Goal: Task Accomplishment & Management: Complete application form

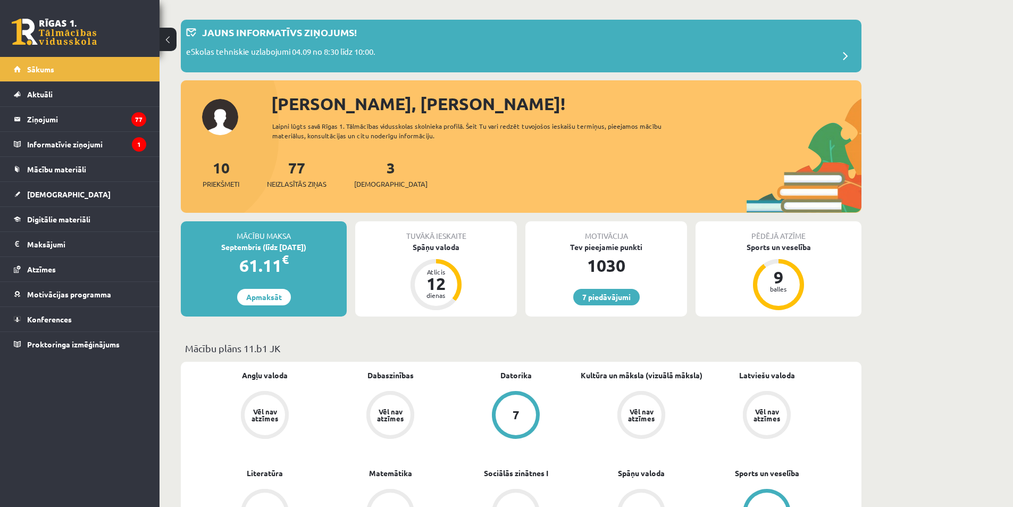
scroll to position [53, 0]
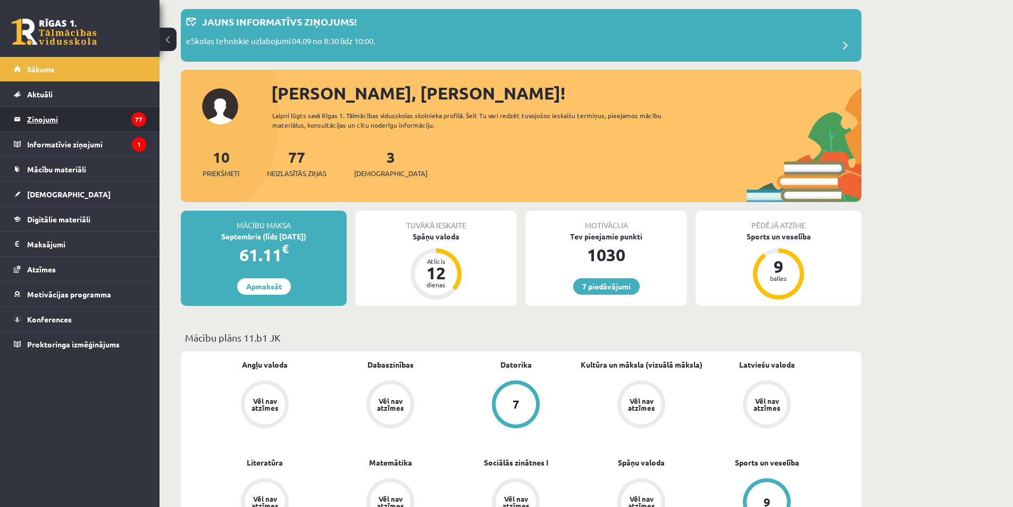
click at [48, 118] on legend "Ziņojumi 77" at bounding box center [86, 119] width 119 height 24
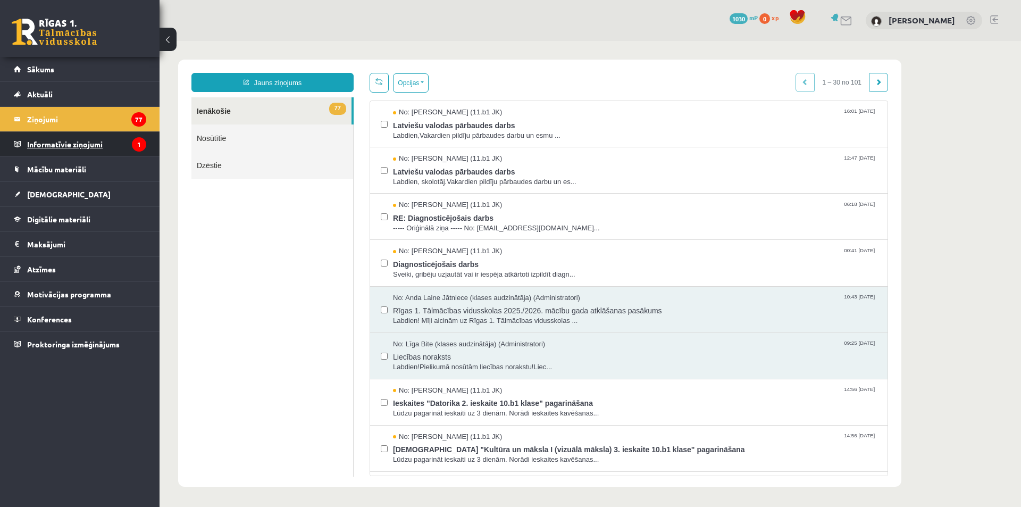
click at [100, 143] on legend "Informatīvie ziņojumi 1" at bounding box center [86, 144] width 119 height 24
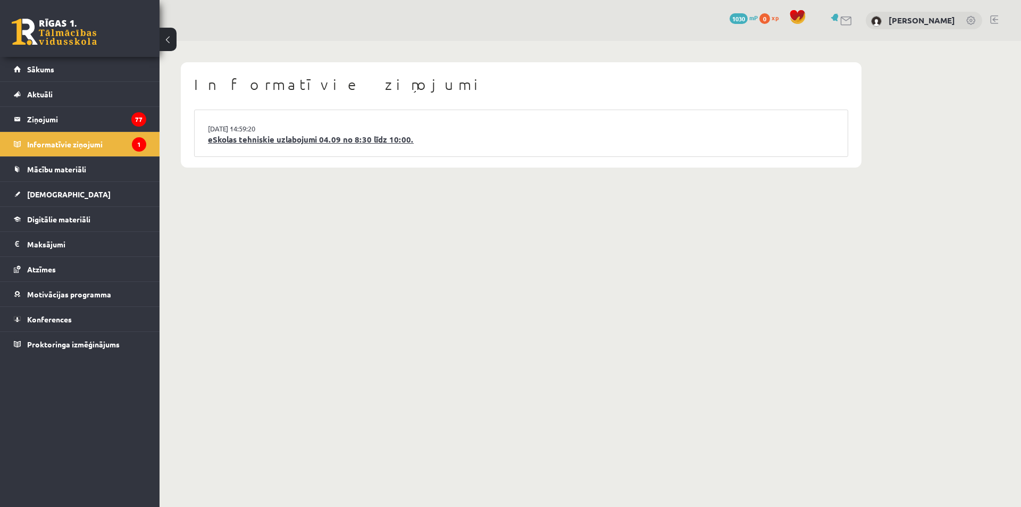
click at [432, 138] on link "eSkolas tehniskie uzlabojumi 04.09 no 8:30 līdz 10:00." at bounding box center [521, 139] width 626 height 12
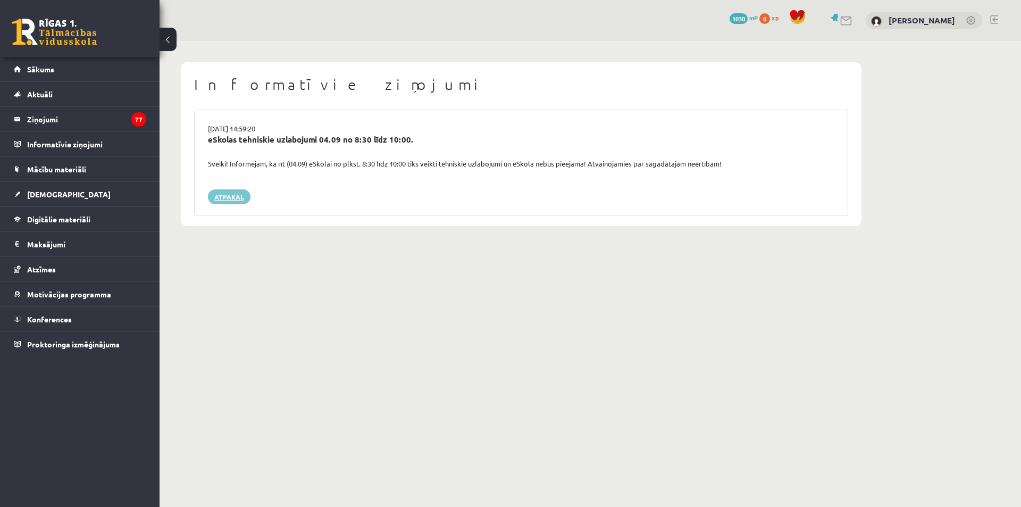
click at [217, 195] on link "Atpakaļ" at bounding box center [229, 196] width 43 height 15
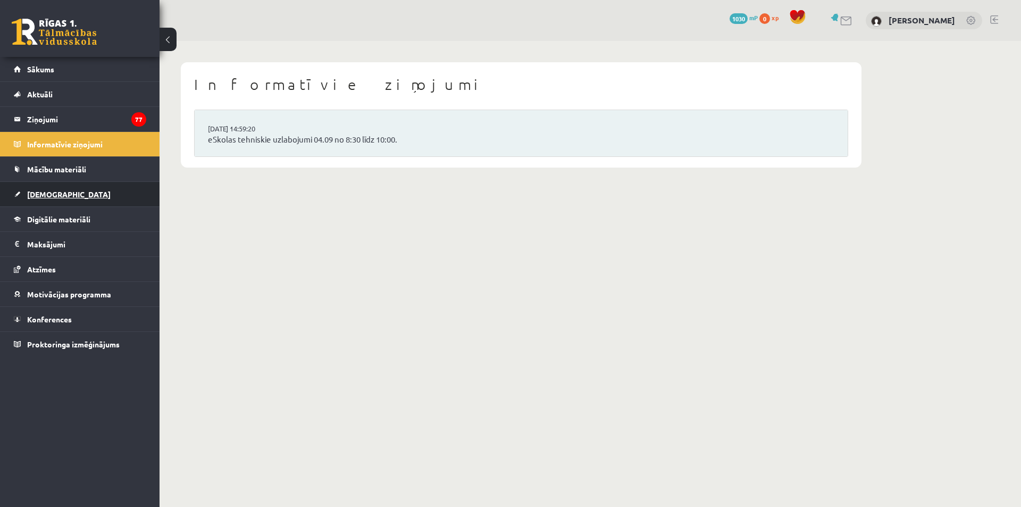
click at [31, 187] on link "[DEMOGRAPHIC_DATA]" at bounding box center [80, 194] width 132 height 24
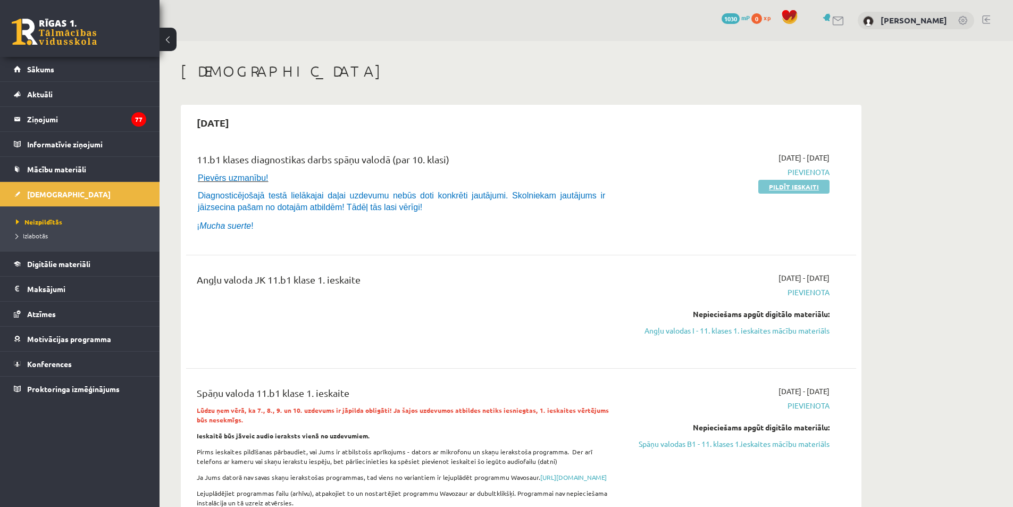
click at [806, 187] on link "Pildīt ieskaiti" at bounding box center [793, 187] width 71 height 14
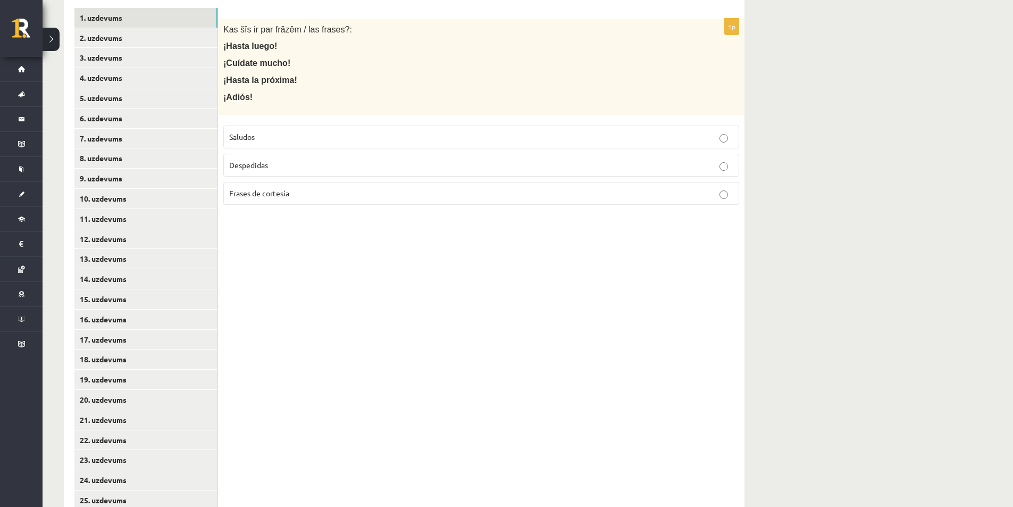
scroll to position [214, 0]
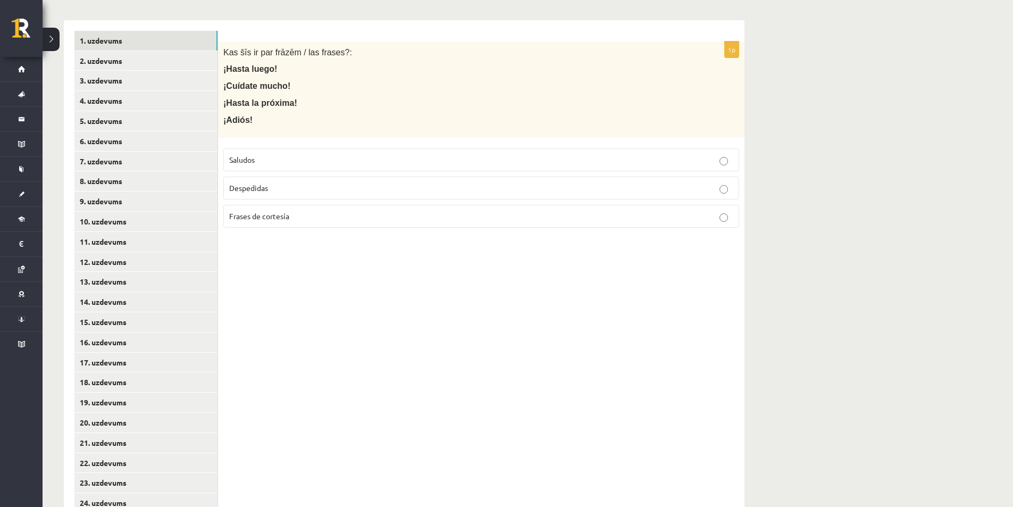
click at [270, 190] on p "Despedidas" at bounding box center [481, 187] width 504 height 11
click at [145, 63] on link "2. uzdevums" at bounding box center [145, 61] width 143 height 20
click at [275, 152] on label "Saludos" at bounding box center [481, 159] width 516 height 23
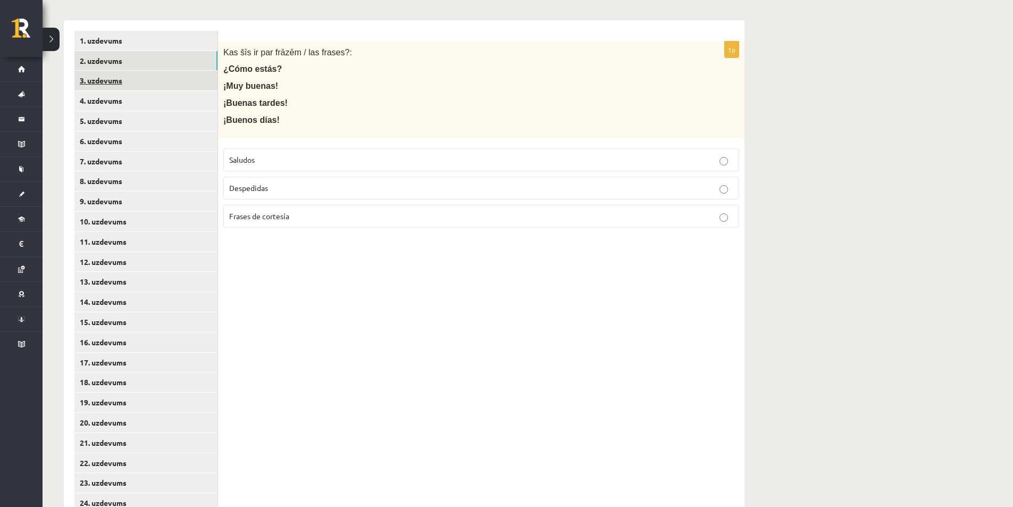
click at [157, 83] on link "3. uzdevums" at bounding box center [145, 81] width 143 height 20
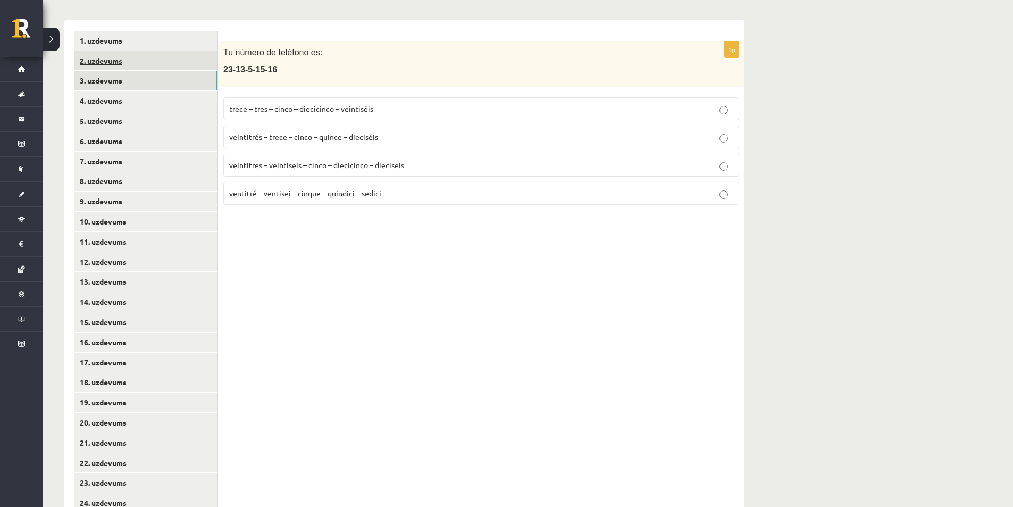
click at [192, 61] on link "2. uzdevums" at bounding box center [145, 61] width 143 height 20
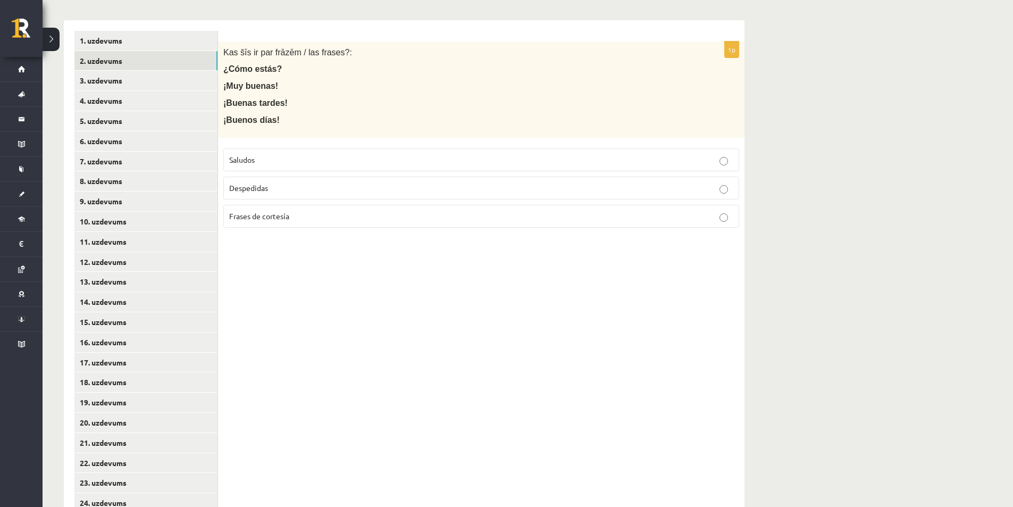
click at [312, 222] on p "Frases de cortesía" at bounding box center [481, 216] width 504 height 11
click at [140, 82] on link "3. uzdevums" at bounding box center [145, 81] width 143 height 20
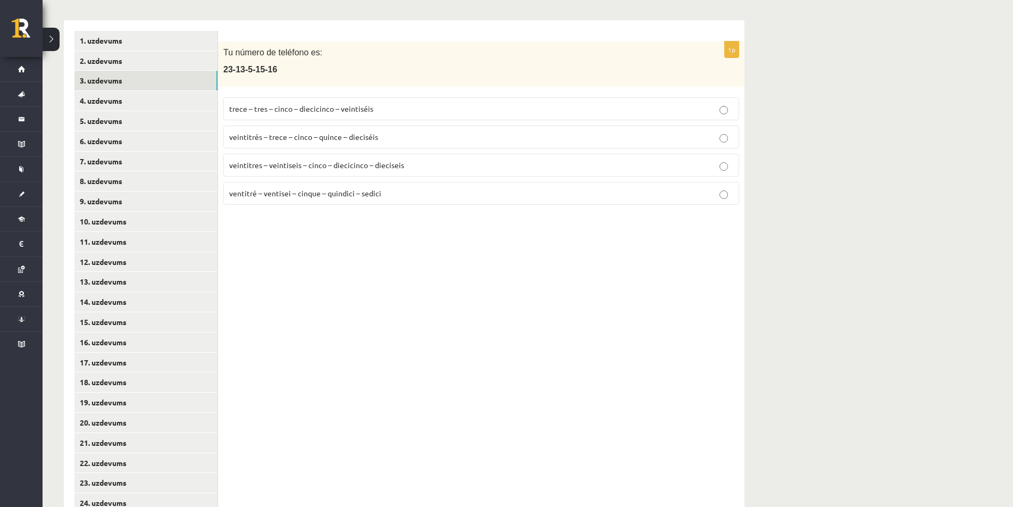
click at [305, 136] on span "veintitrés – trece – cinco – quince – dieciséis" at bounding box center [303, 137] width 149 height 10
click at [137, 105] on link "4. uzdevums" at bounding box center [145, 101] width 143 height 20
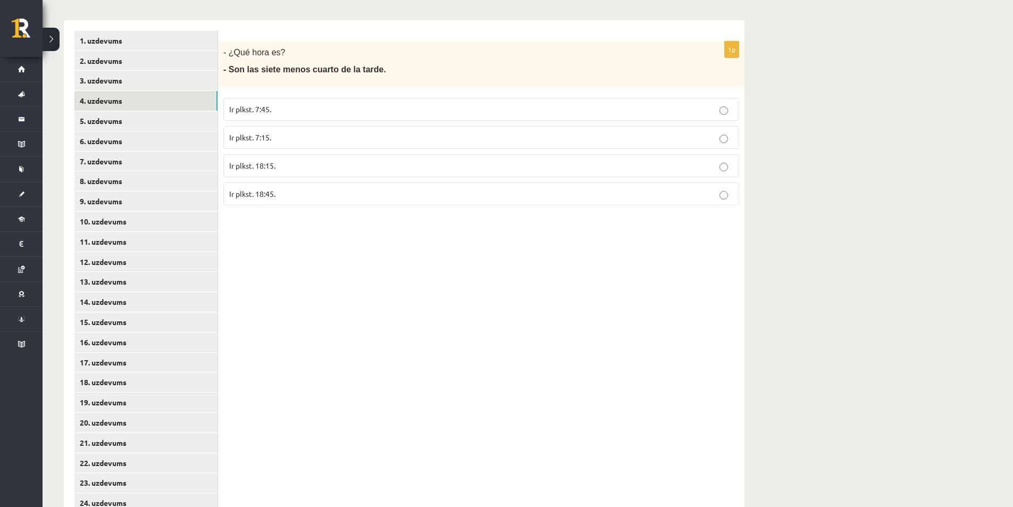
click at [295, 112] on p "Ir plkst. 7:45." at bounding box center [481, 109] width 504 height 11
click at [307, 195] on p "Ir plkst. 18:45." at bounding box center [481, 193] width 504 height 11
click at [129, 119] on link "5. uzdevums" at bounding box center [145, 121] width 143 height 20
click at [289, 110] on p "Plkst. 13:30." at bounding box center [481, 109] width 504 height 11
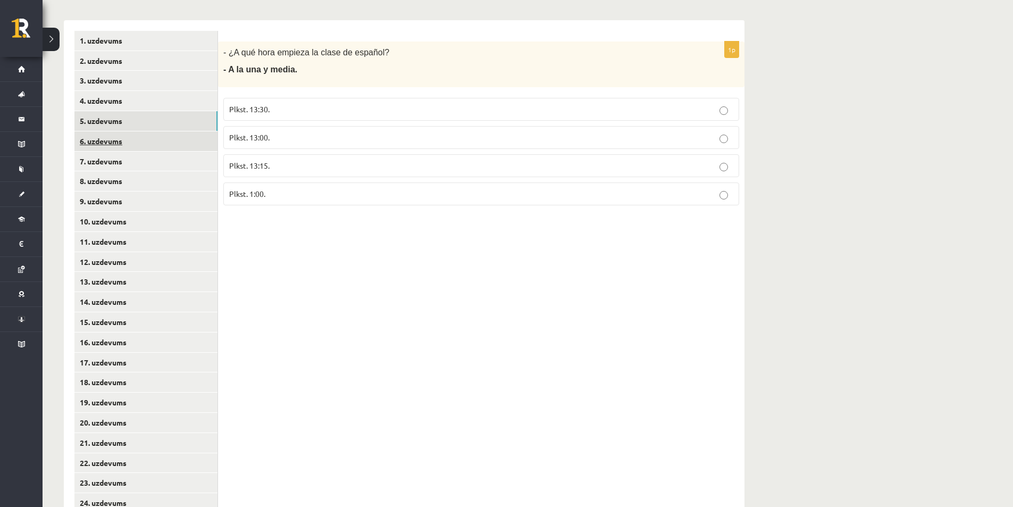
click at [177, 138] on link "6. uzdevums" at bounding box center [145, 141] width 143 height 20
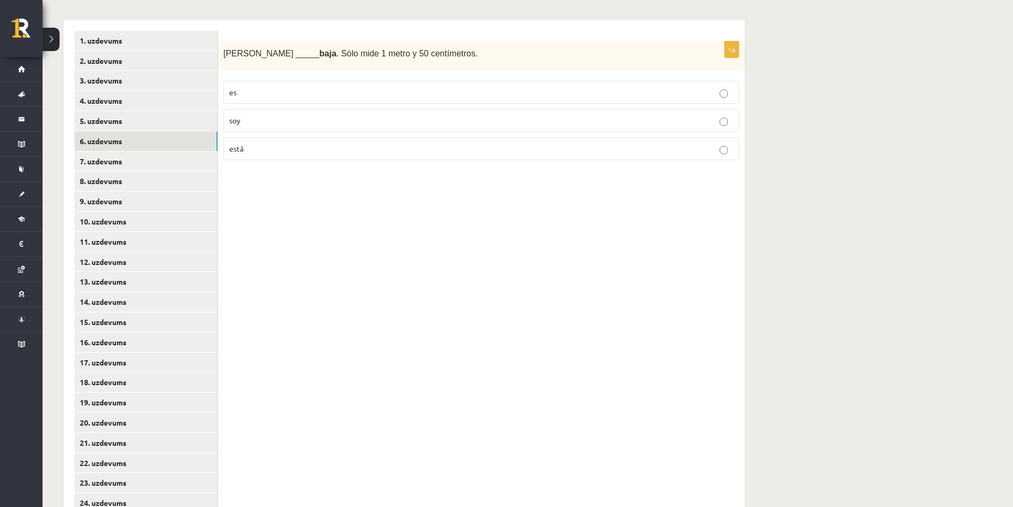
click at [283, 83] on label "es" at bounding box center [481, 92] width 516 height 23
click at [158, 154] on link "7. uzdevums" at bounding box center [145, 162] width 143 height 20
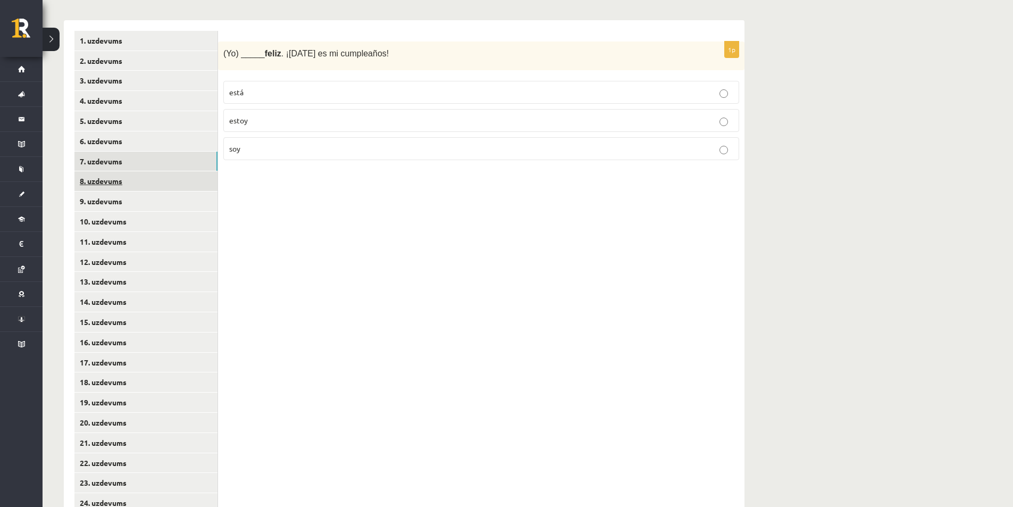
click at [179, 177] on link "8. uzdevums" at bounding box center [145, 181] width 143 height 20
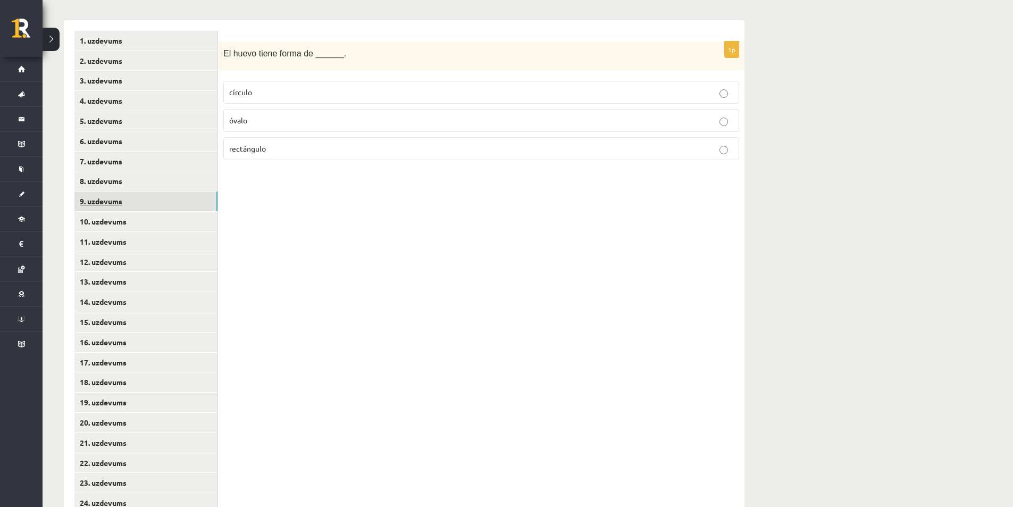
click at [140, 199] on link "9. uzdevums" at bounding box center [145, 201] width 143 height 20
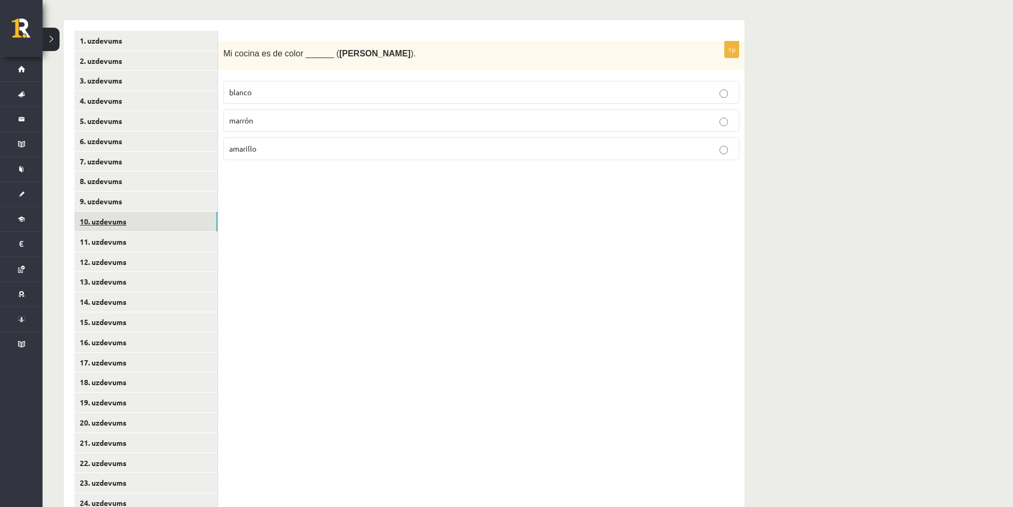
click at [129, 223] on link "10. uzdevums" at bounding box center [145, 222] width 143 height 20
click at [137, 240] on link "11. uzdevums" at bounding box center [145, 242] width 143 height 20
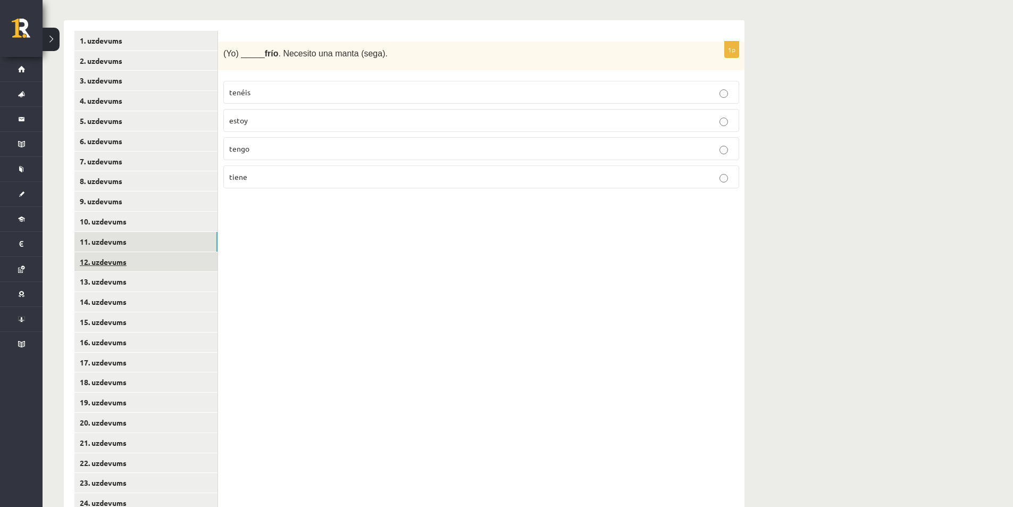
click at [142, 266] on link "12. uzdevums" at bounding box center [145, 262] width 143 height 20
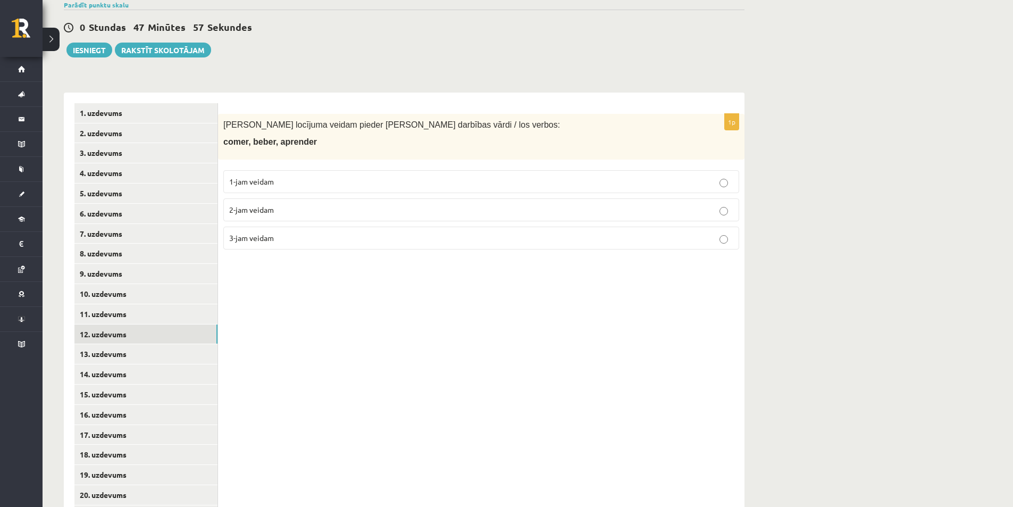
scroll to position [161, 0]
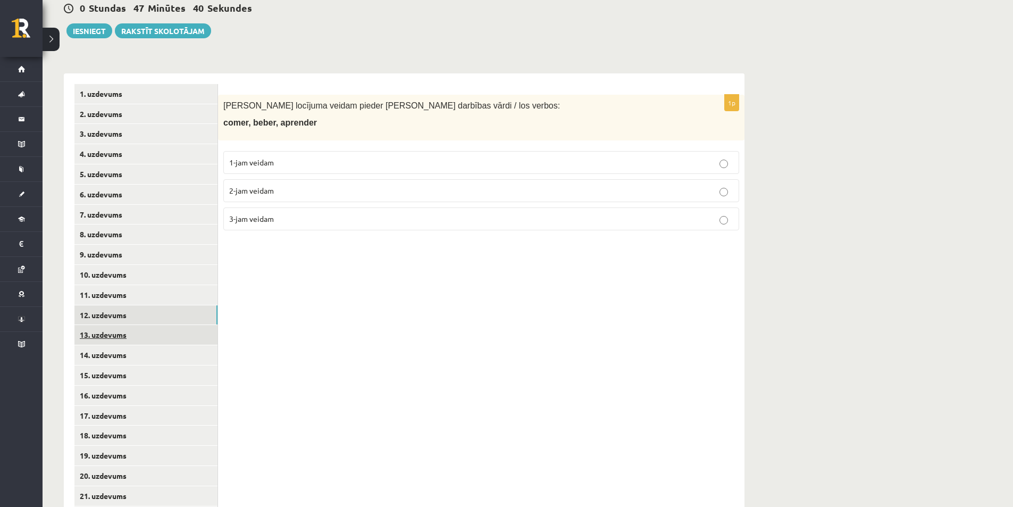
click at [166, 331] on link "13. uzdevums" at bounding box center [145, 335] width 143 height 20
click at [142, 357] on link "14. uzdevums" at bounding box center [145, 355] width 143 height 20
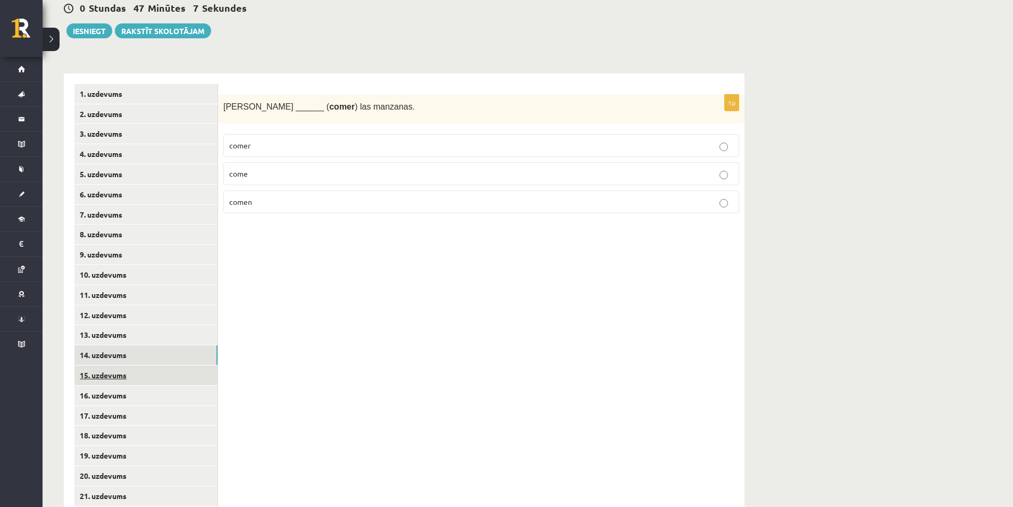
click at [161, 368] on link "15. uzdevums" at bounding box center [145, 375] width 143 height 20
click at [152, 396] on link "16. uzdevums" at bounding box center [145, 396] width 143 height 20
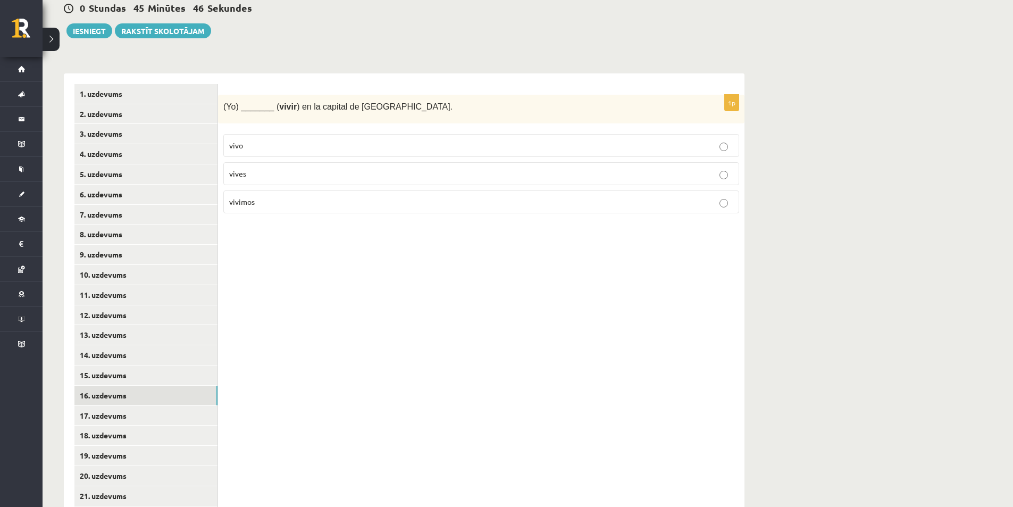
click at [287, 172] on p "vives" at bounding box center [481, 173] width 504 height 11
click at [139, 421] on link "17. uzdevums" at bounding box center [145, 416] width 143 height 20
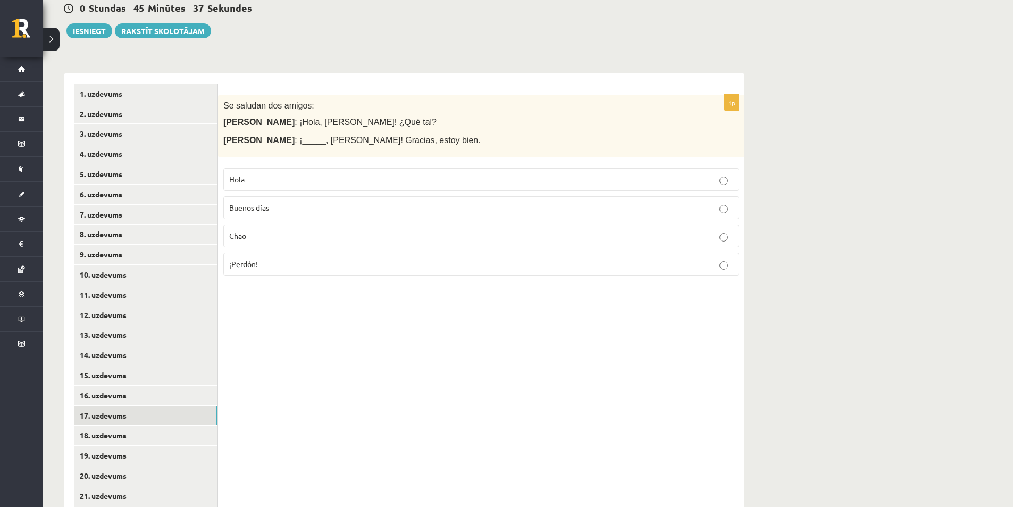
click at [272, 179] on p "Hola" at bounding box center [481, 179] width 504 height 11
click at [111, 434] on link "18. uzdevums" at bounding box center [145, 435] width 143 height 20
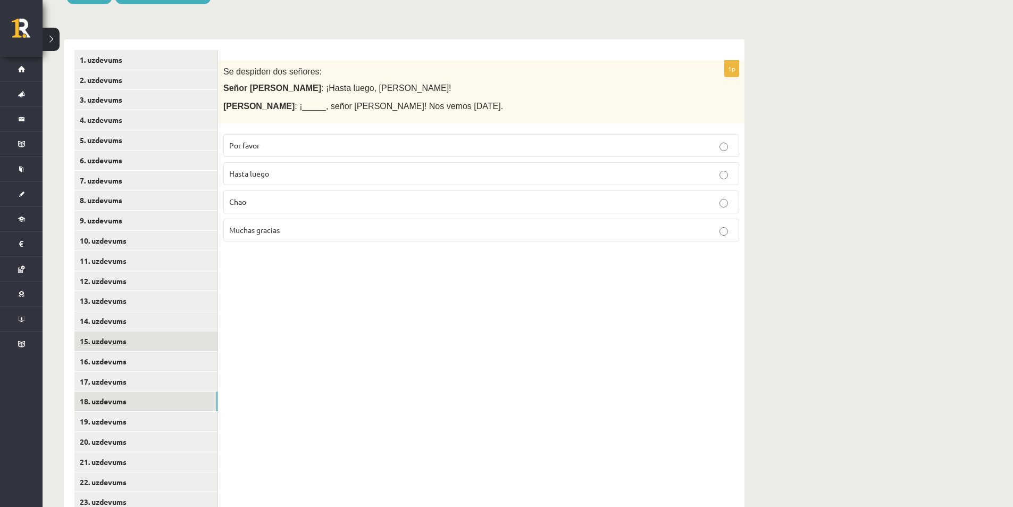
scroll to position [214, 0]
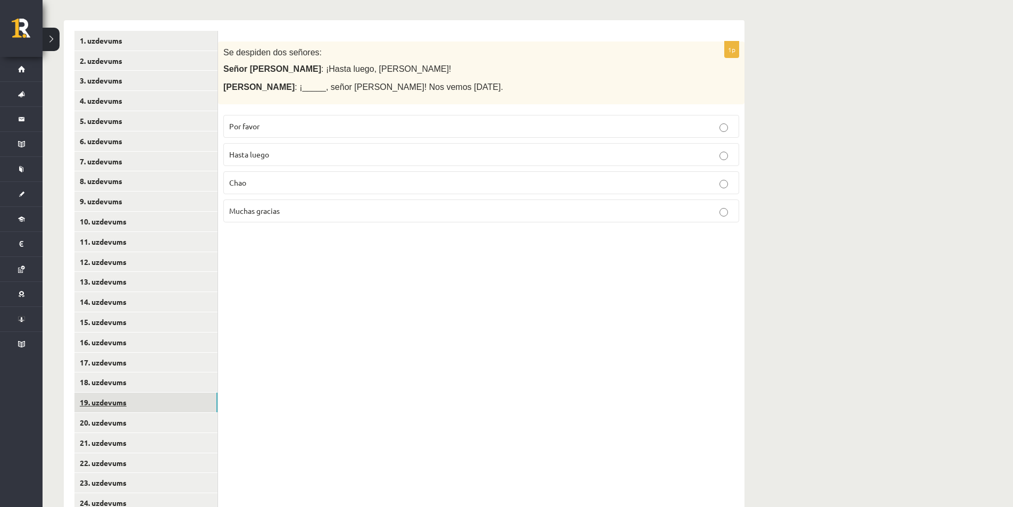
click at [113, 399] on link "19. uzdevums" at bounding box center [145, 402] width 143 height 20
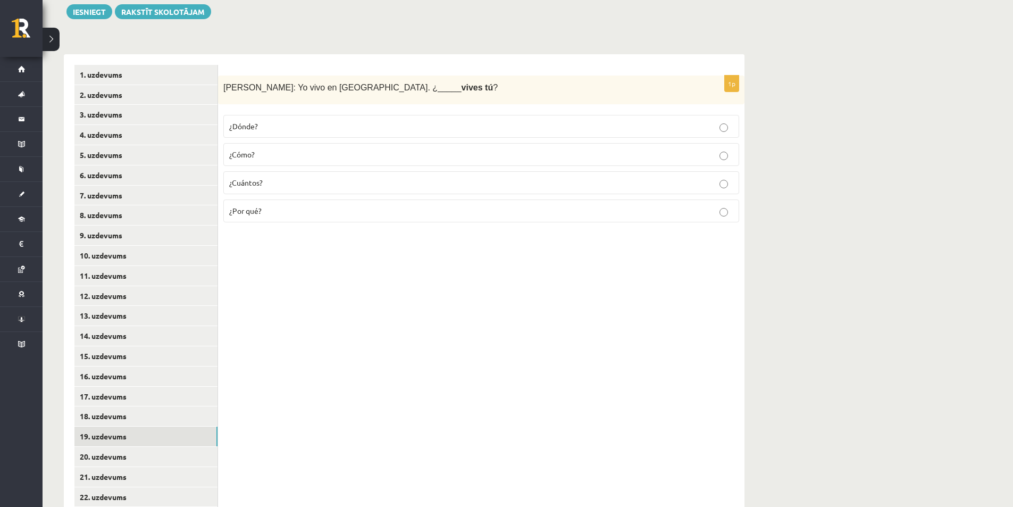
scroll to position [161, 0]
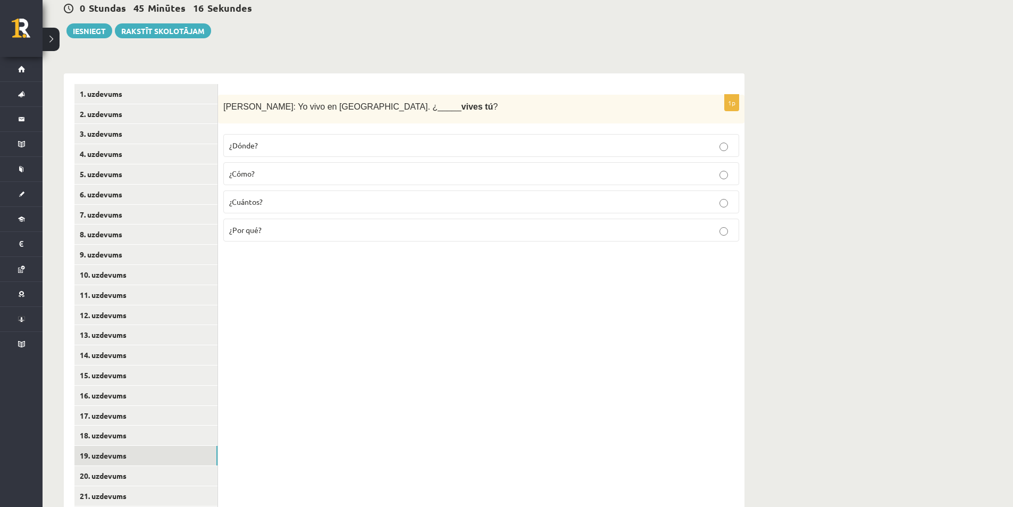
click at [350, 138] on label "¿Dónde?" at bounding box center [481, 145] width 516 height 23
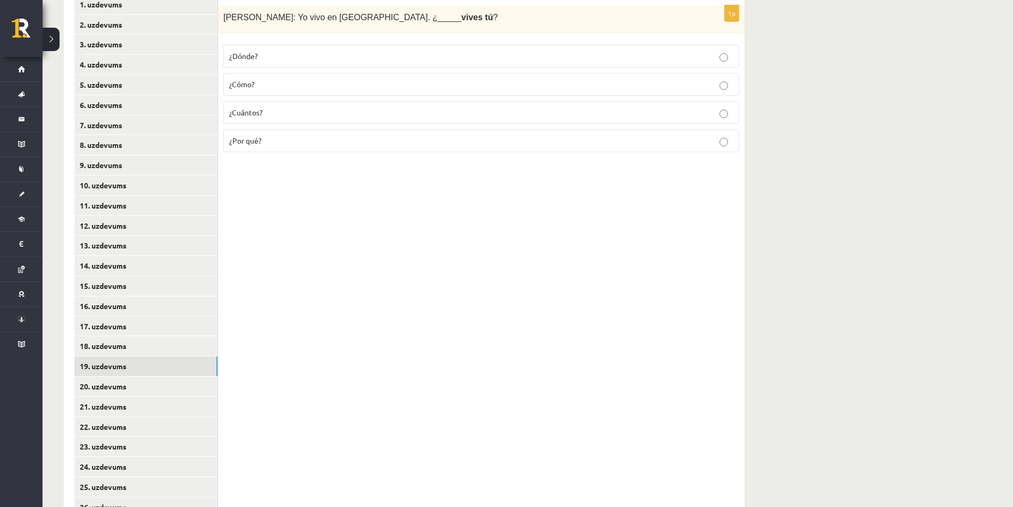
scroll to position [267, 0]
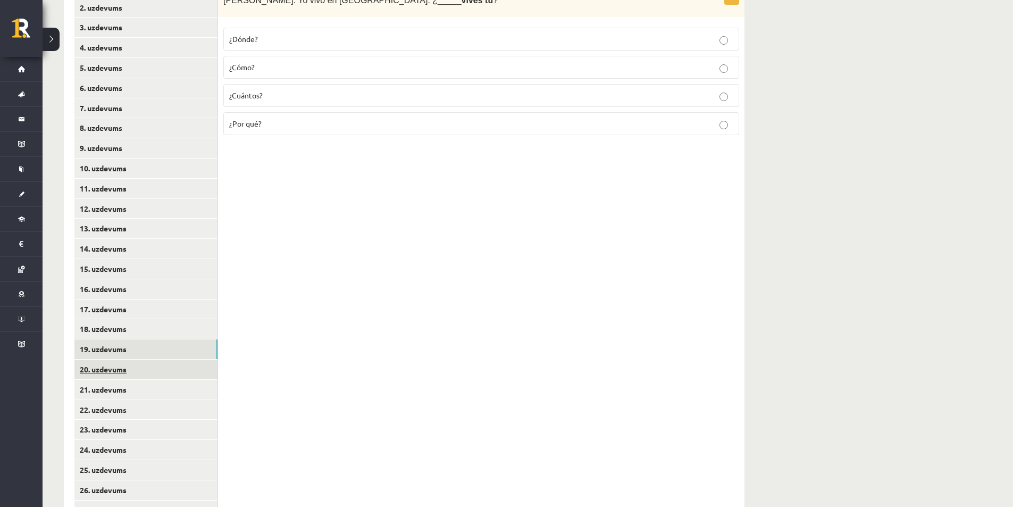
click at [131, 362] on link "20. uzdevums" at bounding box center [145, 369] width 143 height 20
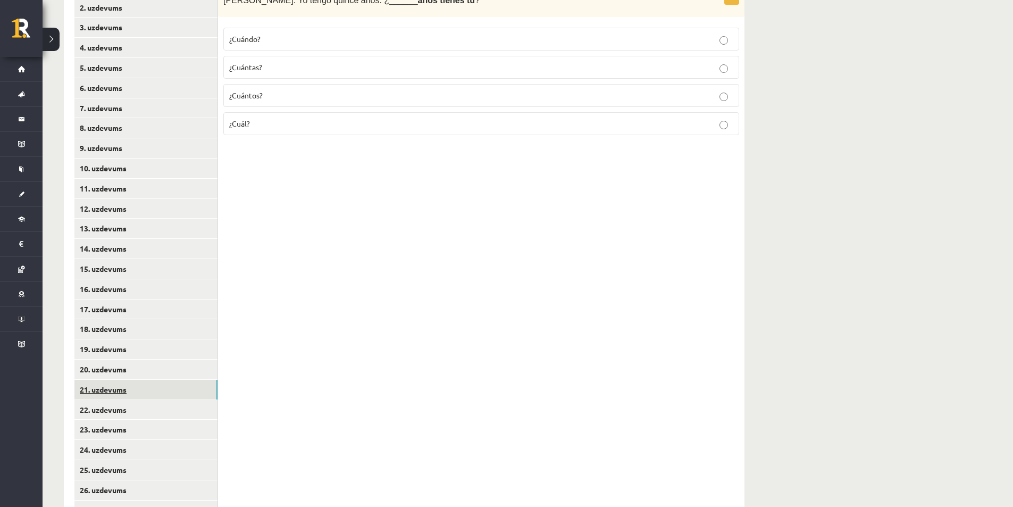
click at [124, 384] on link "21. uzdevums" at bounding box center [145, 390] width 143 height 20
click at [132, 403] on link "22. uzdevums" at bounding box center [145, 410] width 143 height 20
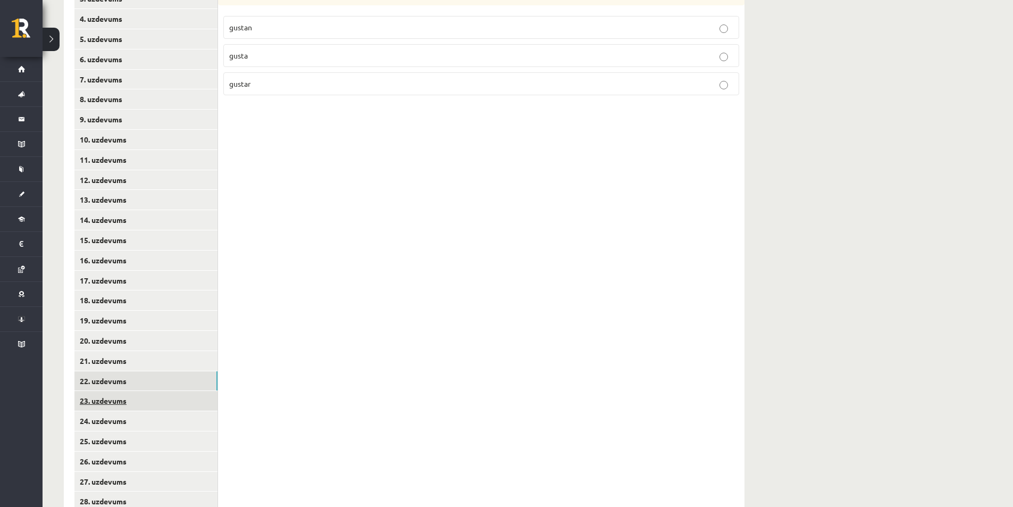
scroll to position [321, 0]
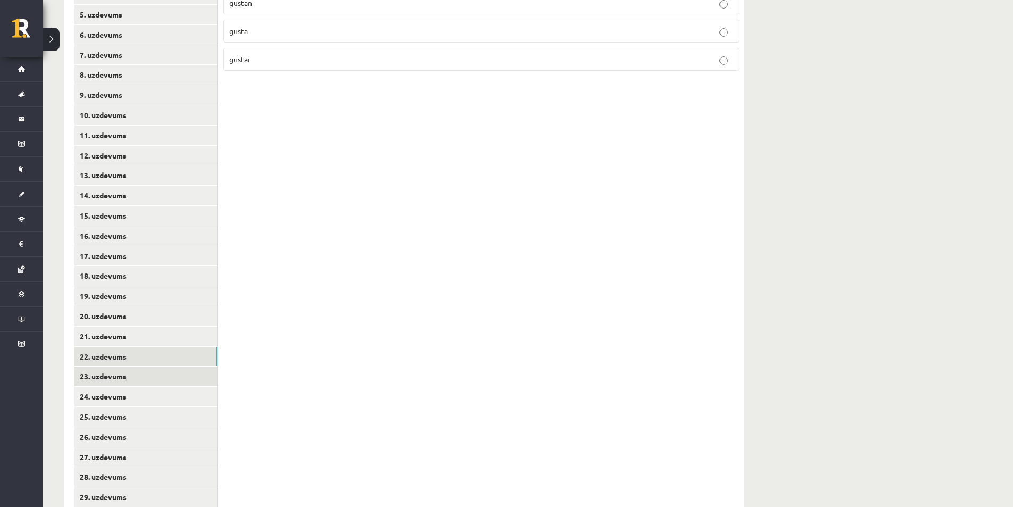
click at [123, 370] on link "23. uzdevums" at bounding box center [145, 376] width 143 height 20
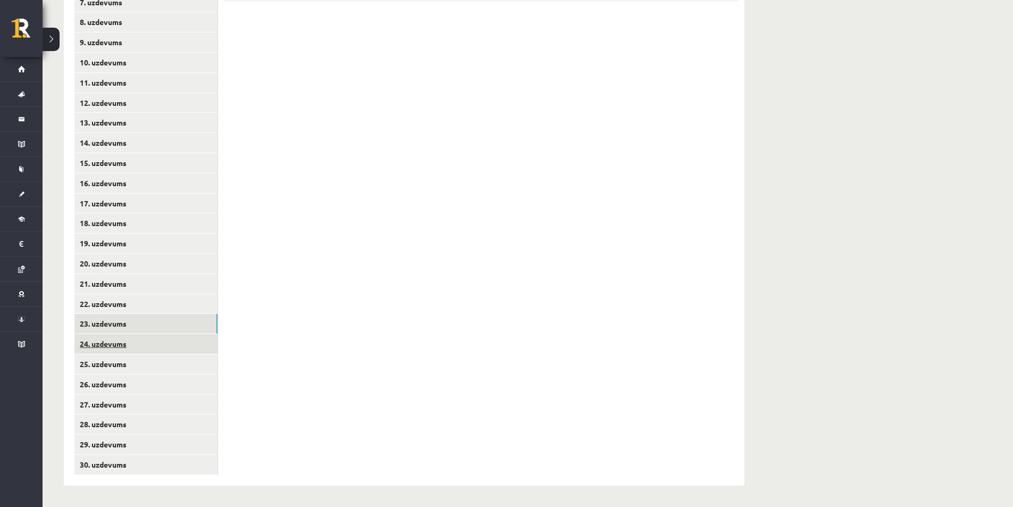
click at [139, 344] on link "24. uzdevums" at bounding box center [145, 344] width 143 height 20
click at [129, 366] on link "25. uzdevums" at bounding box center [145, 364] width 143 height 20
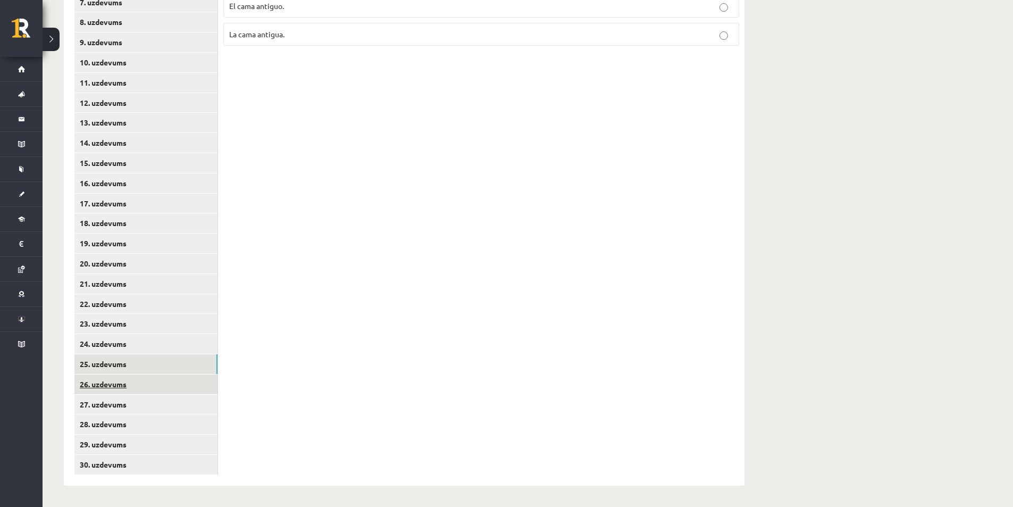
click at [140, 383] on link "26. uzdevums" at bounding box center [145, 384] width 143 height 20
click at [149, 395] on link "27. uzdevums" at bounding box center [145, 405] width 143 height 20
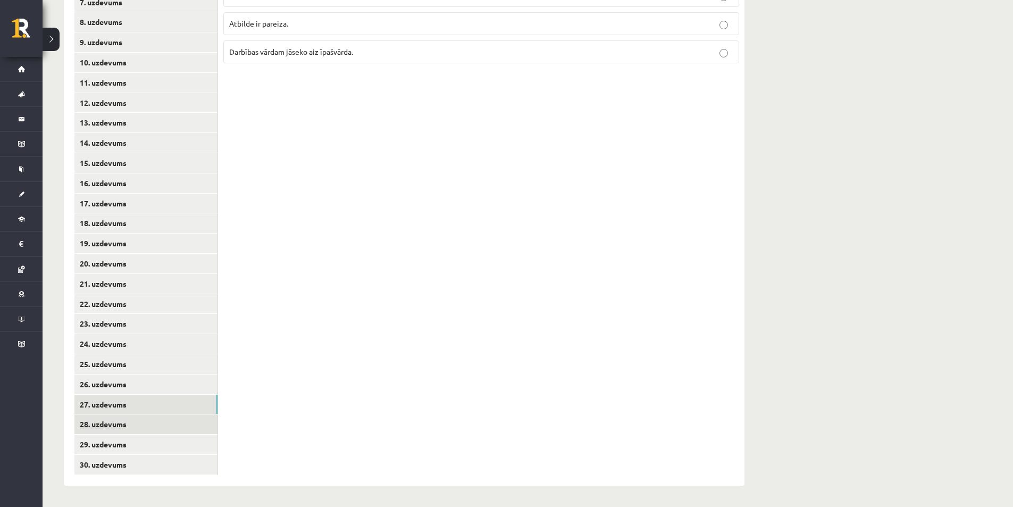
click at [147, 425] on link "28. uzdevums" at bounding box center [145, 424] width 143 height 20
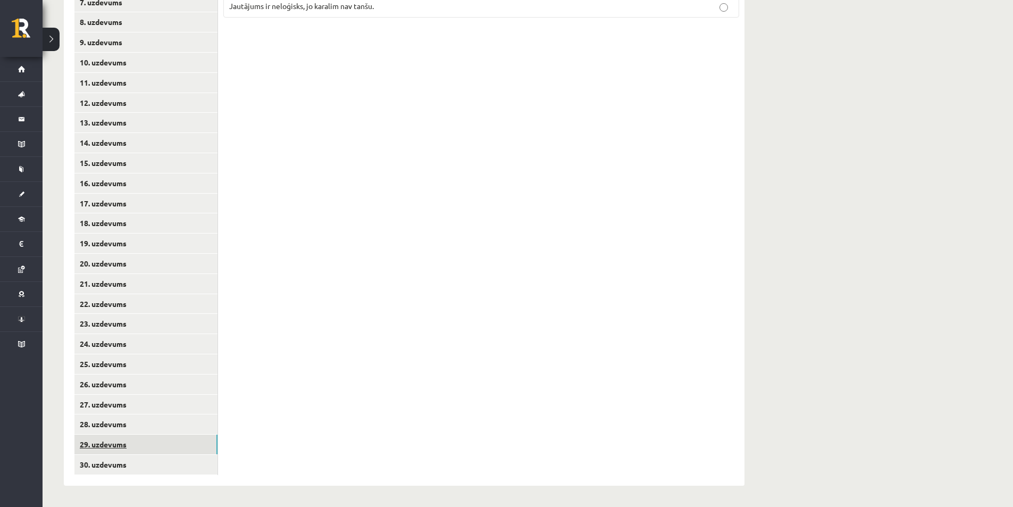
click at [144, 442] on link "29. uzdevums" at bounding box center [145, 444] width 143 height 20
click at [145, 458] on link "30. uzdevums" at bounding box center [145, 465] width 143 height 20
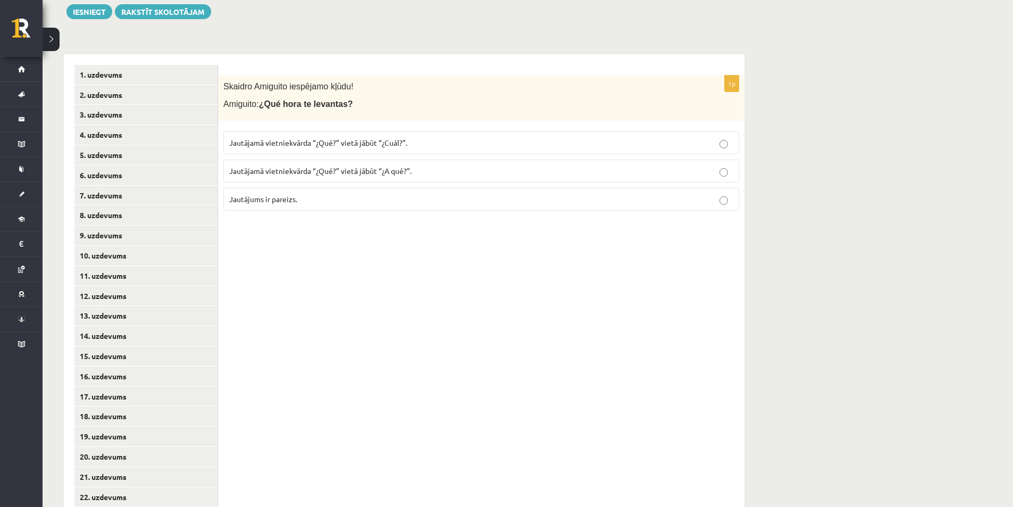
scroll to position [161, 0]
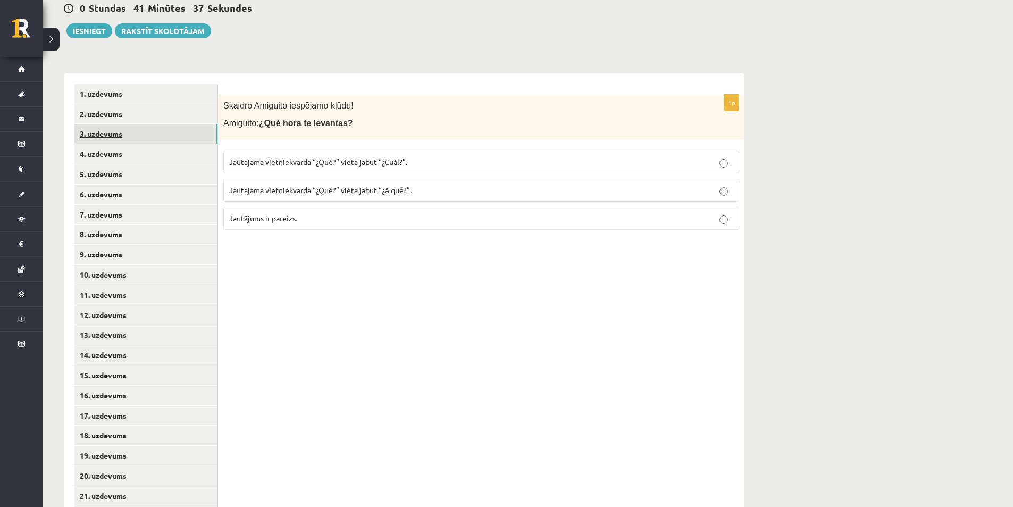
click at [137, 140] on link "3. uzdevums" at bounding box center [145, 134] width 143 height 20
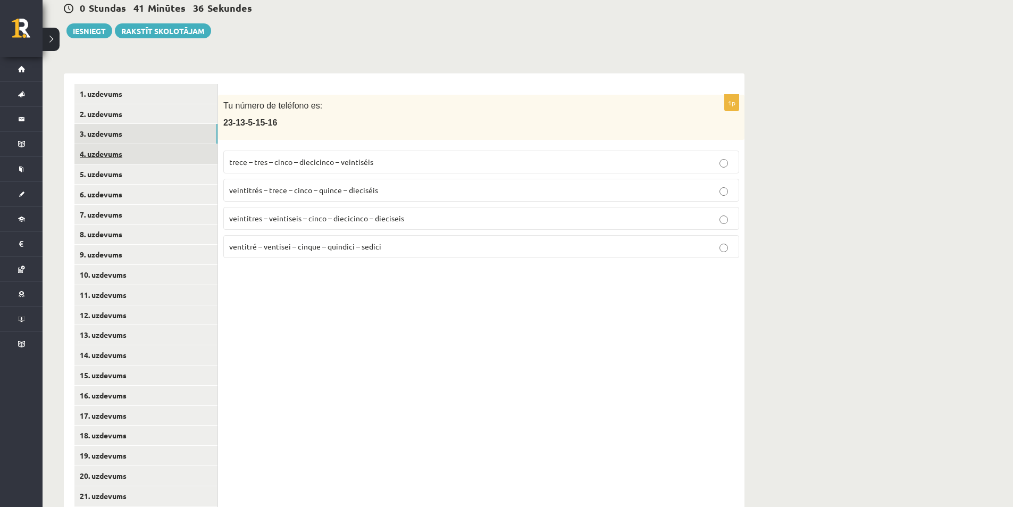
click at [137, 162] on link "4. uzdevums" at bounding box center [145, 154] width 143 height 20
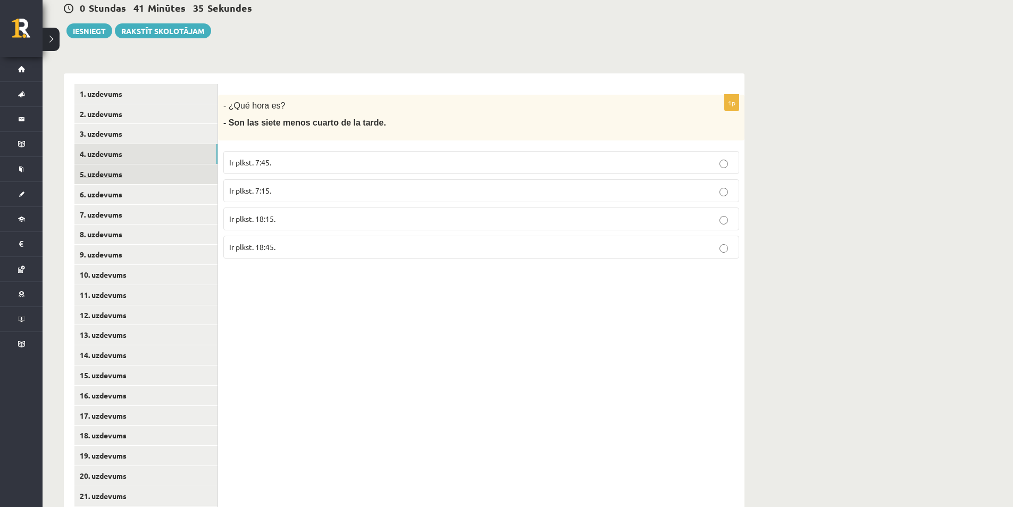
click at [136, 168] on link "5. uzdevums" at bounding box center [145, 174] width 143 height 20
click at [140, 199] on link "6. uzdevums" at bounding box center [145, 195] width 143 height 20
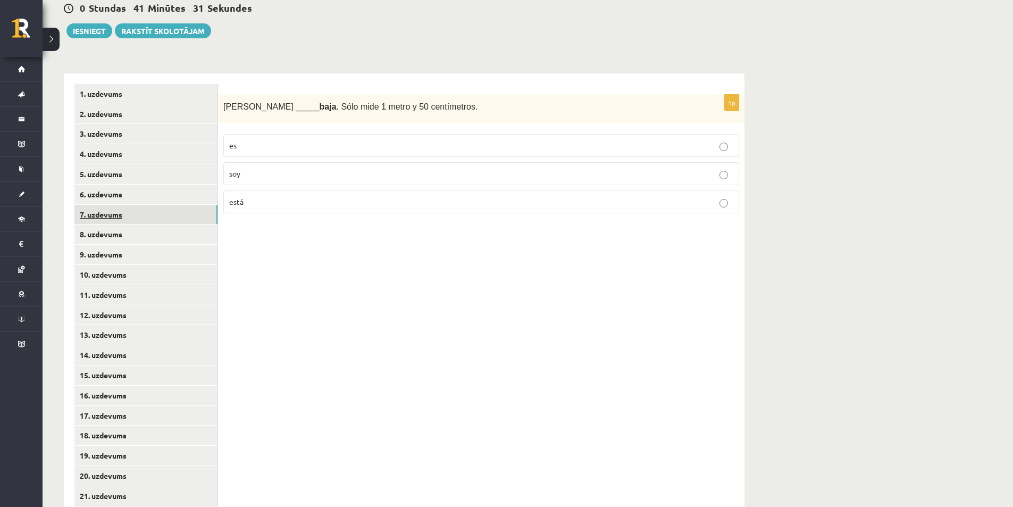
click at [177, 214] on link "7. uzdevums" at bounding box center [145, 215] width 143 height 20
click at [271, 173] on p "estoy" at bounding box center [481, 173] width 504 height 11
click at [163, 240] on link "8. uzdevums" at bounding box center [145, 234] width 143 height 20
click at [273, 174] on p "óvalo" at bounding box center [481, 173] width 504 height 11
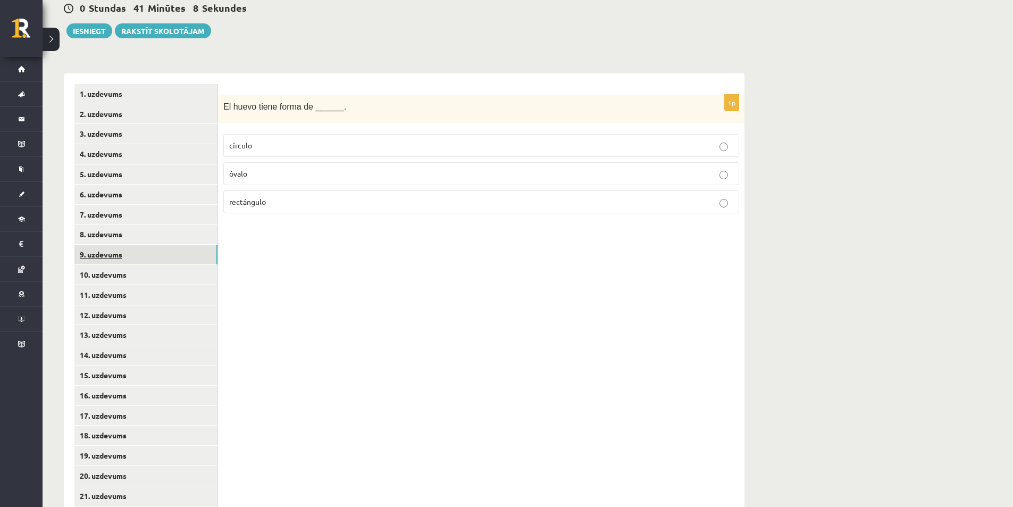
click at [171, 248] on link "9. uzdevums" at bounding box center [145, 255] width 143 height 20
click at [265, 174] on p "marrón" at bounding box center [481, 173] width 504 height 11
click at [165, 270] on link "10. uzdevums" at bounding box center [145, 275] width 143 height 20
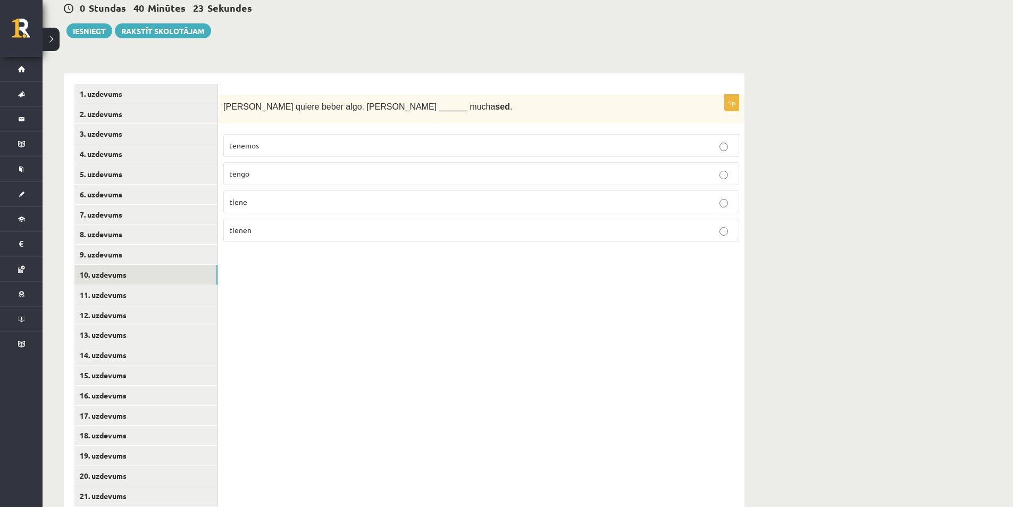
click at [269, 203] on p "tiene" at bounding box center [481, 201] width 504 height 11
click at [182, 289] on link "11. uzdevums" at bounding box center [145, 295] width 143 height 20
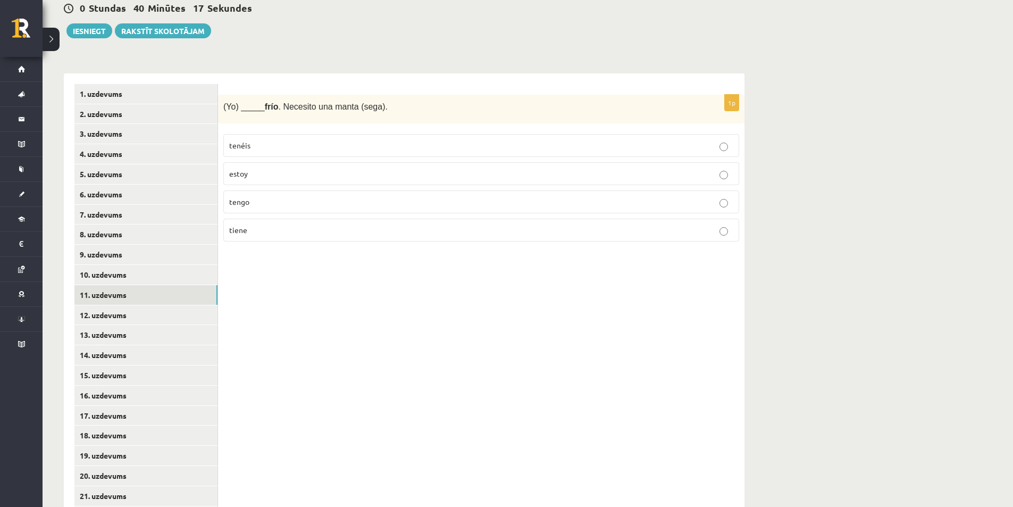
click at [282, 205] on p "tengo" at bounding box center [481, 201] width 504 height 11
click at [165, 311] on link "12. uzdevums" at bounding box center [145, 315] width 143 height 20
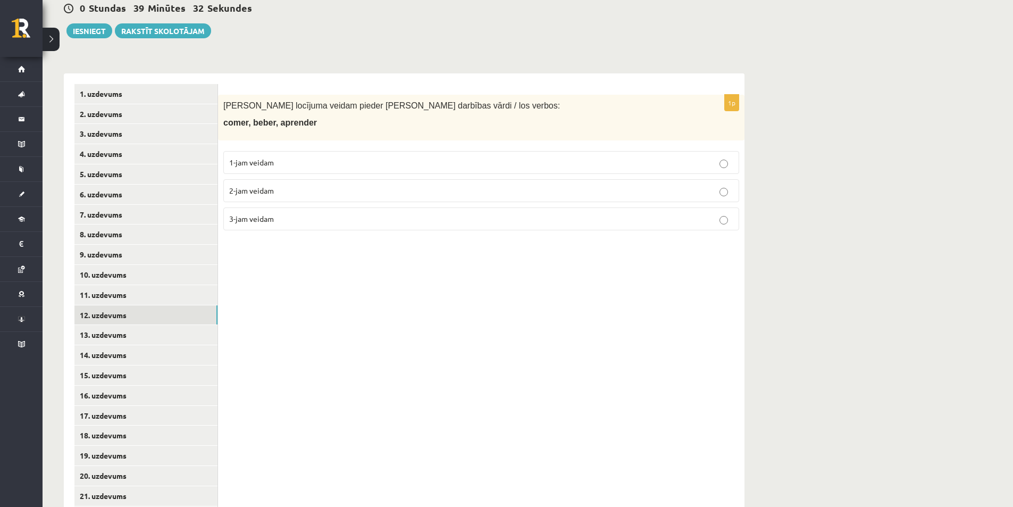
click at [401, 189] on p "2-jam veidam" at bounding box center [481, 190] width 504 height 11
click at [161, 332] on link "13. uzdevums" at bounding box center [145, 335] width 143 height 20
click at [291, 165] on p "1-jam veidam" at bounding box center [481, 162] width 504 height 11
click at [149, 167] on link "5. uzdevums" at bounding box center [145, 174] width 143 height 20
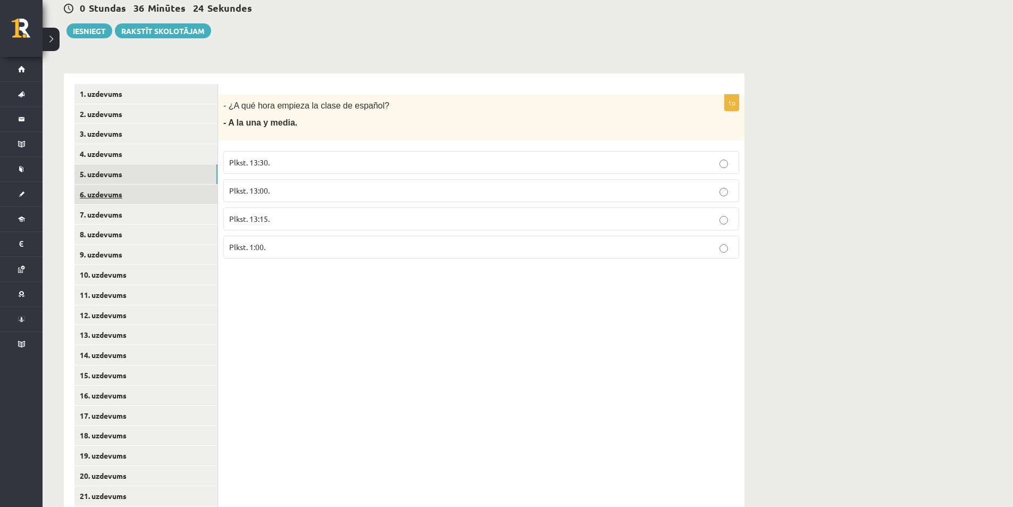
click at [131, 187] on link "6. uzdevums" at bounding box center [145, 195] width 143 height 20
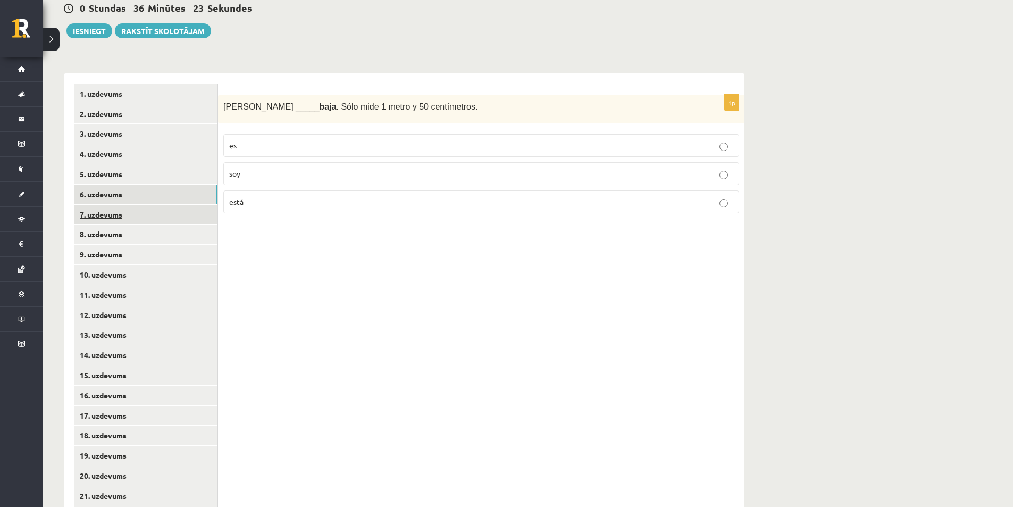
click at [132, 214] on link "7. uzdevums" at bounding box center [145, 215] width 143 height 20
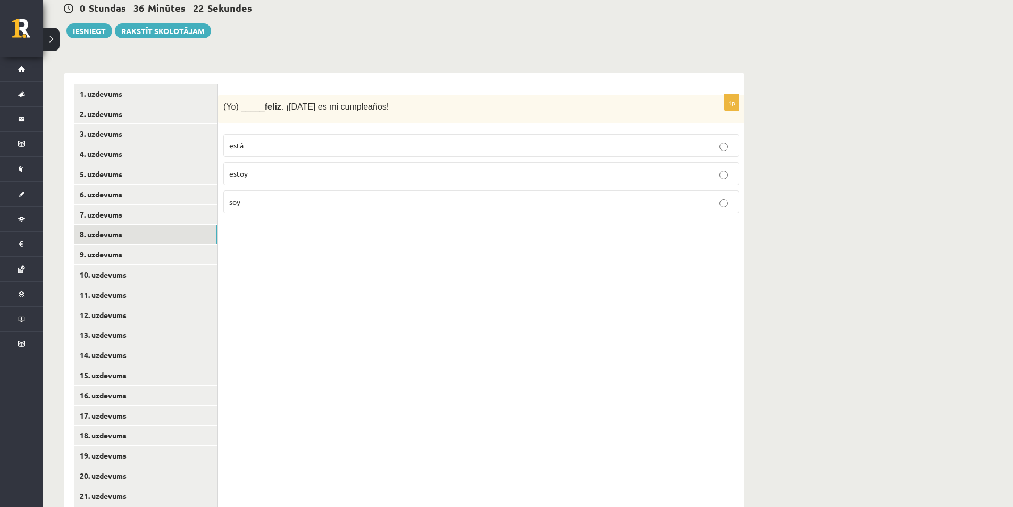
click at [131, 234] on link "8. uzdevums" at bounding box center [145, 234] width 143 height 20
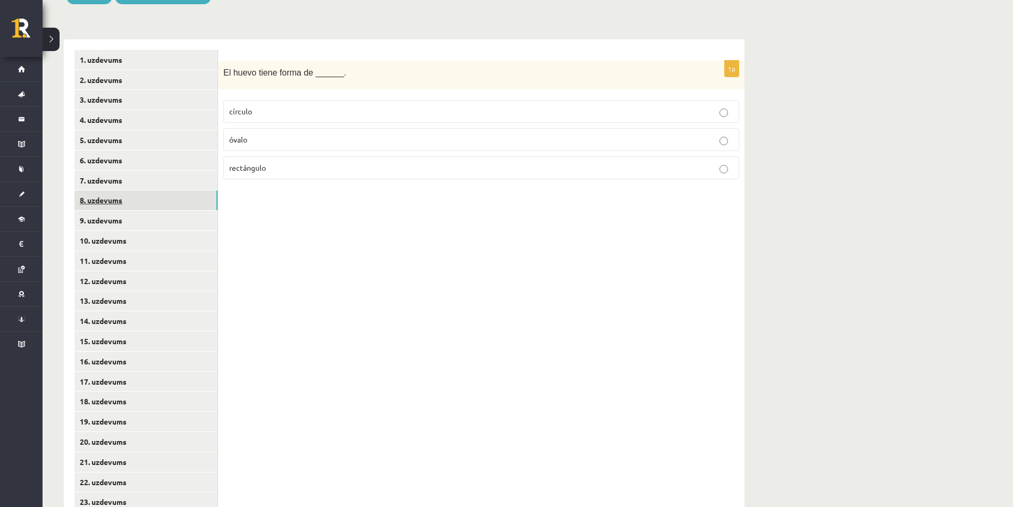
scroll to position [214, 0]
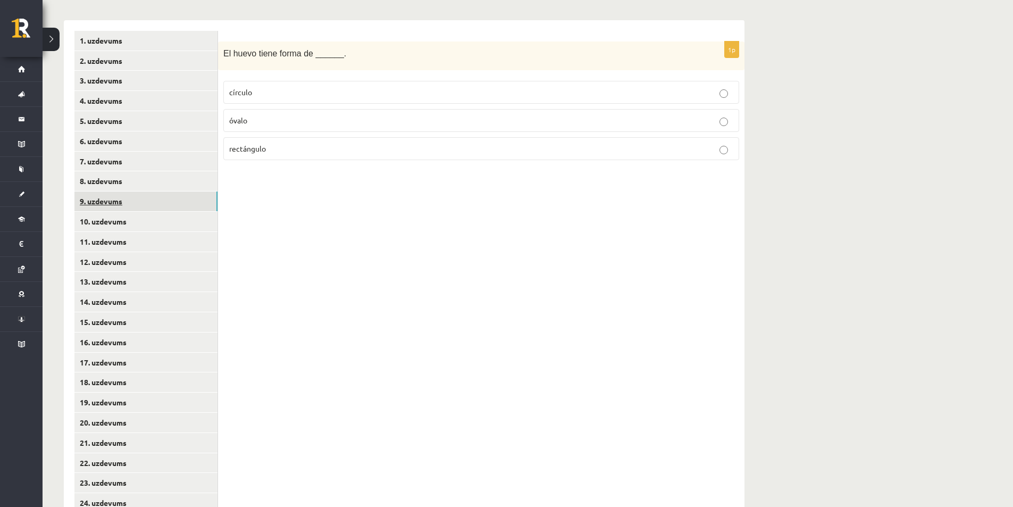
click at [125, 199] on link "9. uzdevums" at bounding box center [145, 201] width 143 height 20
click at [120, 222] on link "10. uzdevums" at bounding box center [145, 222] width 143 height 20
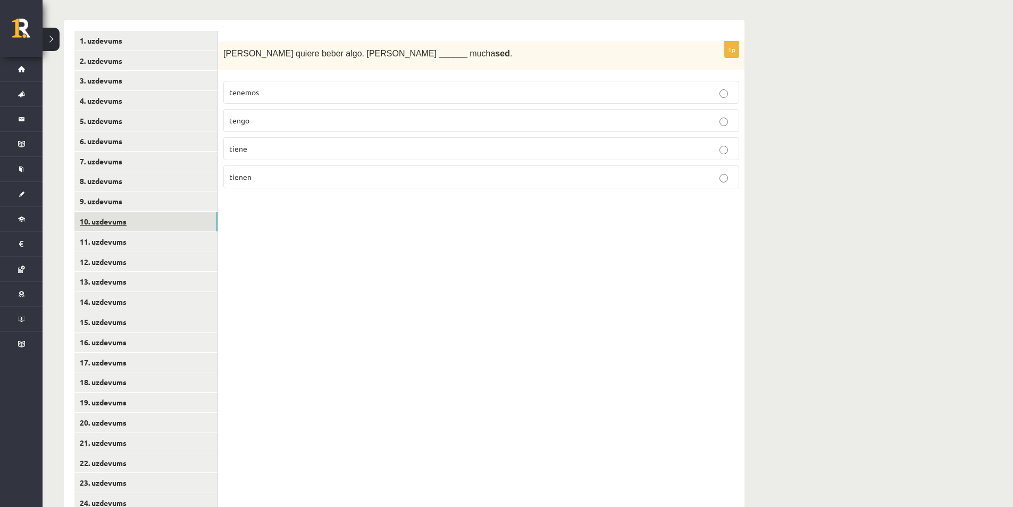
scroll to position [267, 0]
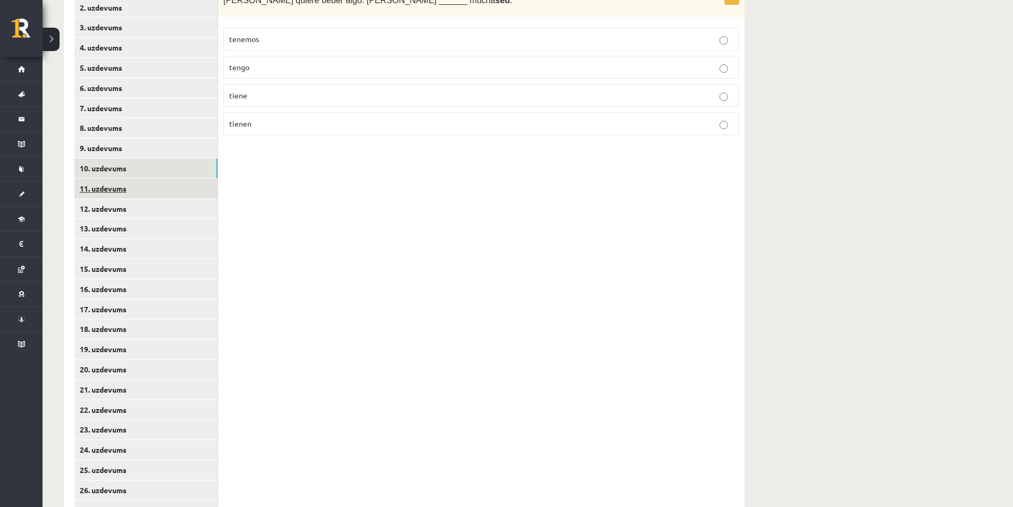
click at [149, 186] on link "11. uzdevums" at bounding box center [145, 189] width 143 height 20
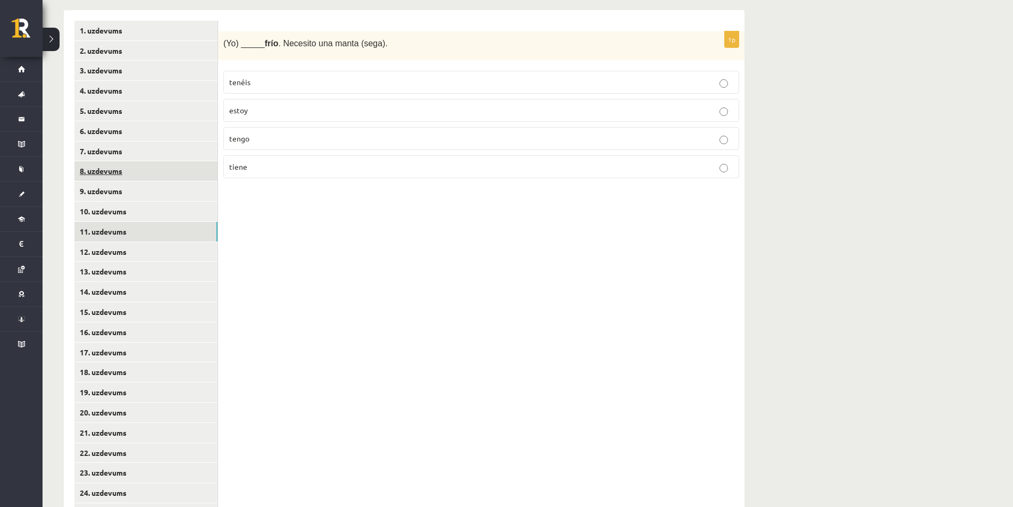
scroll to position [214, 0]
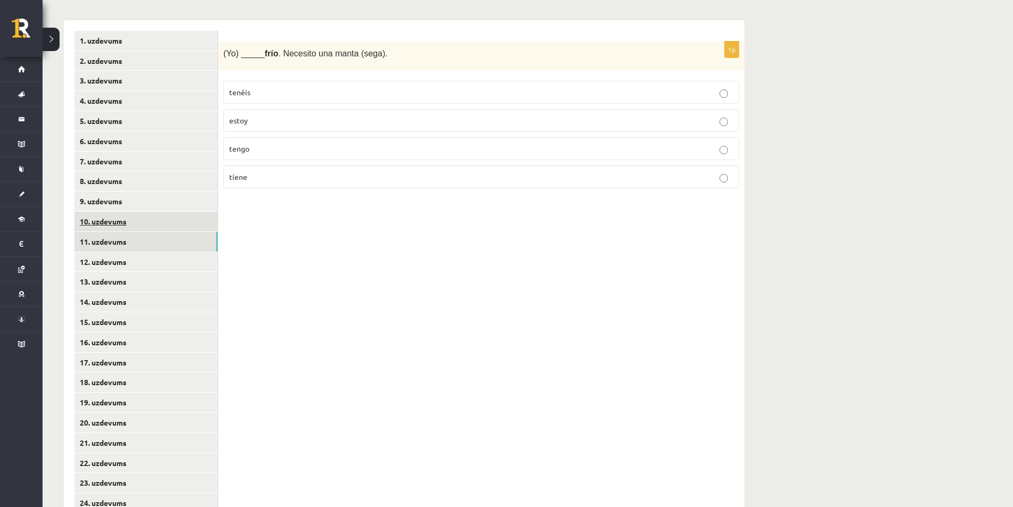
click at [149, 221] on link "10. uzdevums" at bounding box center [145, 222] width 143 height 20
click at [134, 241] on link "11. uzdevums" at bounding box center [145, 242] width 143 height 20
click at [131, 256] on link "12. uzdevums" at bounding box center [145, 262] width 143 height 20
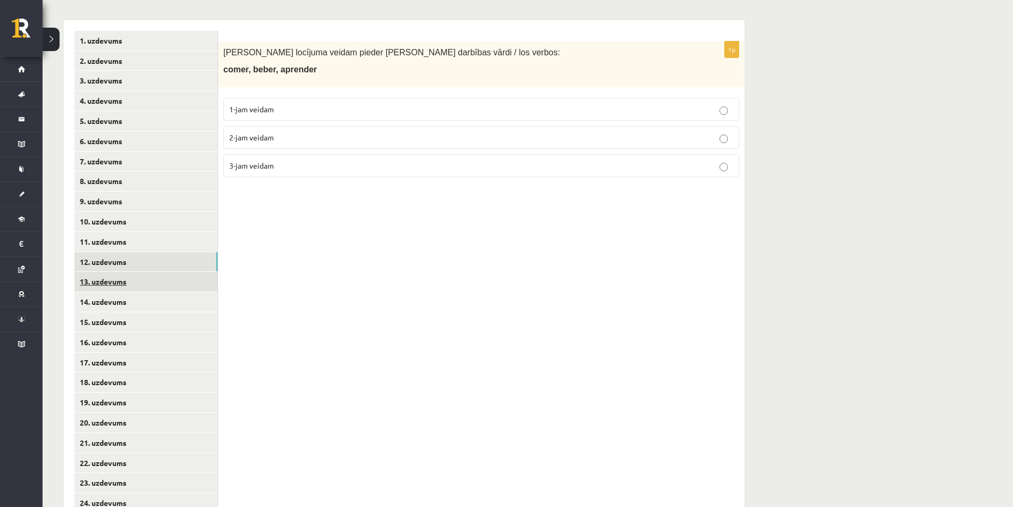
click at [174, 280] on link "13. uzdevums" at bounding box center [145, 282] width 143 height 20
click at [147, 300] on link "14. uzdevums" at bounding box center [145, 302] width 143 height 20
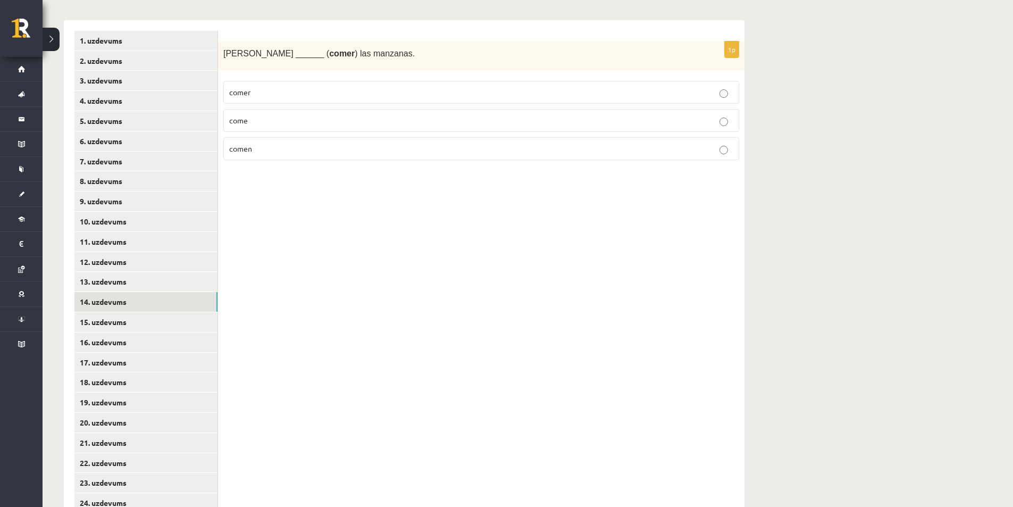
click at [275, 122] on p "come" at bounding box center [481, 120] width 504 height 11
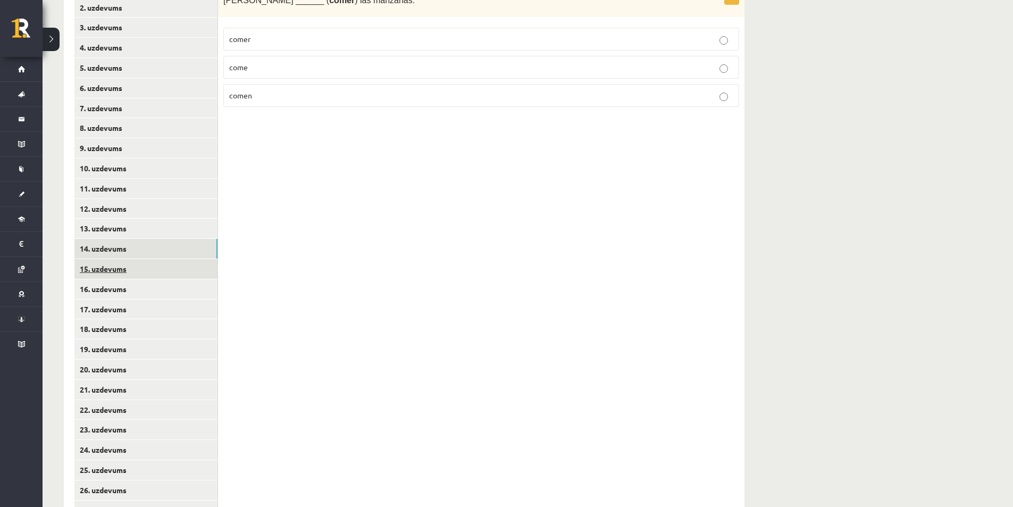
click at [125, 274] on link "15. uzdevums" at bounding box center [145, 269] width 143 height 20
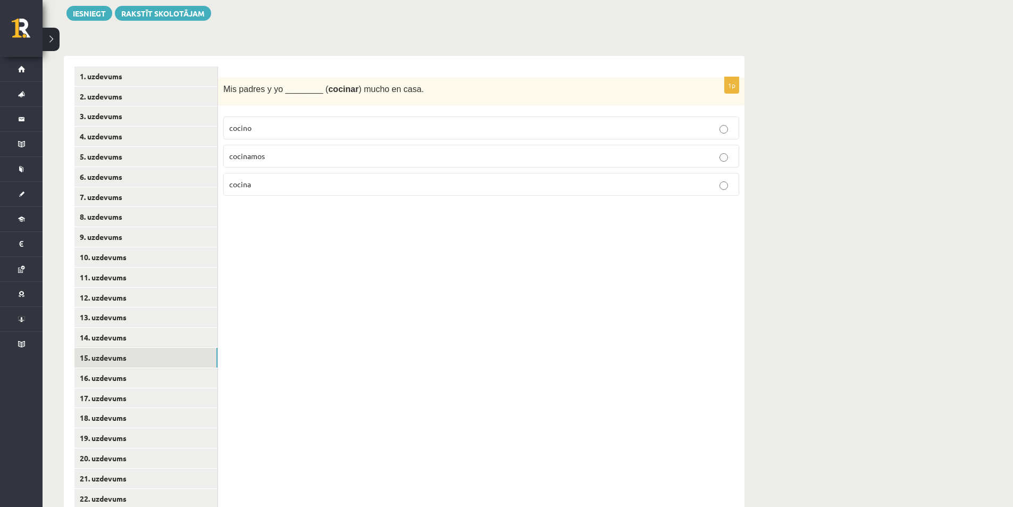
scroll to position [161, 0]
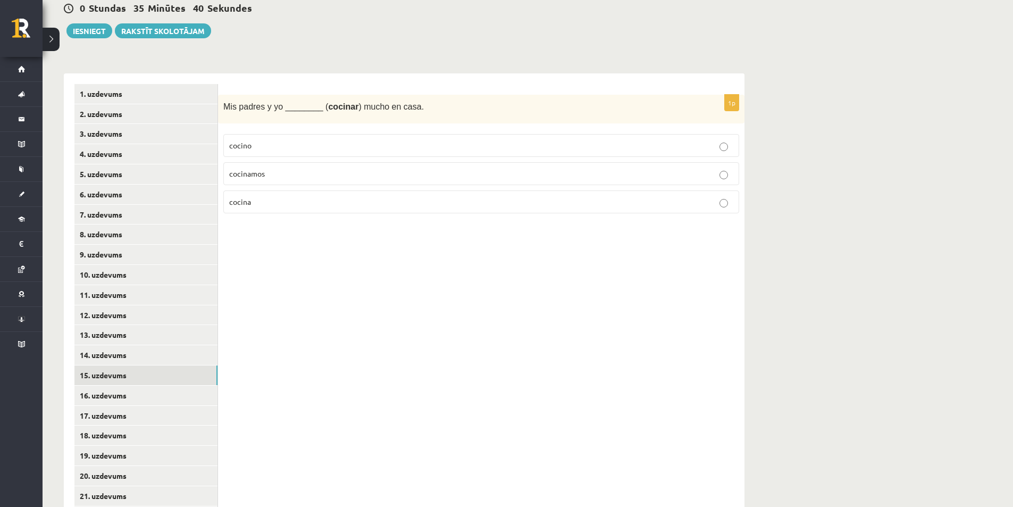
click at [288, 172] on p "cocinamos" at bounding box center [481, 173] width 504 height 11
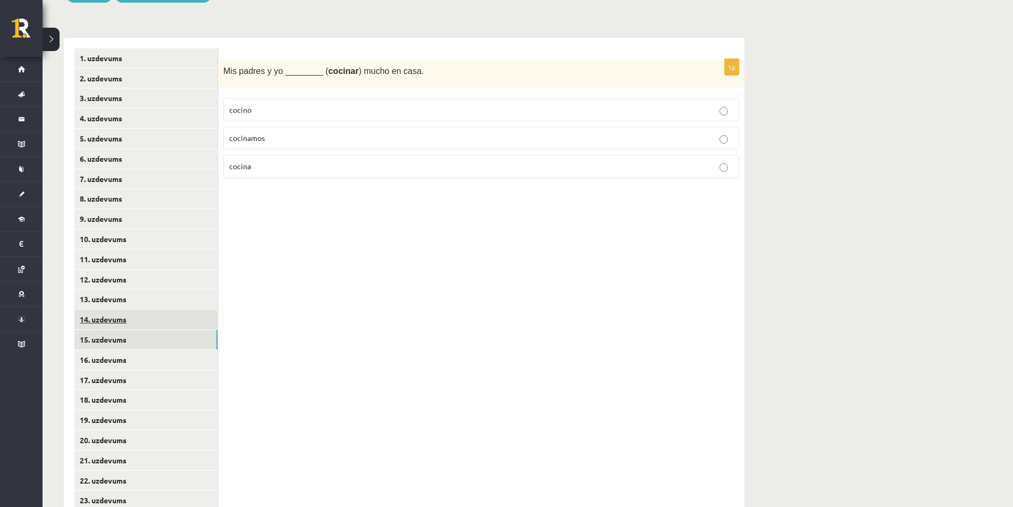
scroll to position [214, 0]
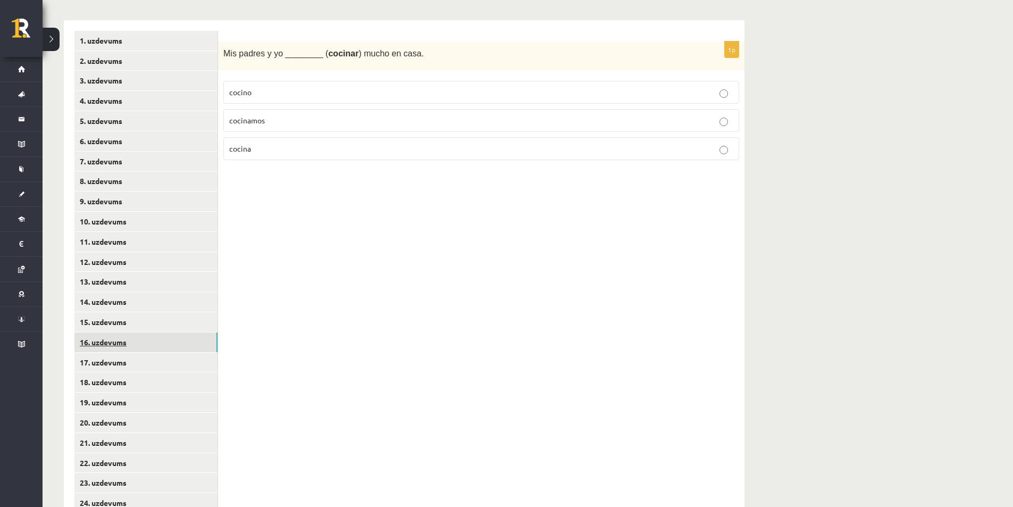
click at [124, 336] on link "16. uzdevums" at bounding box center [145, 342] width 143 height 20
click at [280, 90] on p "vivo" at bounding box center [481, 92] width 504 height 11
click at [132, 360] on link "17. uzdevums" at bounding box center [145, 363] width 143 height 20
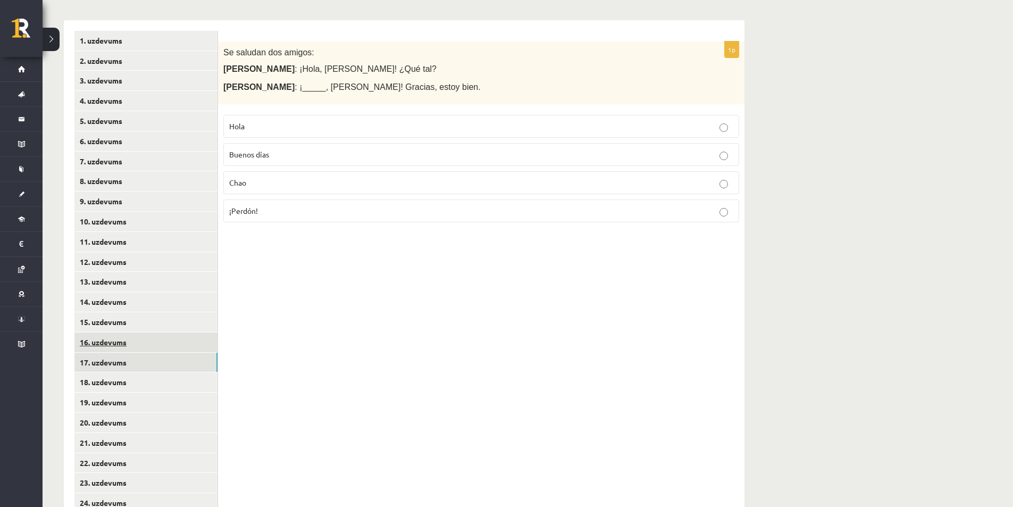
click at [133, 346] on link "16. uzdevums" at bounding box center [145, 342] width 143 height 20
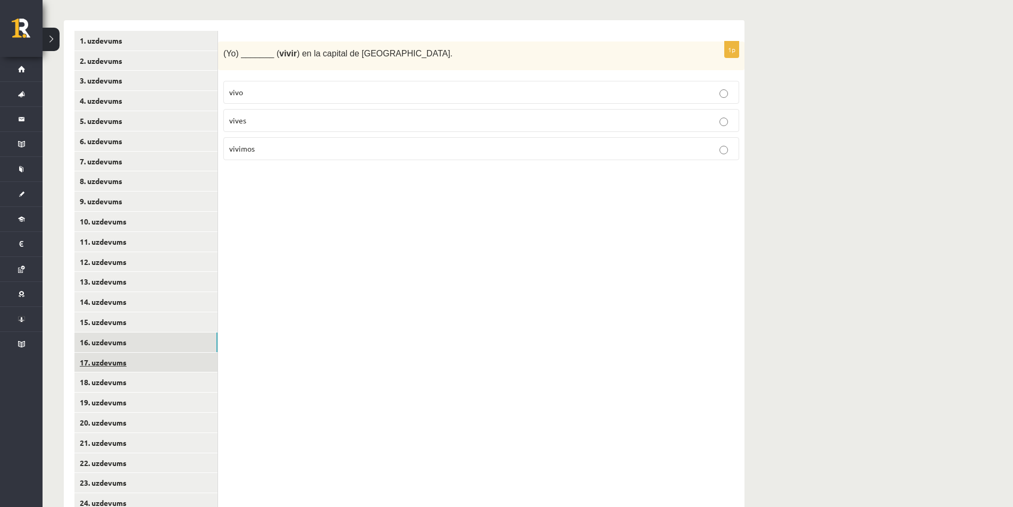
click at [136, 364] on link "17. uzdevums" at bounding box center [145, 363] width 143 height 20
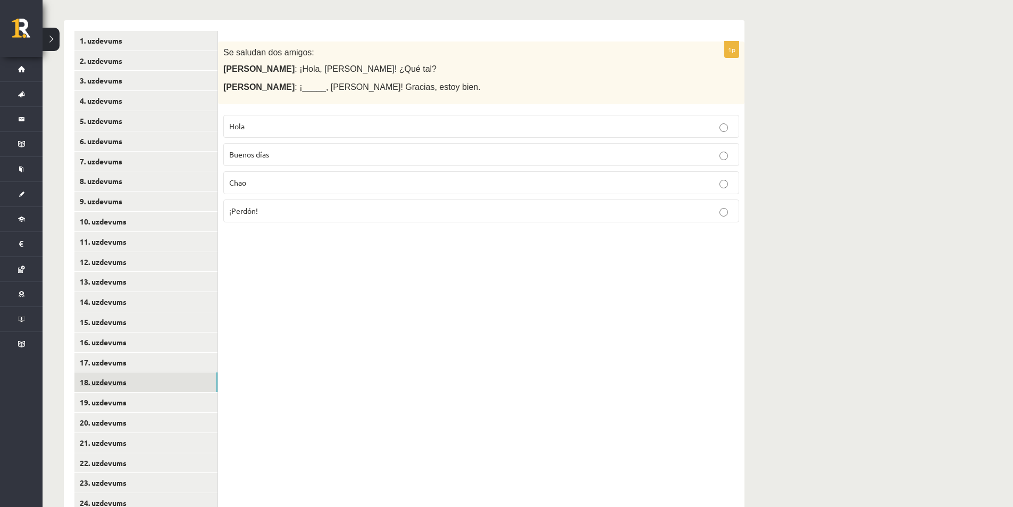
click at [127, 383] on link "18. uzdevums" at bounding box center [145, 382] width 143 height 20
click at [314, 207] on p "Muchas gracias" at bounding box center [481, 210] width 504 height 11
click at [314, 172] on label "Chao" at bounding box center [481, 182] width 516 height 23
click at [133, 401] on link "19. uzdevums" at bounding box center [145, 402] width 143 height 20
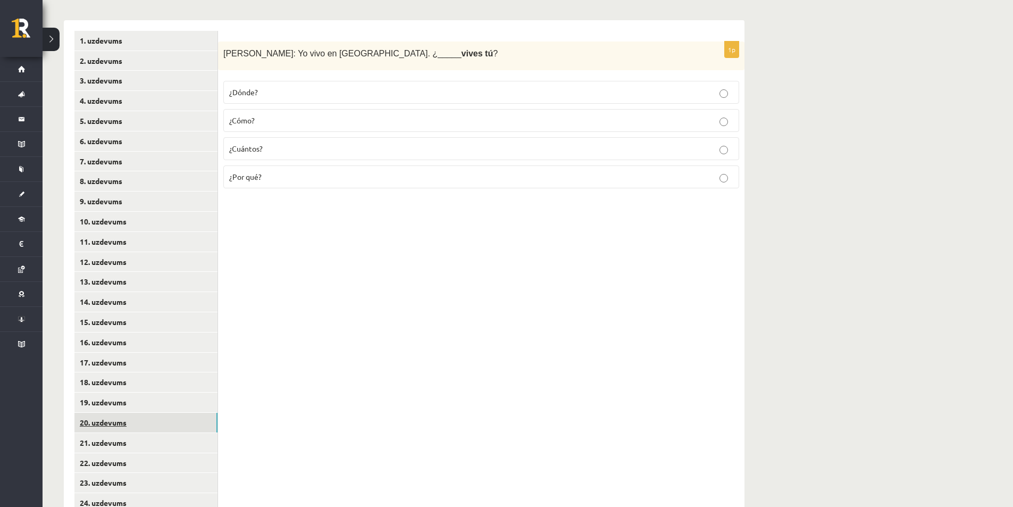
click at [144, 421] on link "20. uzdevums" at bounding box center [145, 423] width 143 height 20
click at [286, 145] on p "¿Cuántos?" at bounding box center [481, 148] width 504 height 11
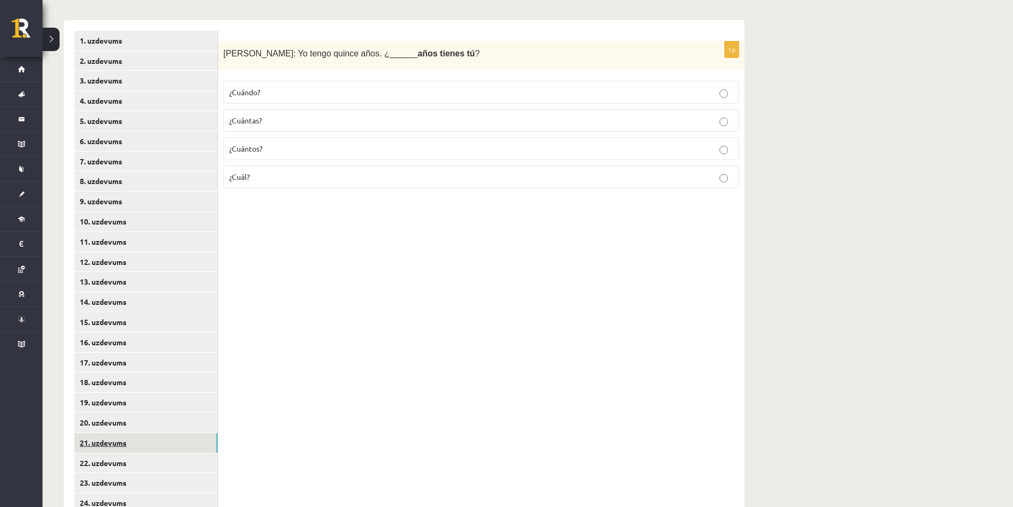
click at [122, 438] on link "21. uzdevums" at bounding box center [145, 443] width 143 height 20
click at [352, 179] on p "¿A qué?" at bounding box center [481, 176] width 504 height 11
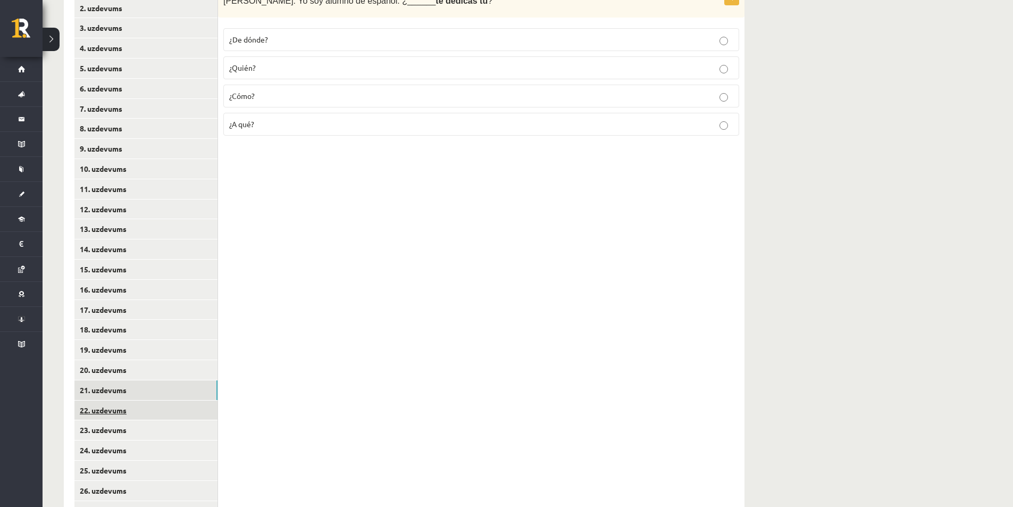
scroll to position [267, 0]
click at [129, 408] on link "22. uzdevums" at bounding box center [145, 410] width 143 height 20
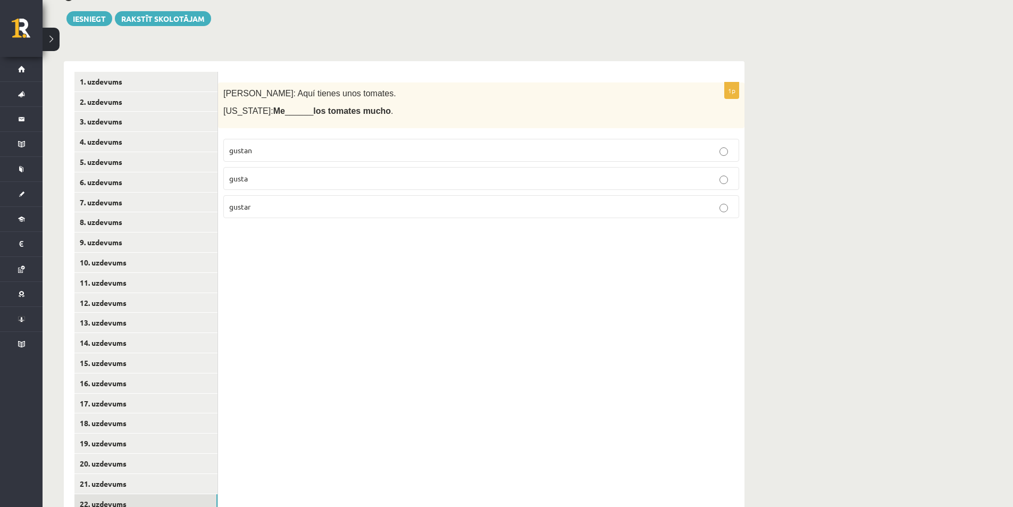
scroll to position [161, 0]
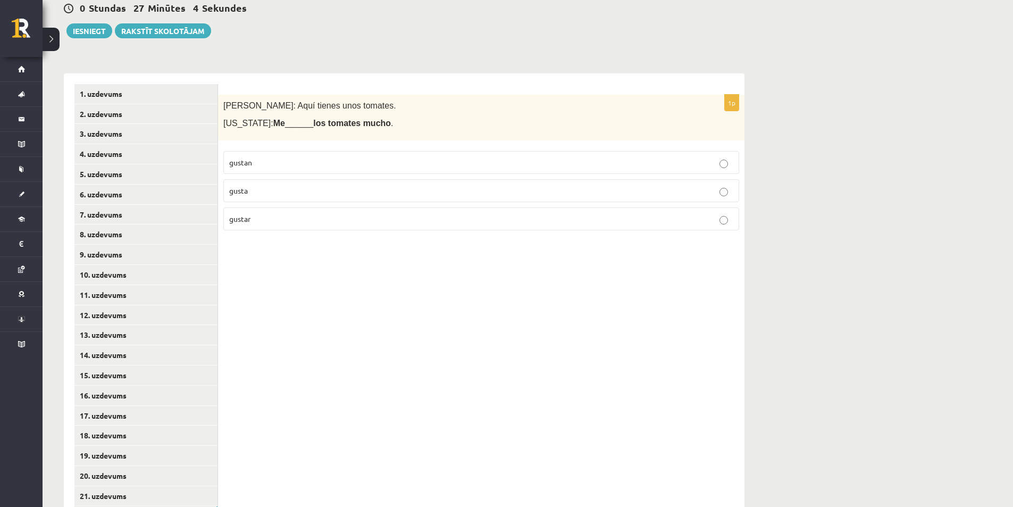
click at [274, 156] on label "gustan" at bounding box center [481, 162] width 516 height 23
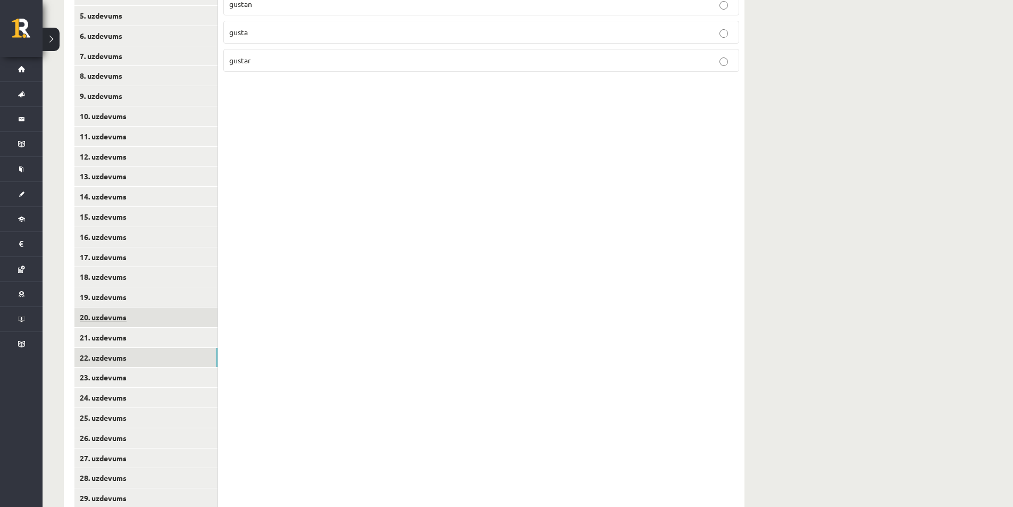
scroll to position [321, 0]
click at [158, 371] on link "23. uzdevums" at bounding box center [145, 376] width 143 height 20
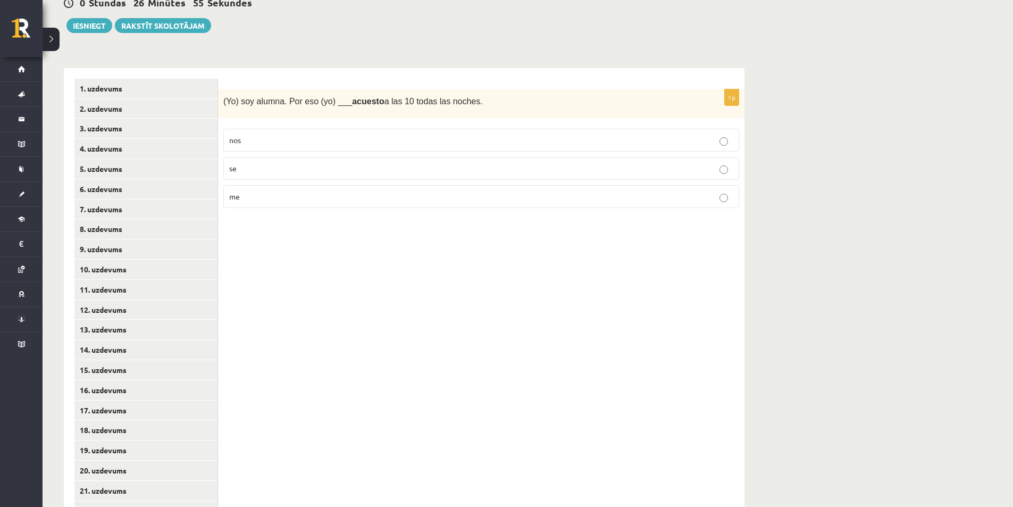
scroll to position [161, 0]
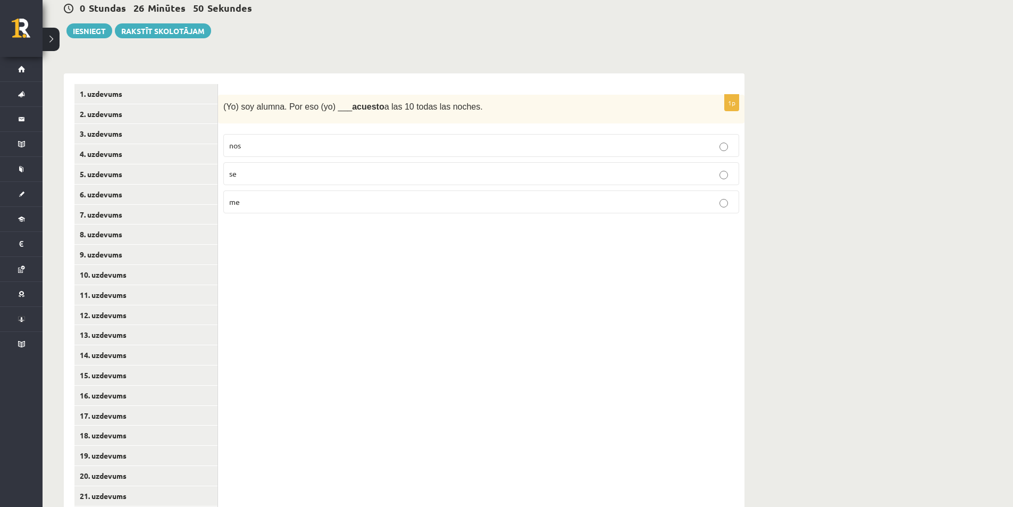
click at [254, 207] on p "me" at bounding box center [481, 201] width 504 height 11
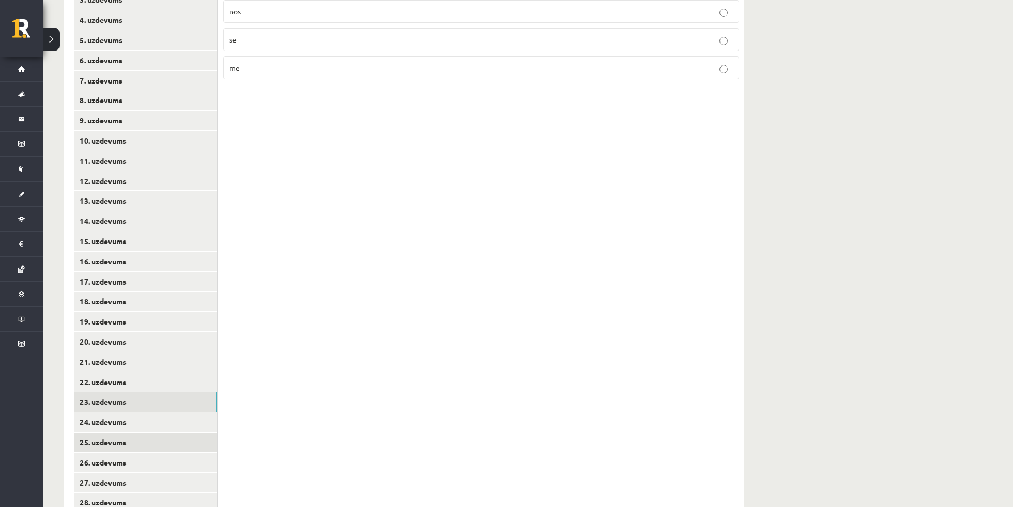
scroll to position [321, 0]
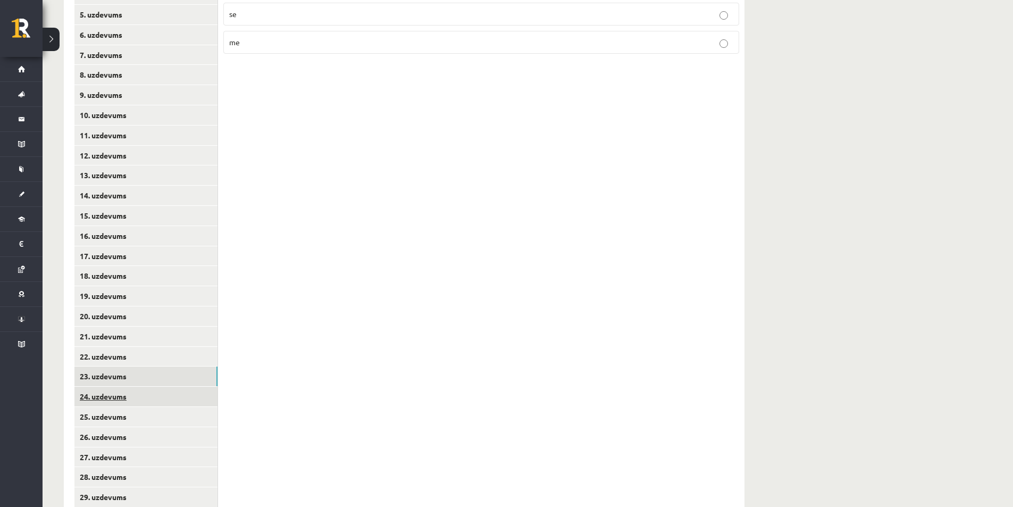
click at [136, 396] on link "24. uzdevums" at bounding box center [145, 397] width 143 height 20
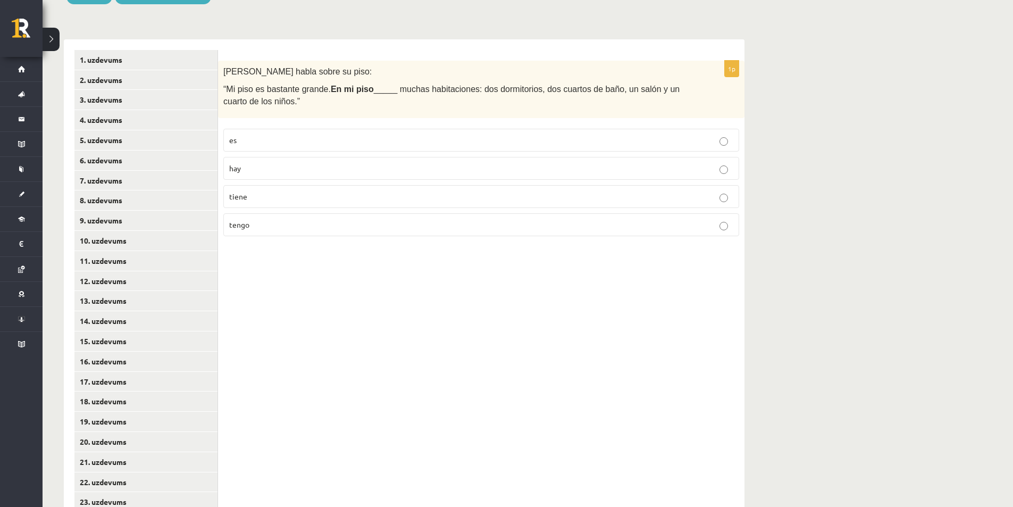
scroll to position [214, 0]
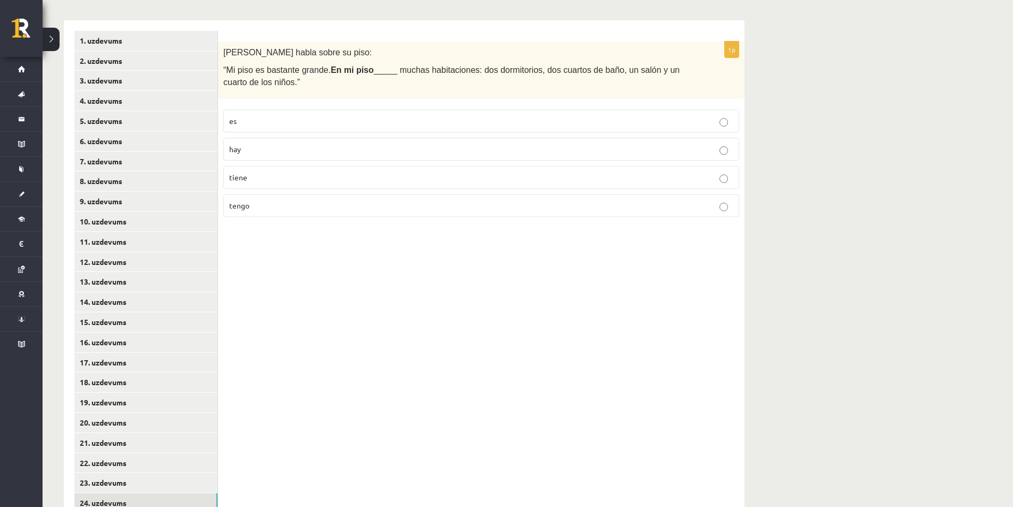
click at [260, 148] on p "hay" at bounding box center [481, 149] width 504 height 11
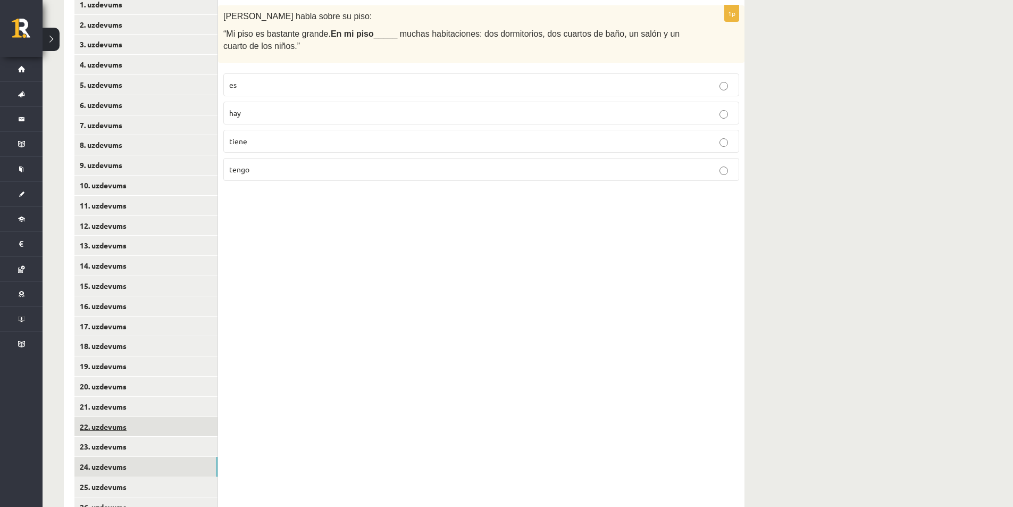
scroll to position [374, 0]
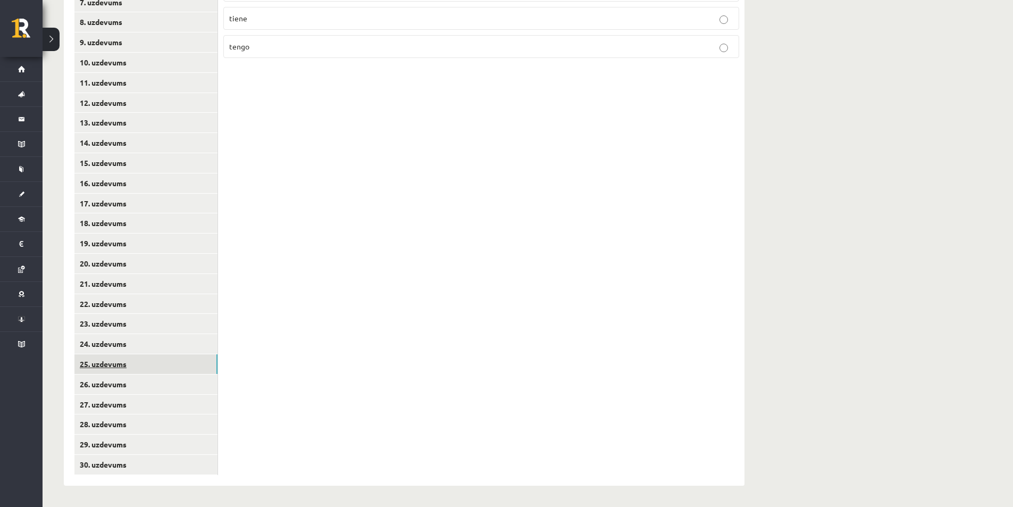
click at [131, 366] on link "25. uzdevums" at bounding box center [145, 364] width 143 height 20
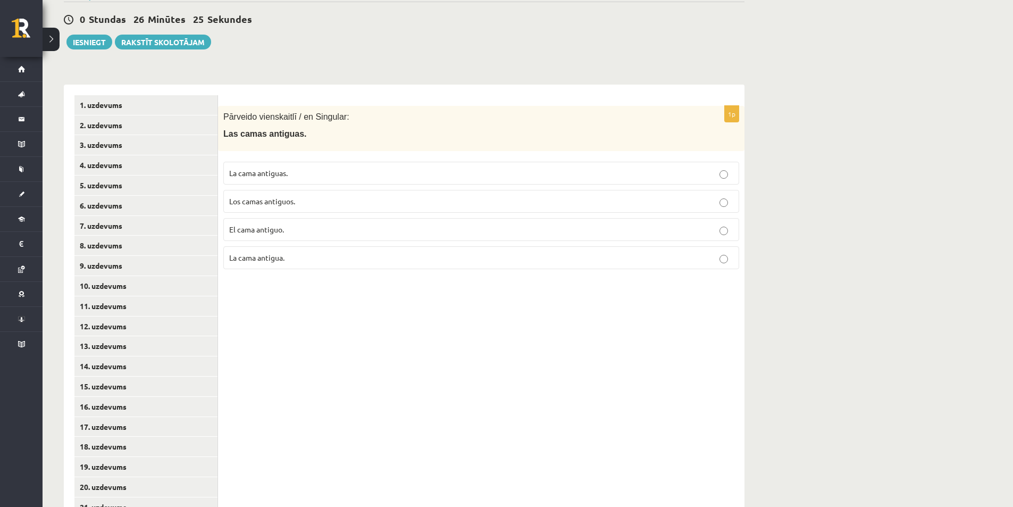
scroll to position [161, 0]
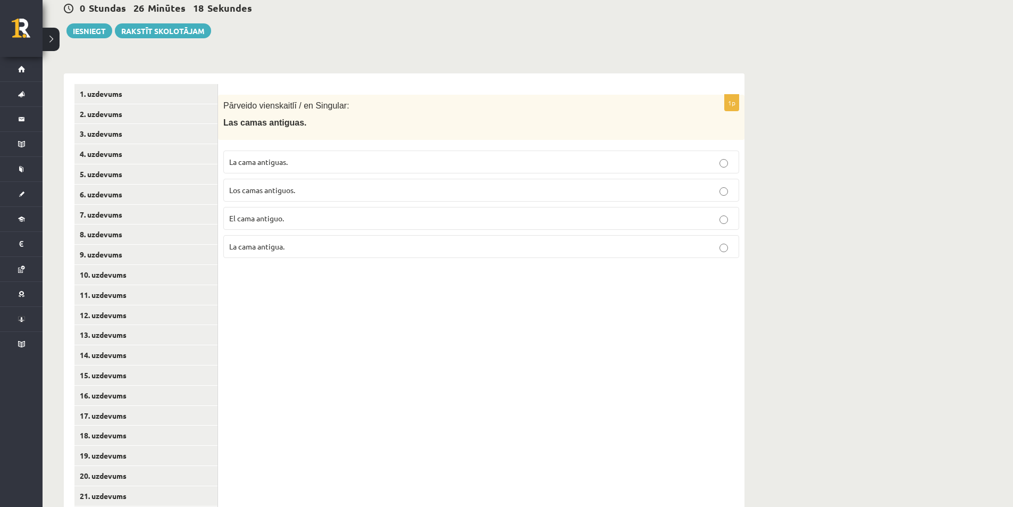
click at [304, 247] on p "La cama antigua." at bounding box center [481, 246] width 504 height 11
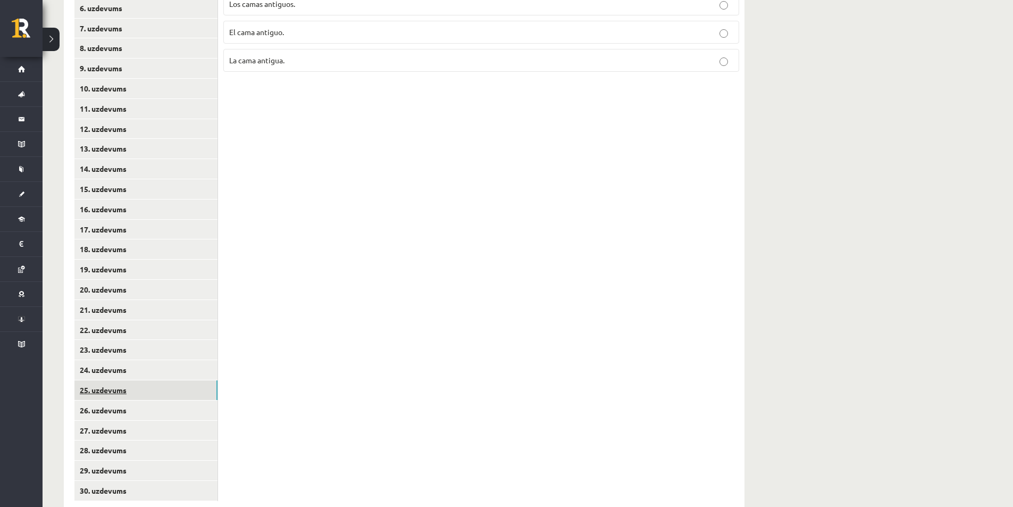
scroll to position [374, 0]
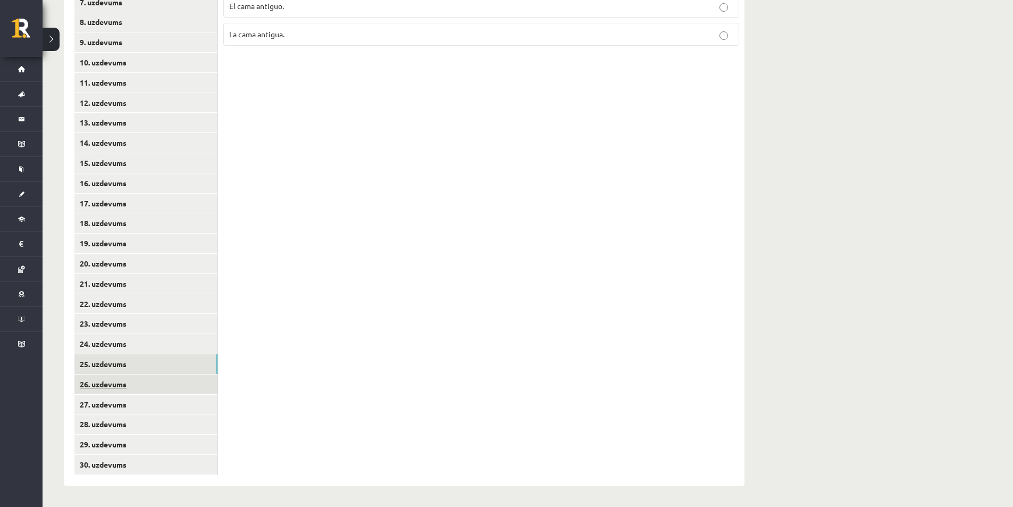
click at [141, 383] on link "26. uzdevums" at bounding box center [145, 384] width 143 height 20
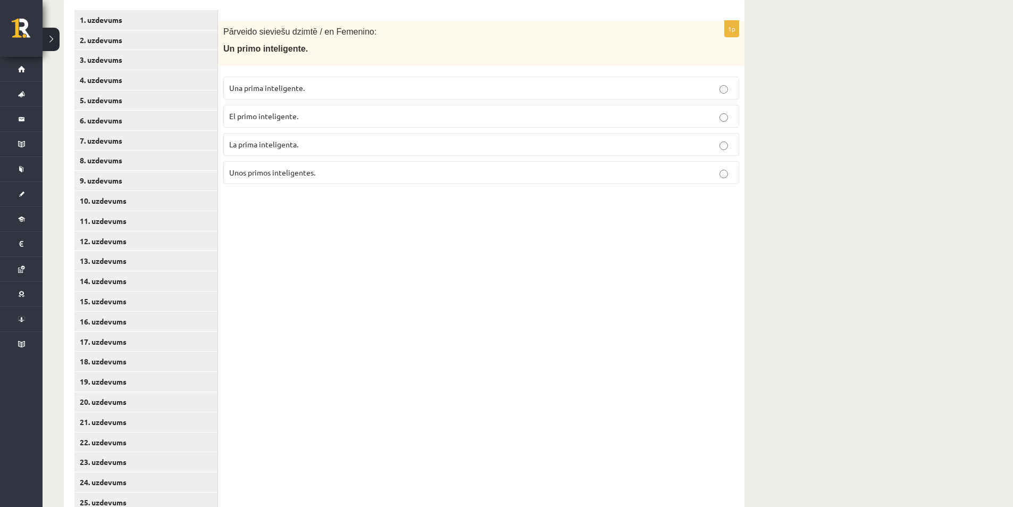
scroll to position [214, 0]
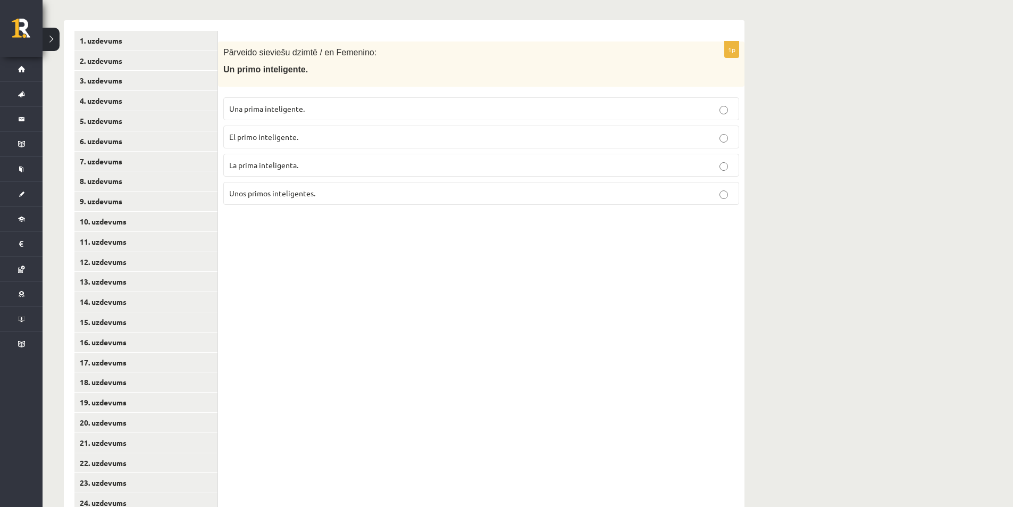
click at [296, 109] on span "Una prima inteligente." at bounding box center [267, 109] width 76 height 10
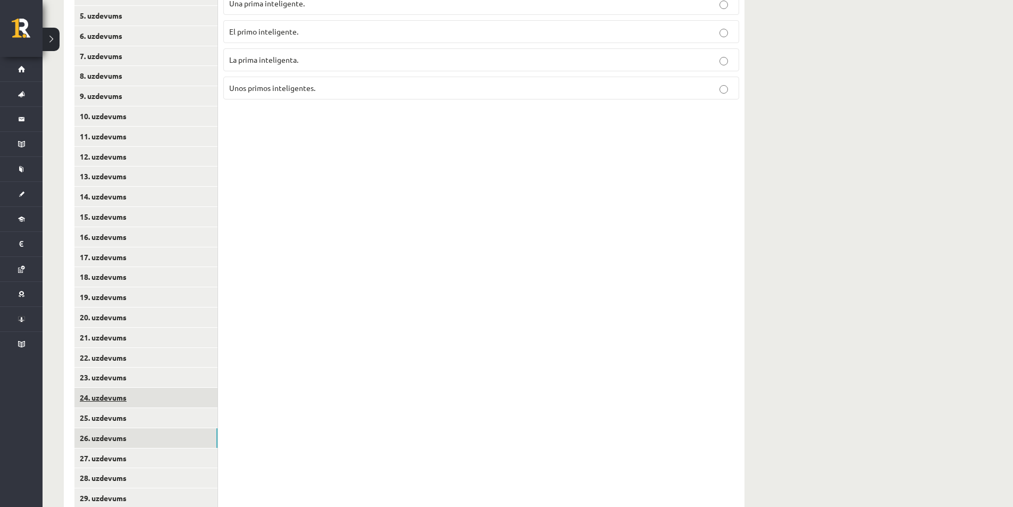
scroll to position [321, 0]
click at [172, 454] on link "27. uzdevums" at bounding box center [145, 457] width 143 height 20
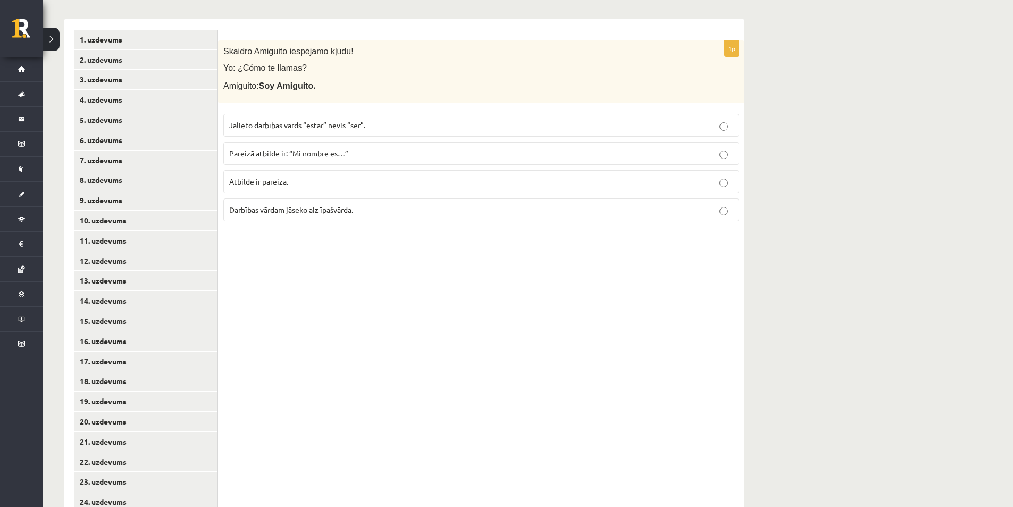
scroll to position [214, 0]
click at [437, 152] on p "Pareizā atbilde ir: “Mi nombre es…”" at bounding box center [481, 154] width 504 height 11
click at [388, 182] on p "Atbilde ir pareiza." at bounding box center [481, 182] width 504 height 11
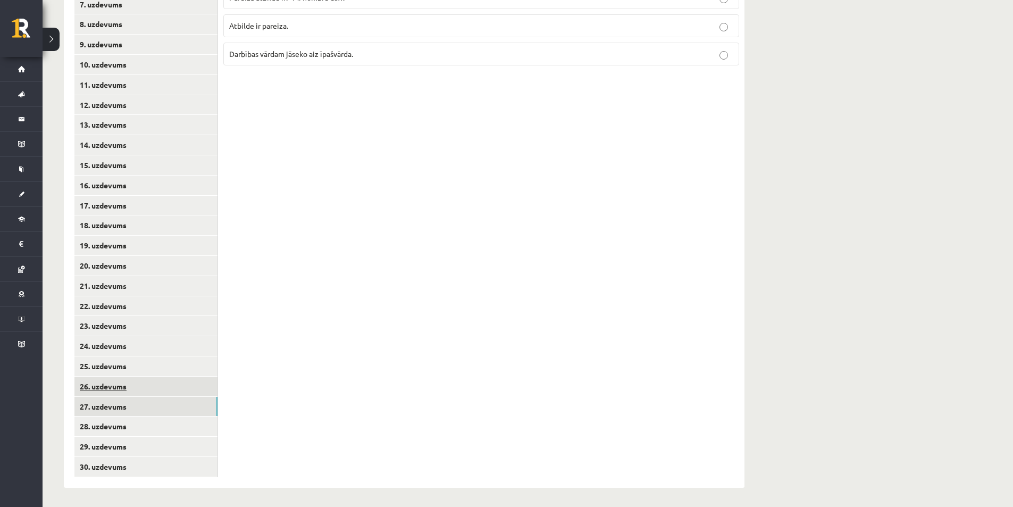
scroll to position [374, 0]
click at [159, 424] on link "28. uzdevums" at bounding box center [145, 424] width 143 height 20
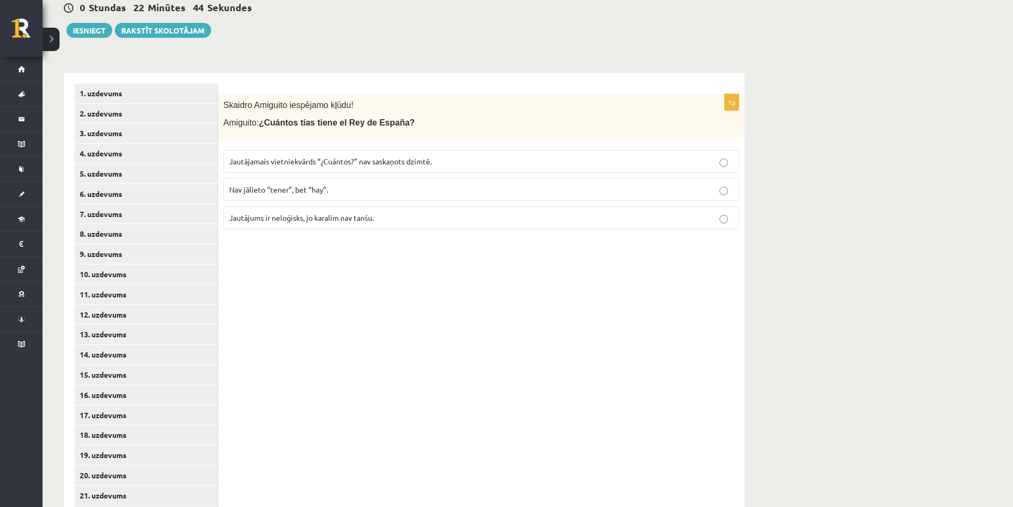
scroll to position [161, 0]
click at [378, 156] on p "Jautājamais vietniekvārds “¿Cuántos?” nav saskaņots dzimtē." at bounding box center [481, 161] width 504 height 11
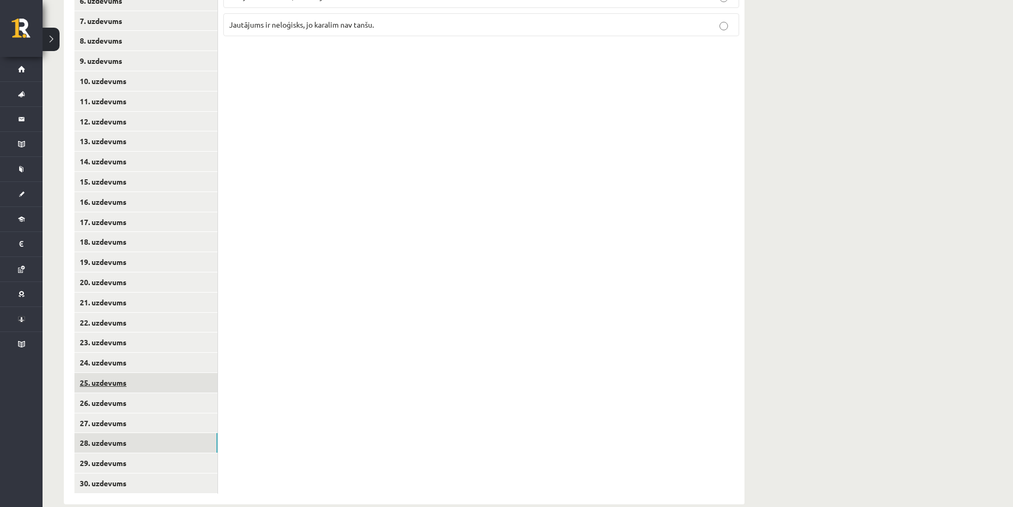
scroll to position [374, 0]
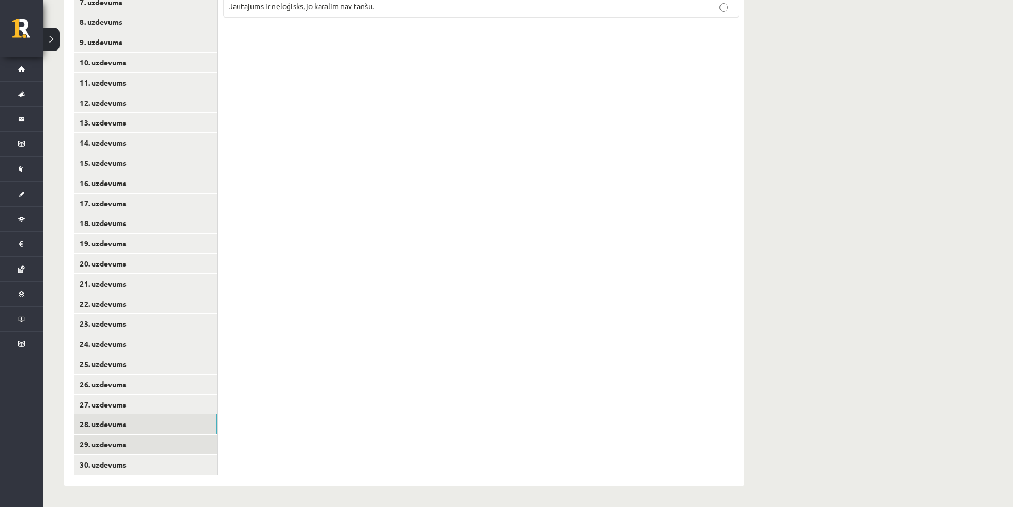
click at [186, 444] on link "29. uzdevums" at bounding box center [145, 444] width 143 height 20
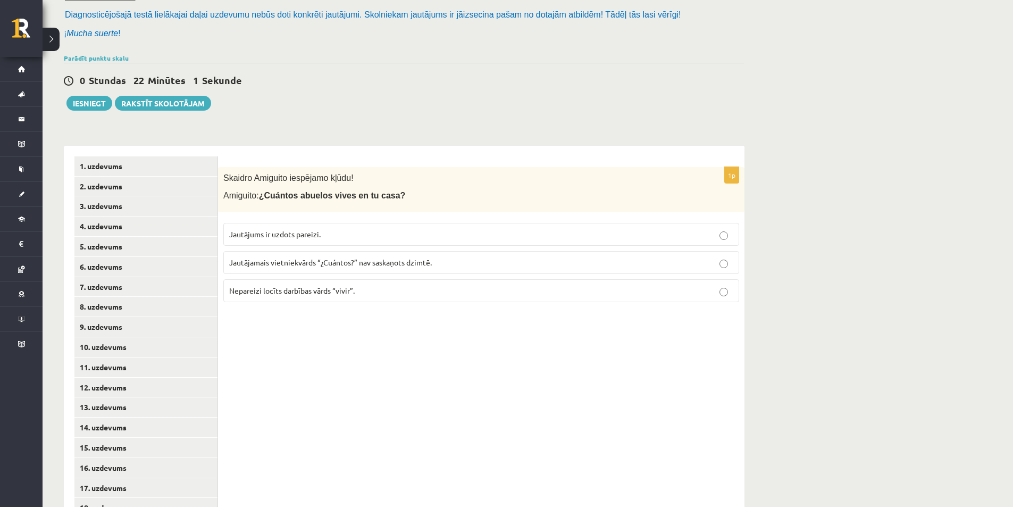
scroll to position [108, 0]
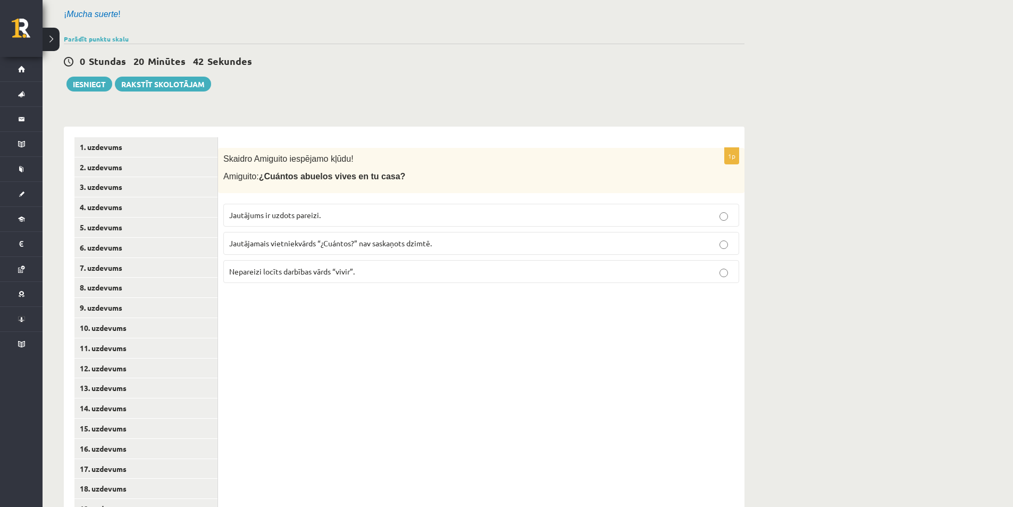
click at [372, 276] on p "Nepareizi locīts darbības vārds “vivir”." at bounding box center [481, 271] width 504 height 11
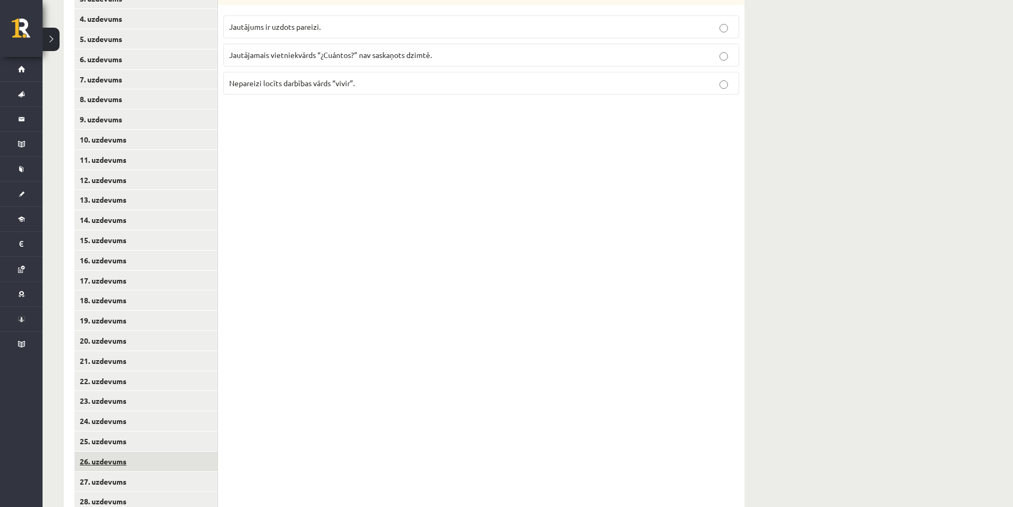
scroll to position [374, 0]
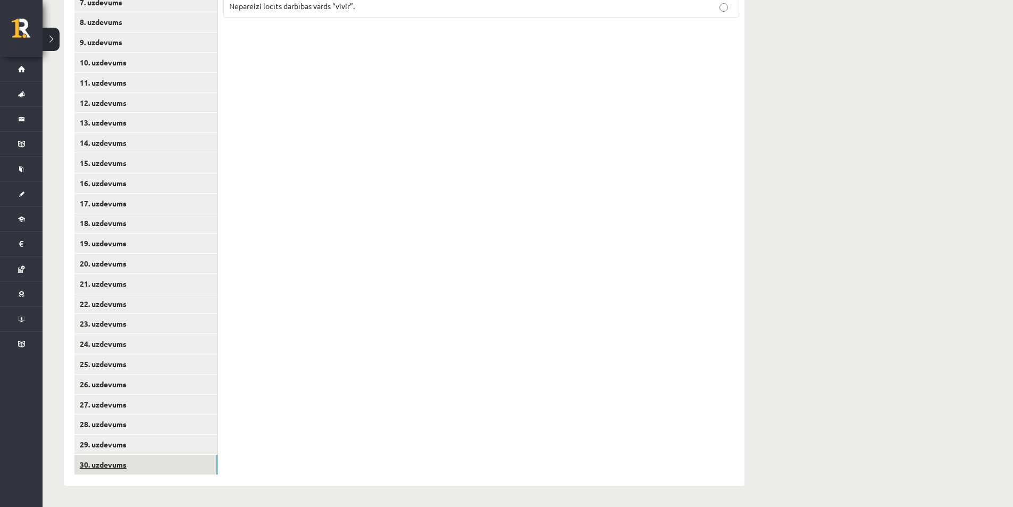
click at [185, 465] on link "30. uzdevums" at bounding box center [145, 465] width 143 height 20
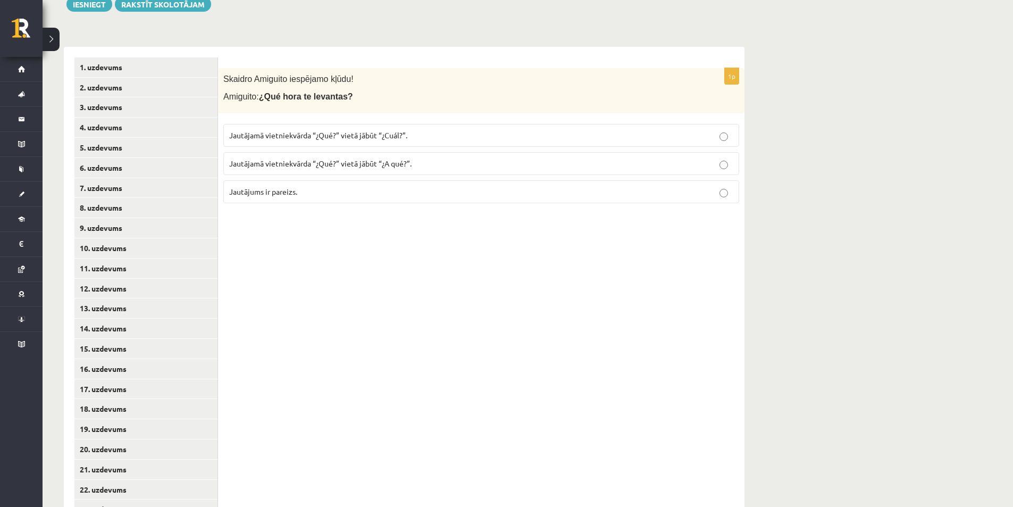
scroll to position [161, 0]
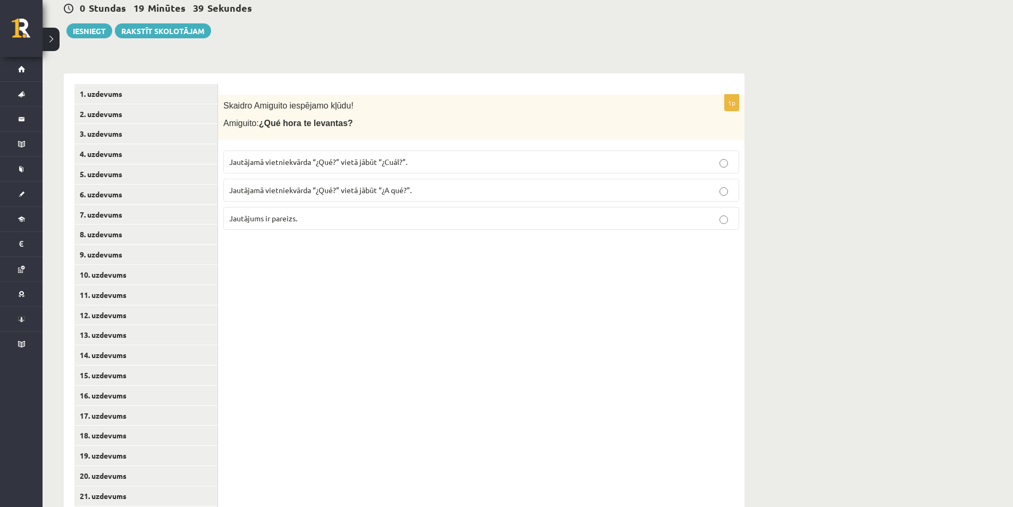
click at [458, 187] on p "Jautājamā vietniekvārda “¿Qué?” vietā jābūt “¿A qué?”." at bounding box center [481, 190] width 504 height 11
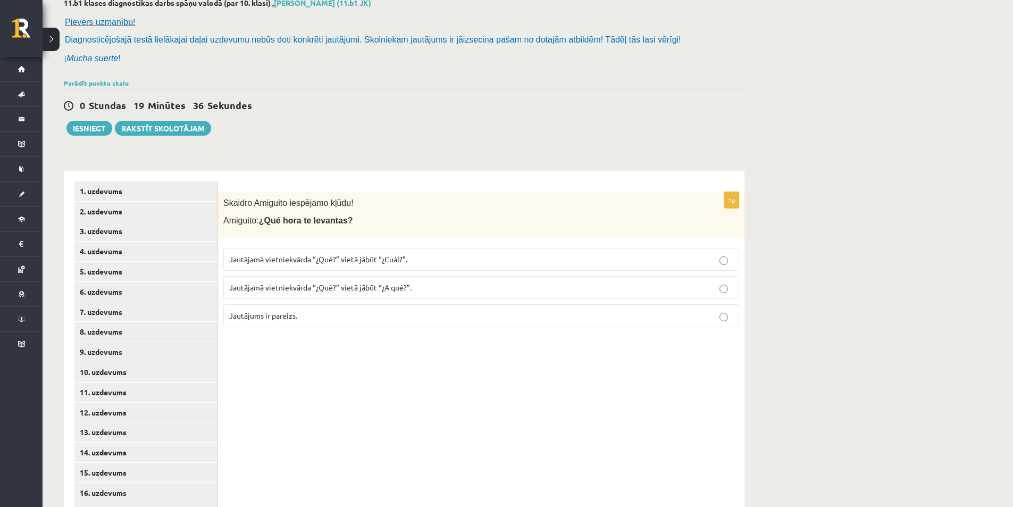
scroll to position [55, 0]
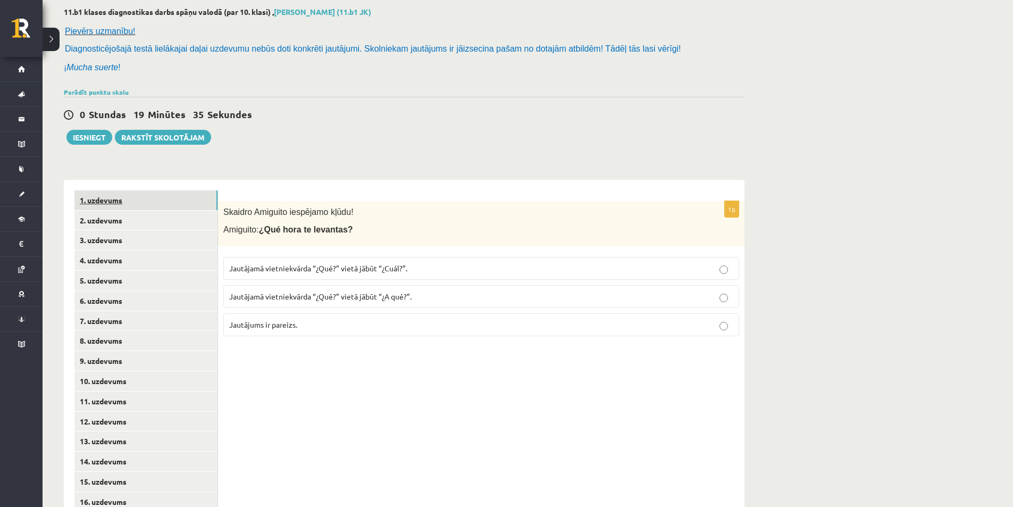
click at [164, 201] on link "1. uzdevums" at bounding box center [145, 200] width 143 height 20
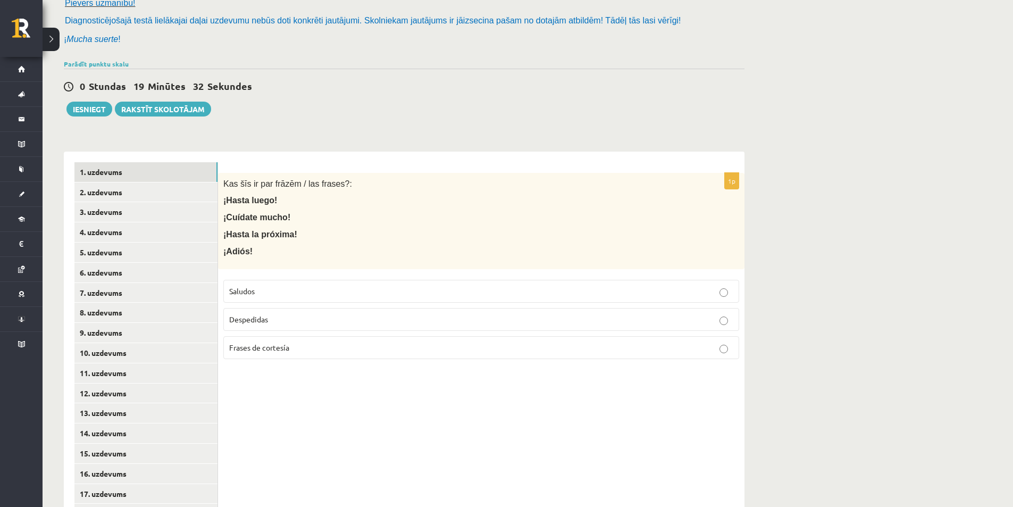
scroll to position [108, 0]
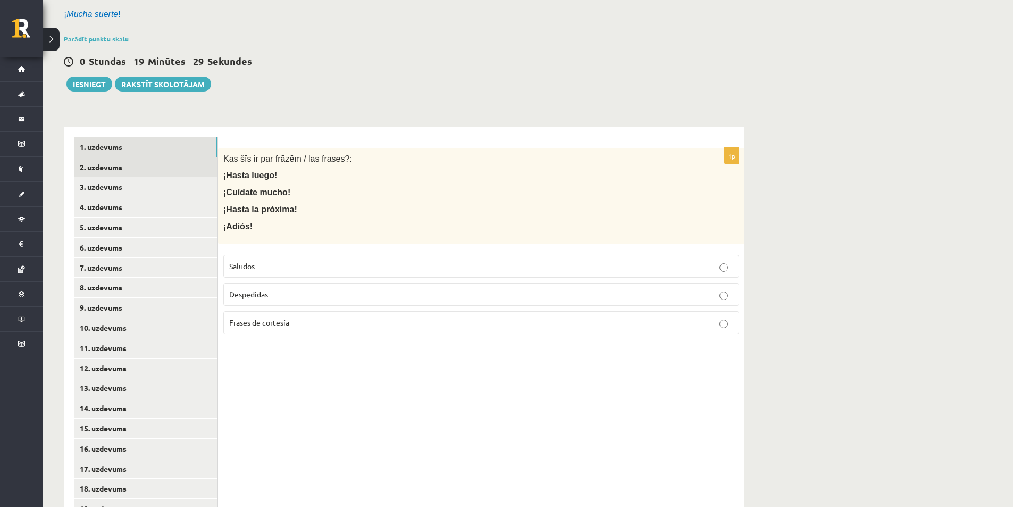
click at [196, 167] on link "2. uzdevums" at bounding box center [145, 167] width 143 height 20
click at [210, 193] on link "3. uzdevums" at bounding box center [145, 187] width 143 height 20
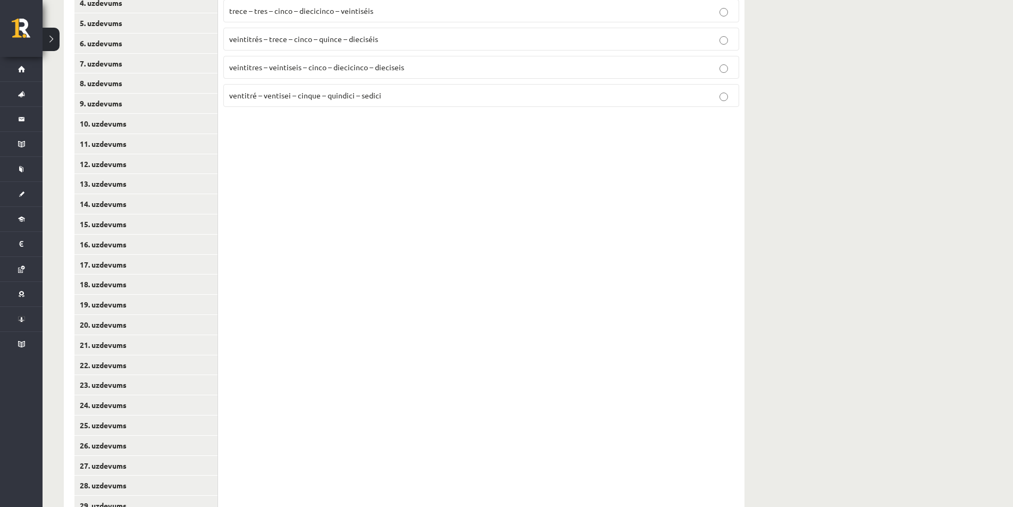
scroll to position [214, 0]
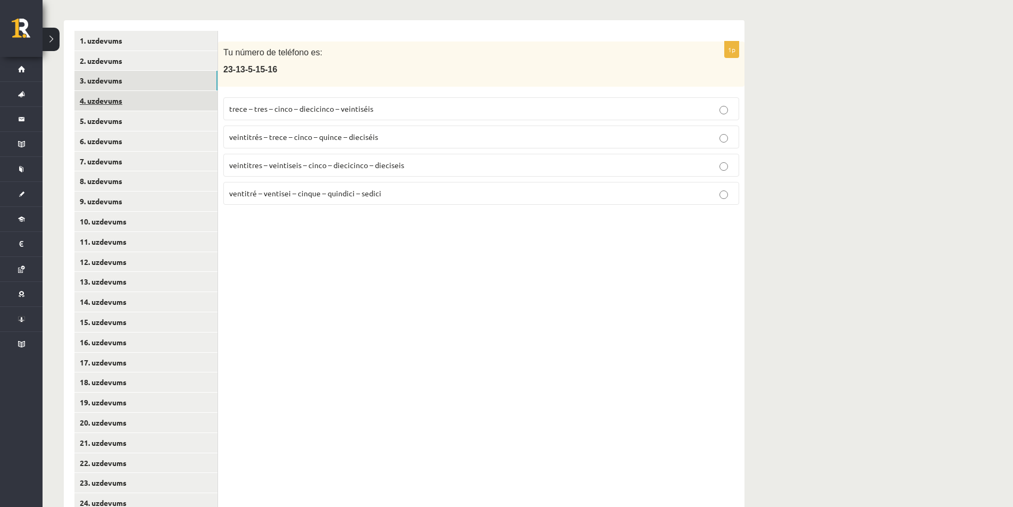
click at [135, 103] on link "4. uzdevums" at bounding box center [145, 101] width 143 height 20
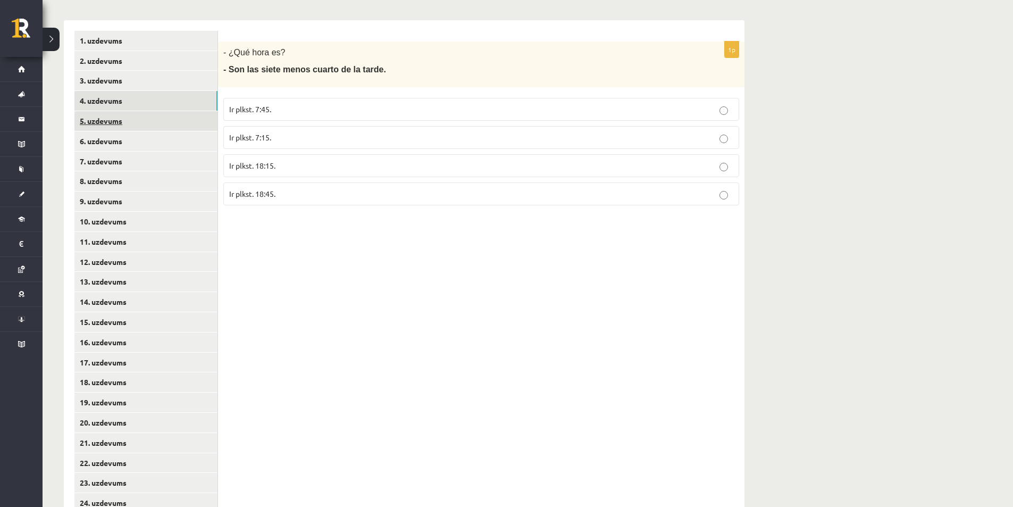
click at [167, 123] on link "5. uzdevums" at bounding box center [145, 121] width 143 height 20
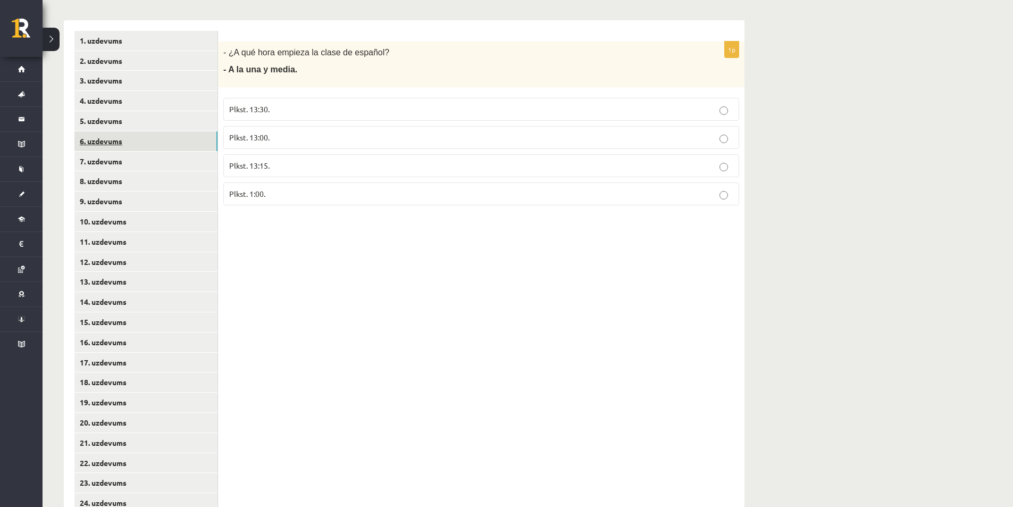
click at [170, 139] on link "6. uzdevums" at bounding box center [145, 141] width 143 height 20
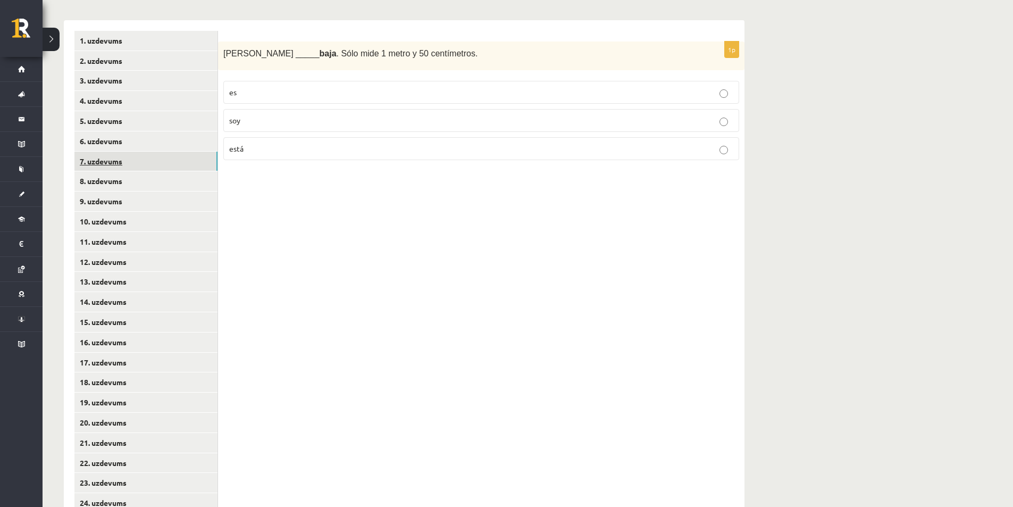
click at [167, 153] on link "7. uzdevums" at bounding box center [145, 162] width 143 height 20
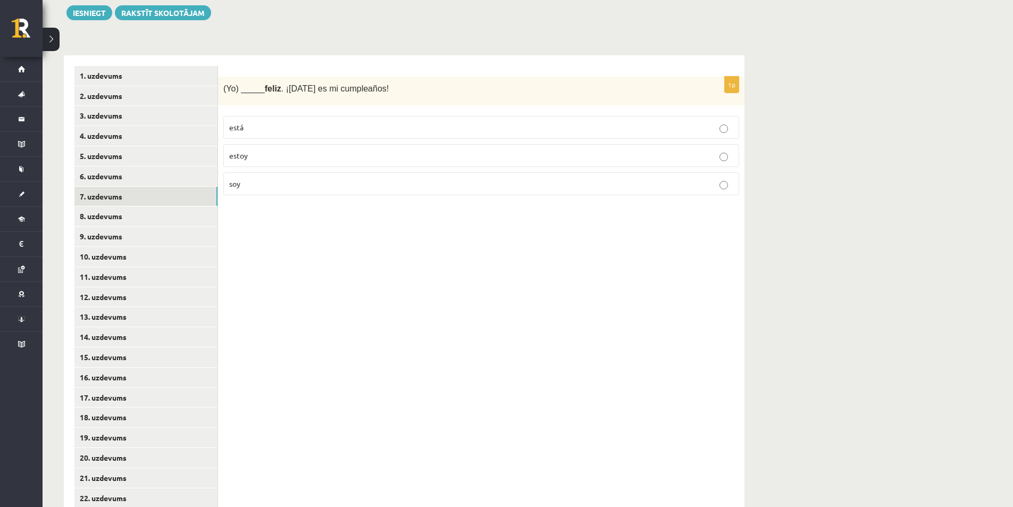
scroll to position [108, 0]
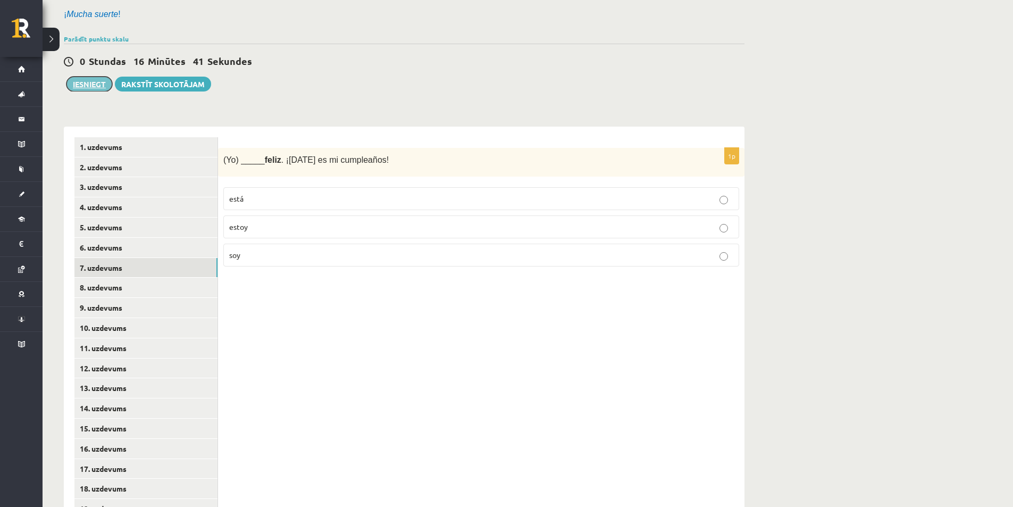
click at [79, 79] on button "Iesniegt" at bounding box center [89, 84] width 46 height 15
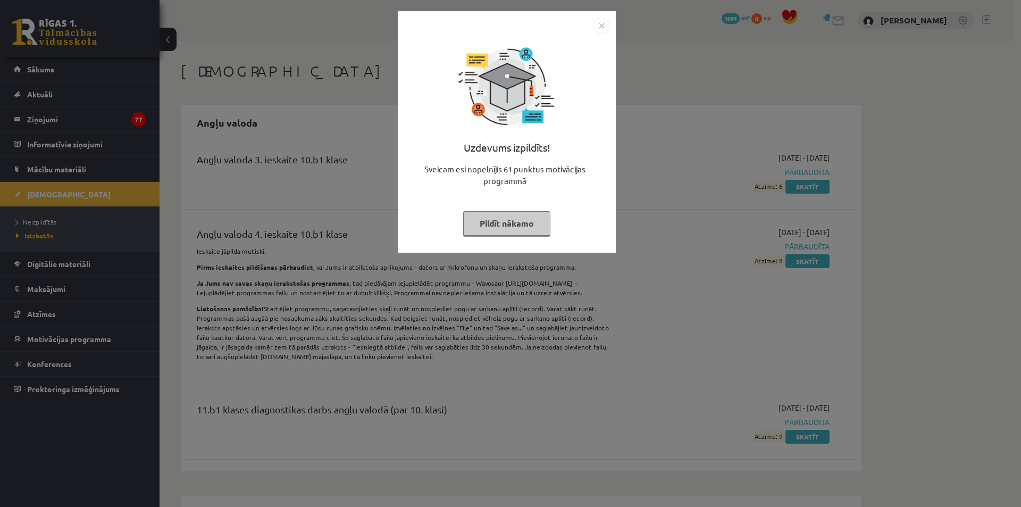
click at [604, 23] on img "Close" at bounding box center [601, 26] width 16 height 16
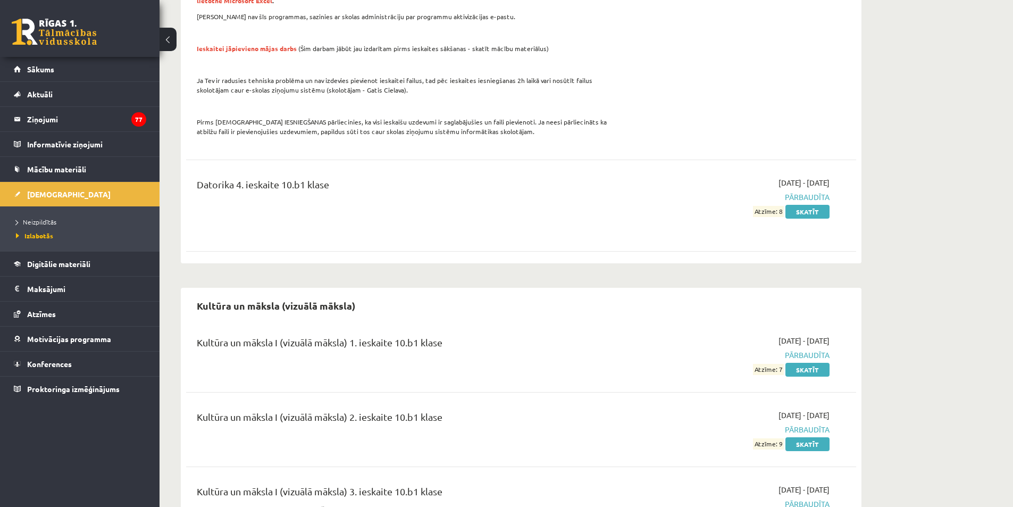
scroll to position [904, 0]
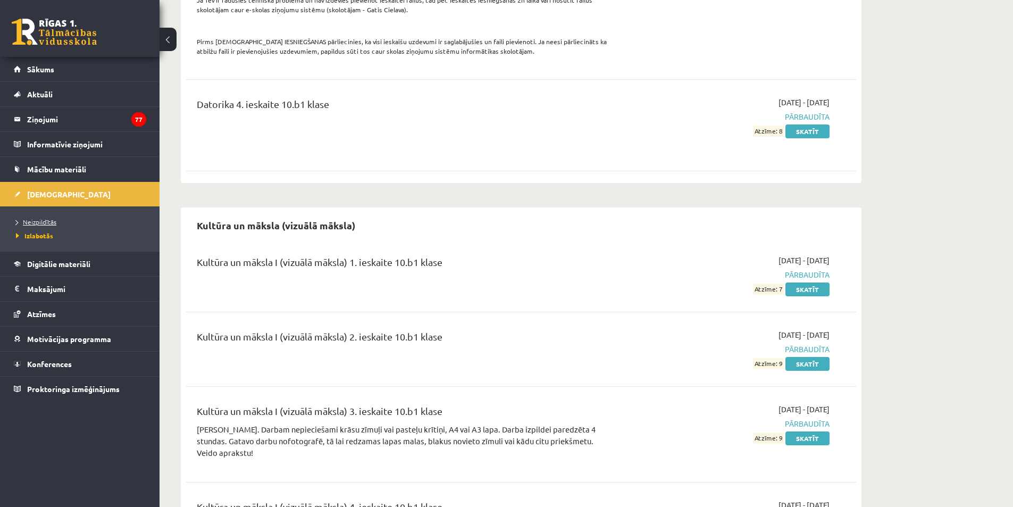
click at [43, 220] on span "Neizpildītās" at bounding box center [36, 221] width 40 height 9
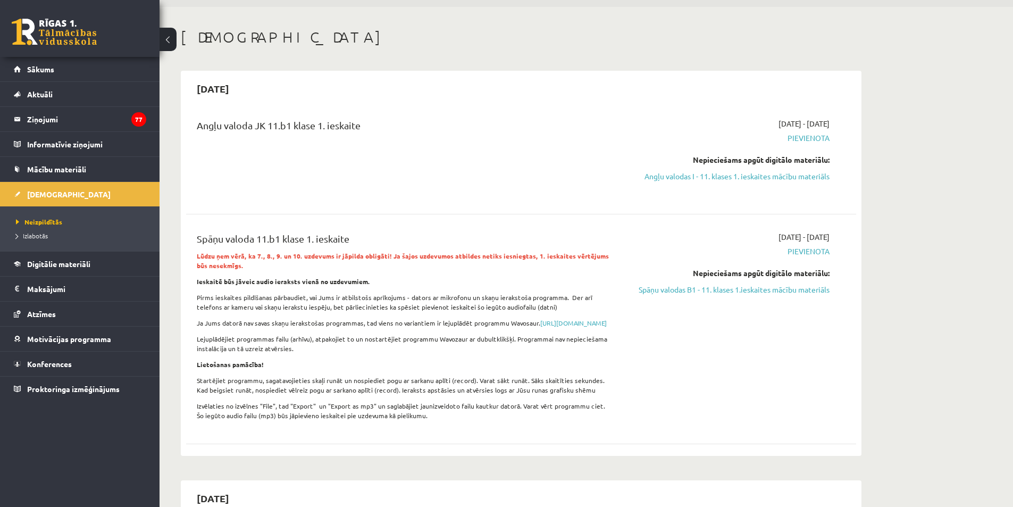
scroll to position [53, 0]
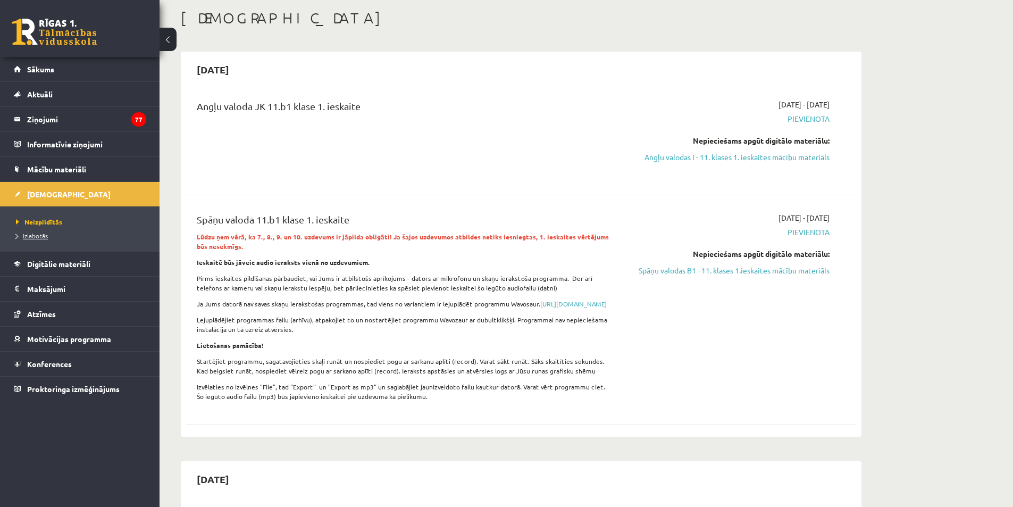
click at [53, 235] on link "Izlabotās" at bounding box center [82, 236] width 133 height 10
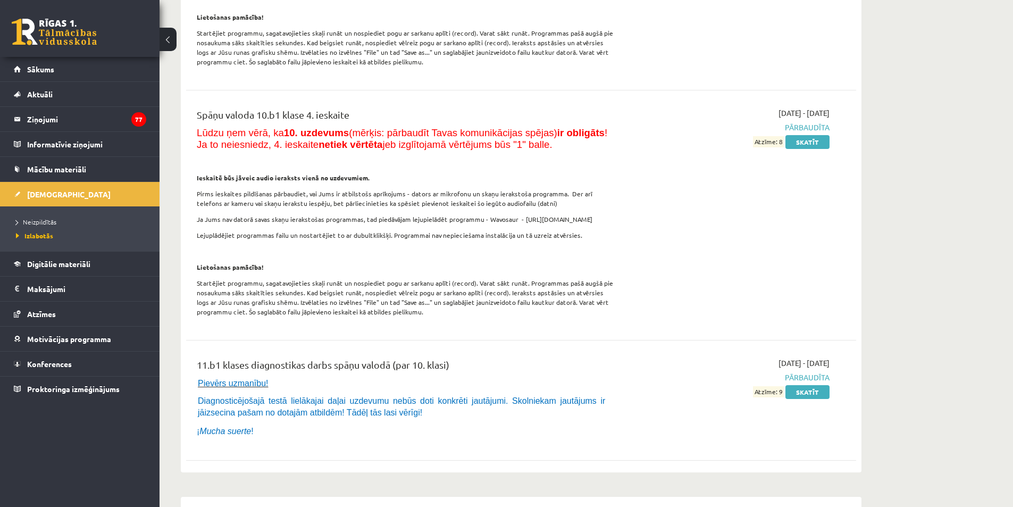
scroll to position [3031, 0]
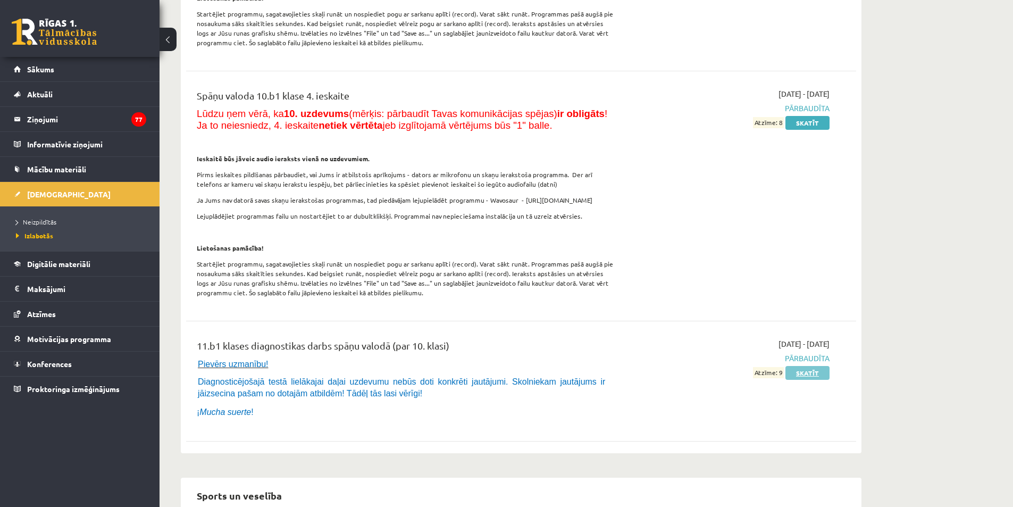
click at [817, 366] on link "Skatīt" at bounding box center [807, 373] width 44 height 14
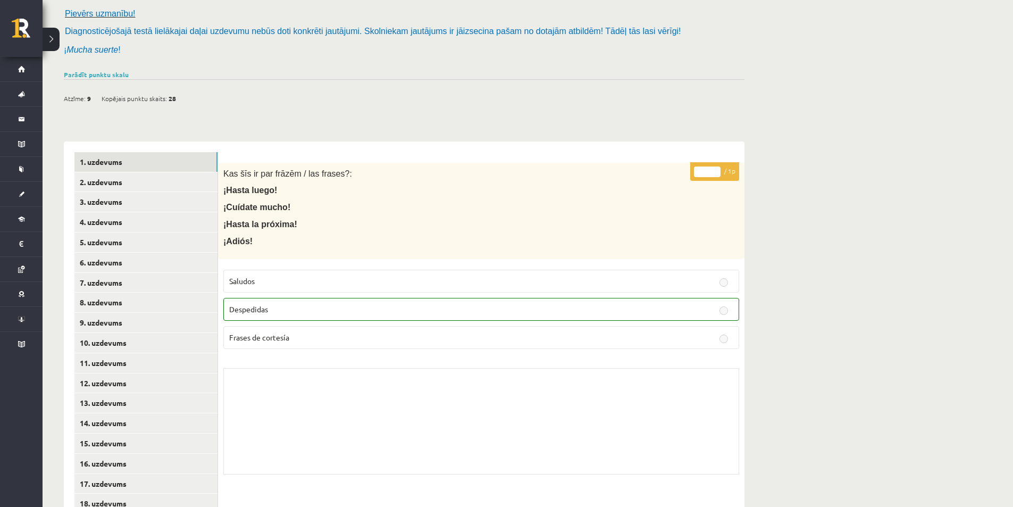
scroll to position [53, 0]
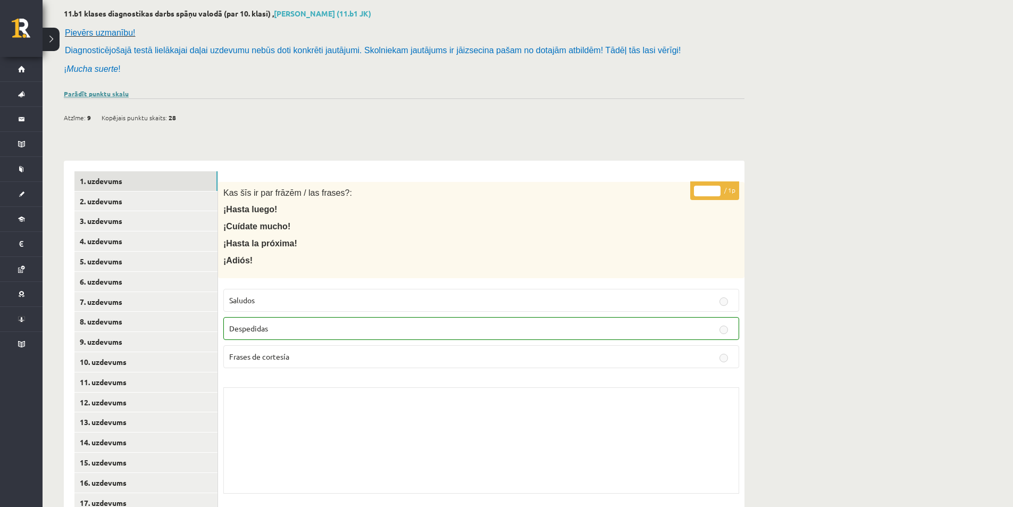
click at [118, 94] on link "Parādīt punktu skalu" at bounding box center [96, 93] width 65 height 9
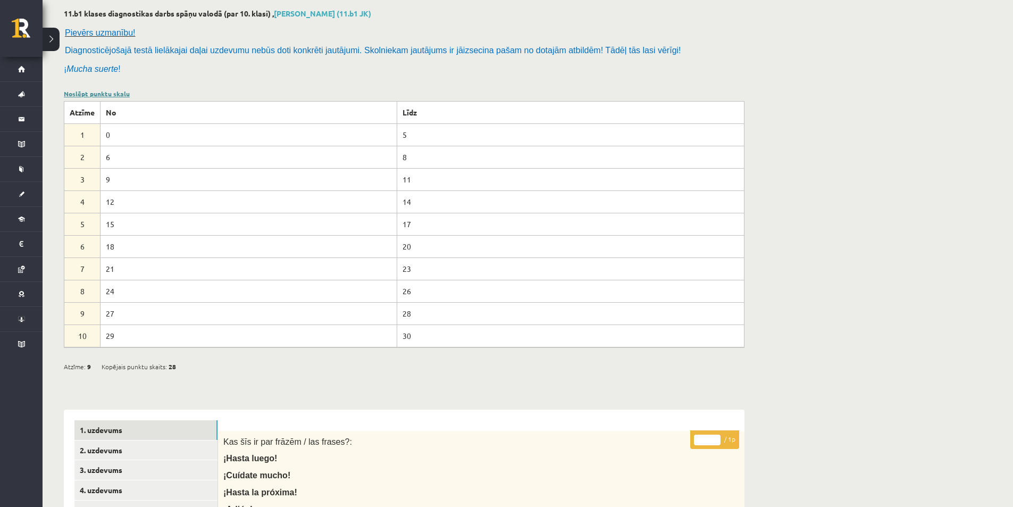
click at [107, 93] on link "Noslēpt punktu skalu" at bounding box center [97, 93] width 66 height 9
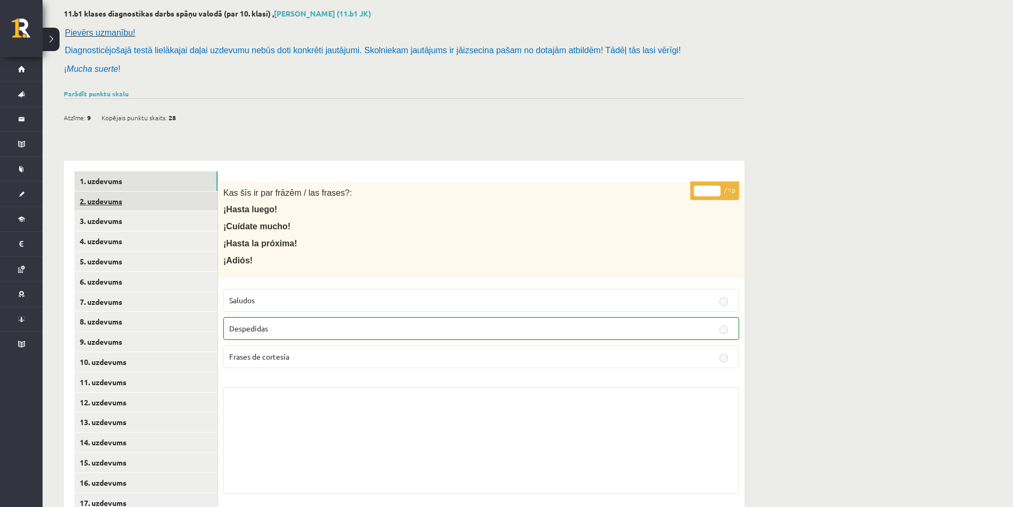
click at [170, 206] on link "2. uzdevums" at bounding box center [145, 201] width 143 height 20
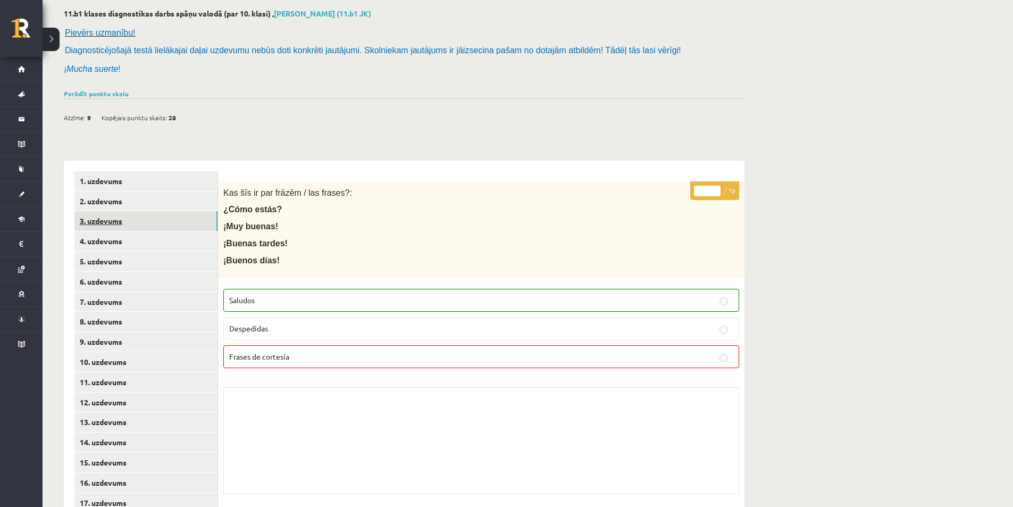
click at [175, 216] on link "3. uzdevums" at bounding box center [145, 221] width 143 height 20
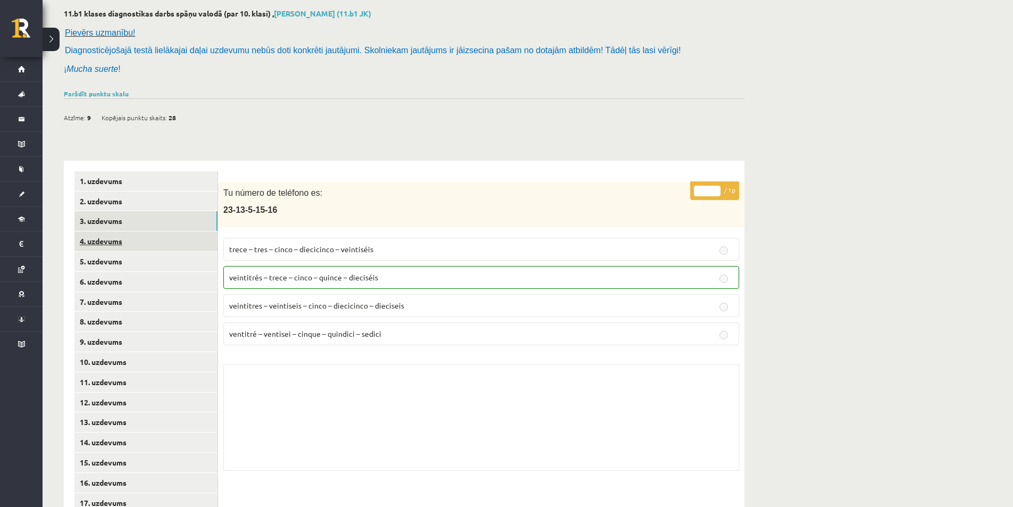
click at [171, 234] on link "4. uzdevums" at bounding box center [145, 241] width 143 height 20
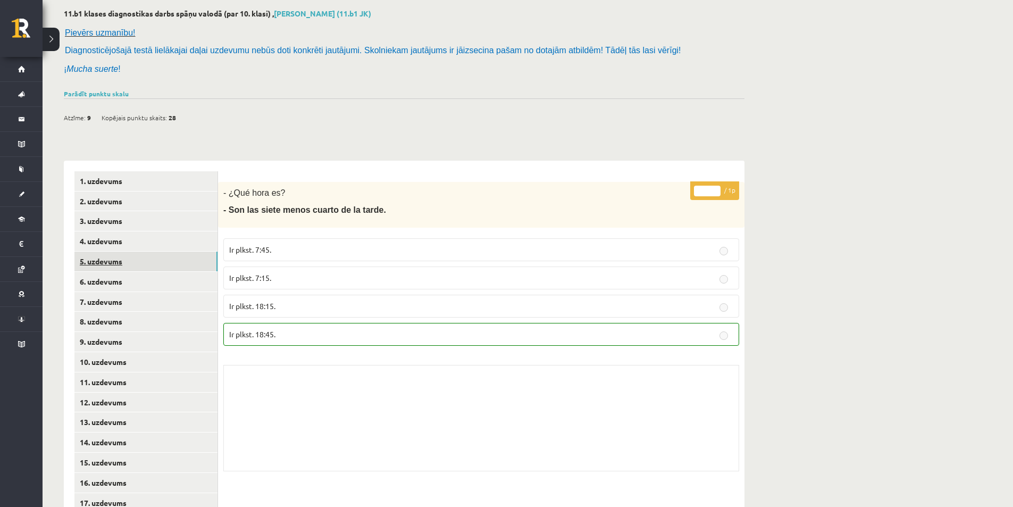
click at [200, 255] on link "5. uzdevums" at bounding box center [145, 262] width 143 height 20
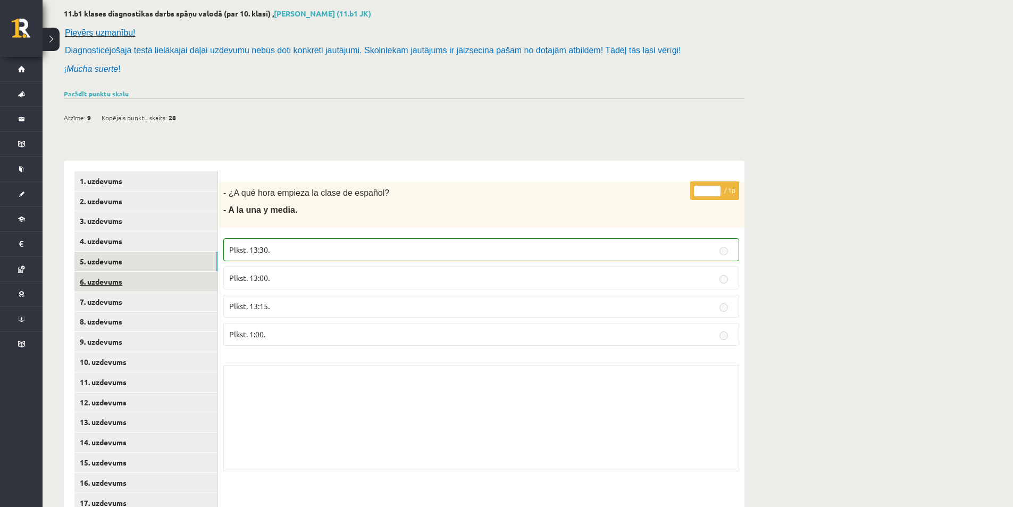
click at [199, 277] on link "6. uzdevums" at bounding box center [145, 282] width 143 height 20
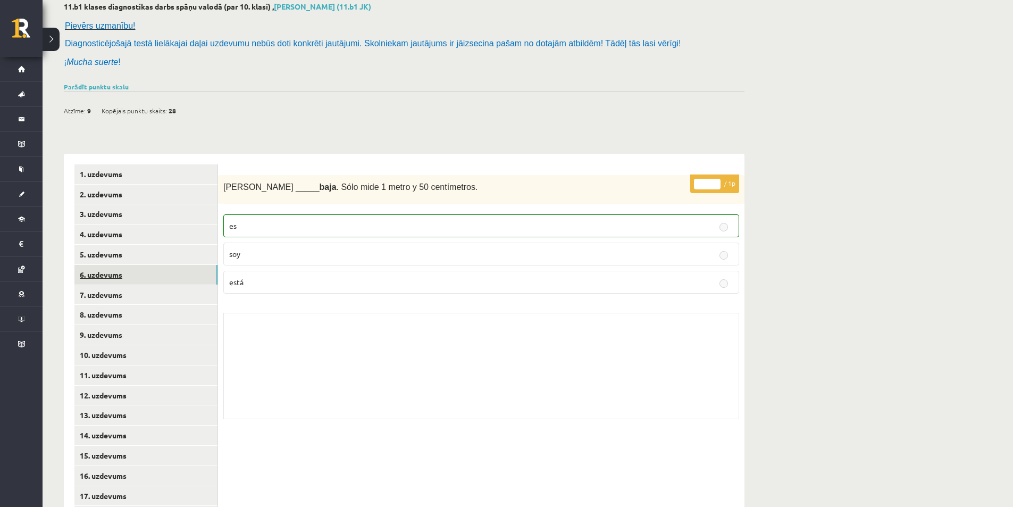
scroll to position [106, 0]
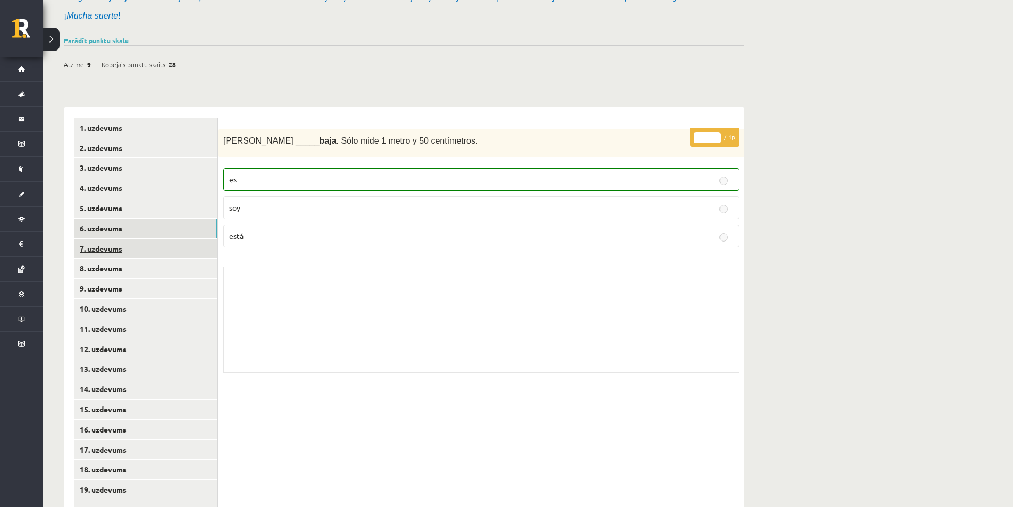
click at [171, 254] on link "7. uzdevums" at bounding box center [145, 249] width 143 height 20
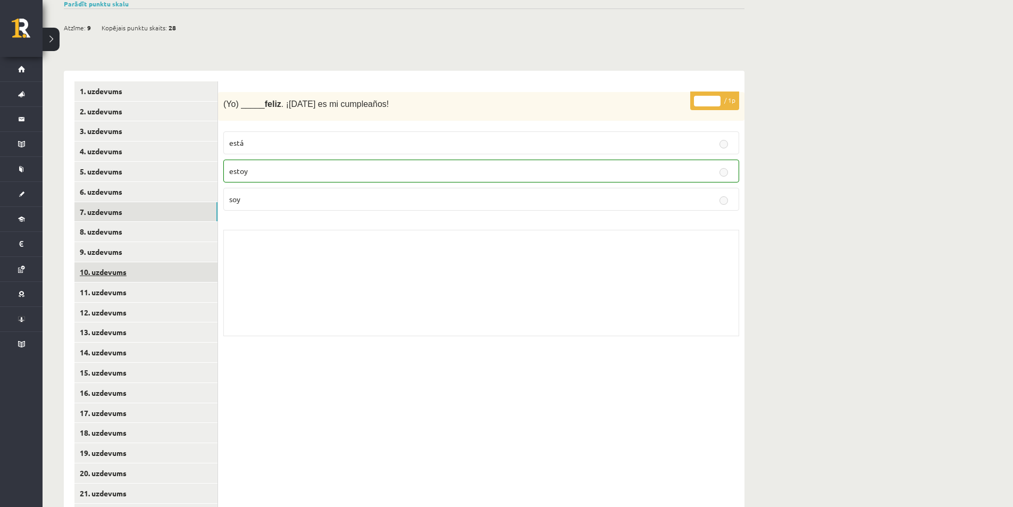
scroll to position [160, 0]
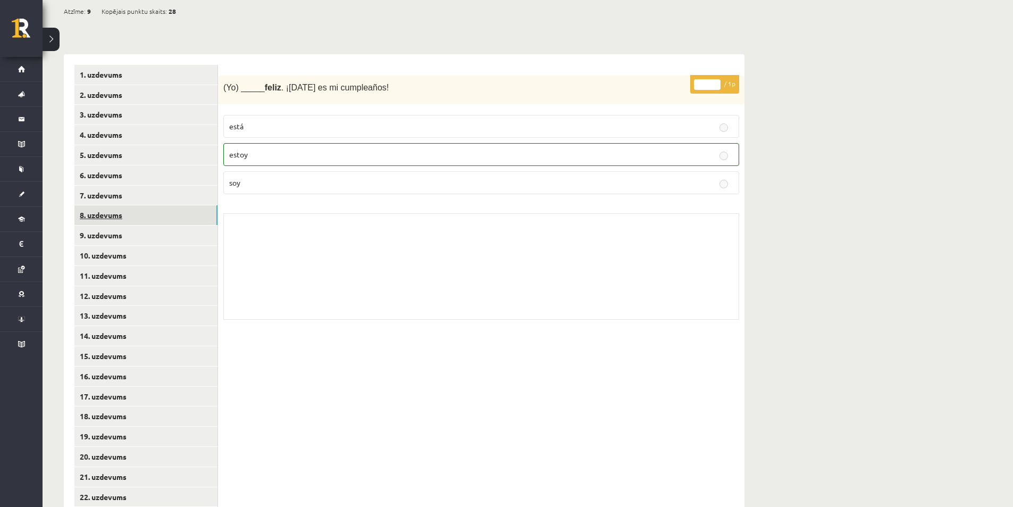
click at [171, 215] on link "8. uzdevums" at bounding box center [145, 215] width 143 height 20
click at [150, 232] on link "9. uzdevums" at bounding box center [145, 235] width 143 height 20
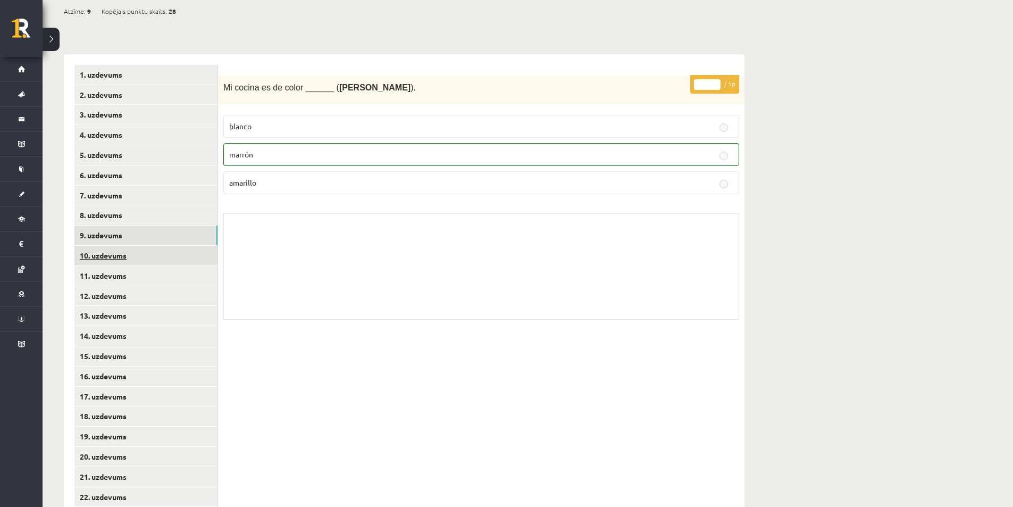
click at [166, 249] on link "10. uzdevums" at bounding box center [145, 256] width 143 height 20
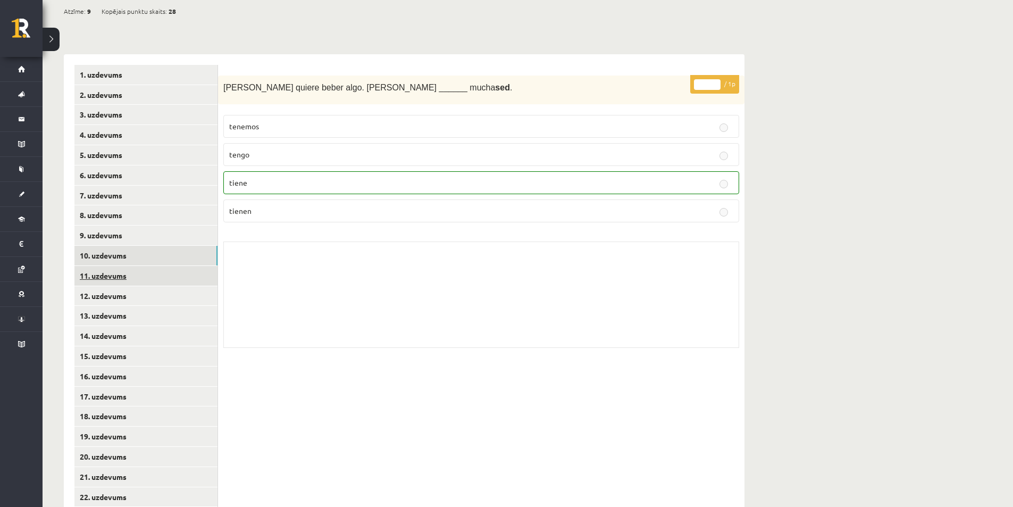
click at [163, 278] on link "11. uzdevums" at bounding box center [145, 276] width 143 height 20
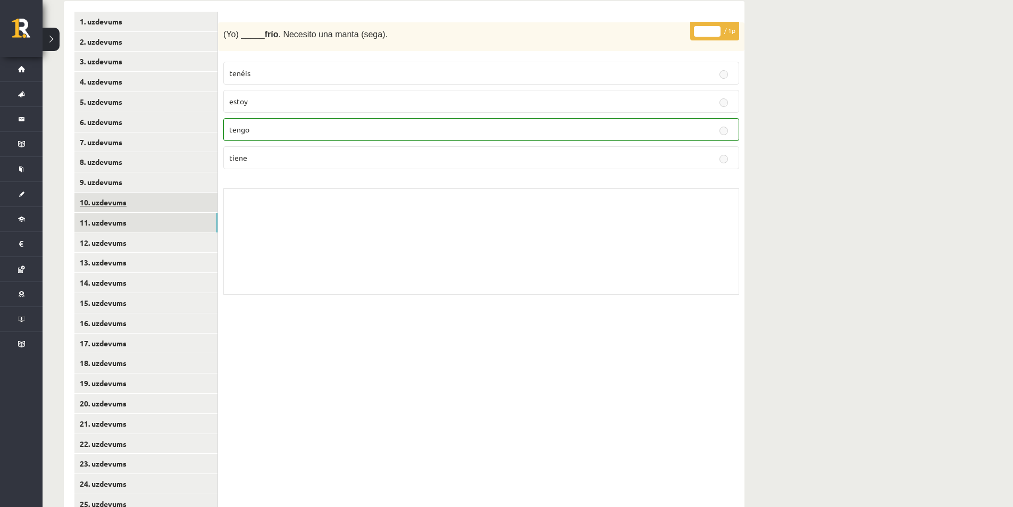
click at [176, 198] on link "10. uzdevums" at bounding box center [145, 202] width 143 height 20
click at [173, 215] on link "11. uzdevums" at bounding box center [145, 223] width 143 height 20
click at [171, 239] on link "12. uzdevums" at bounding box center [145, 243] width 143 height 20
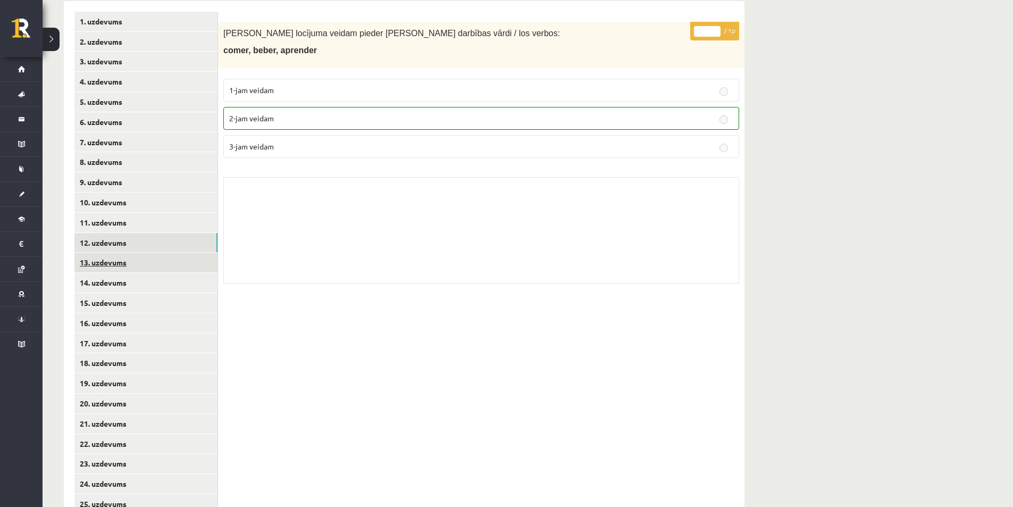
click at [178, 261] on link "13. uzdevums" at bounding box center [145, 263] width 143 height 20
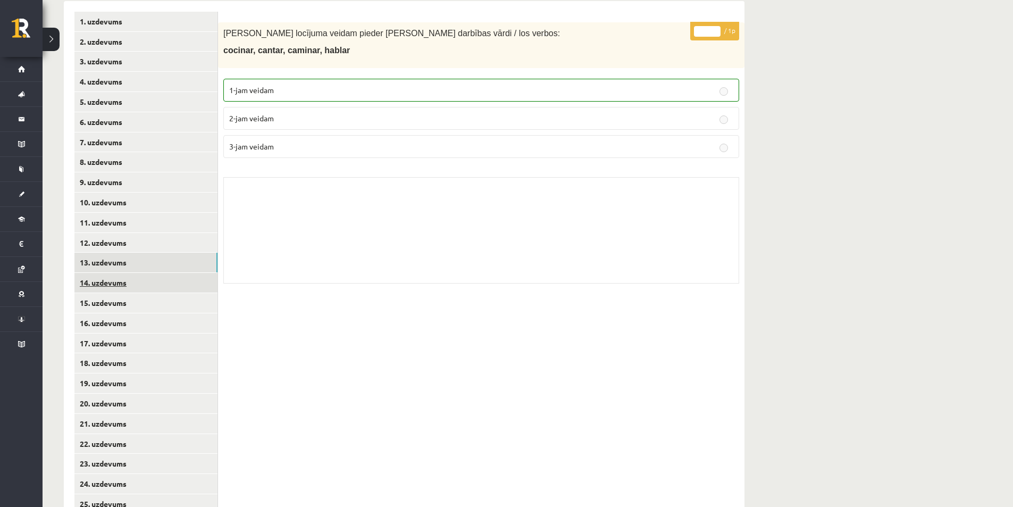
click at [181, 278] on link "14. uzdevums" at bounding box center [145, 283] width 143 height 20
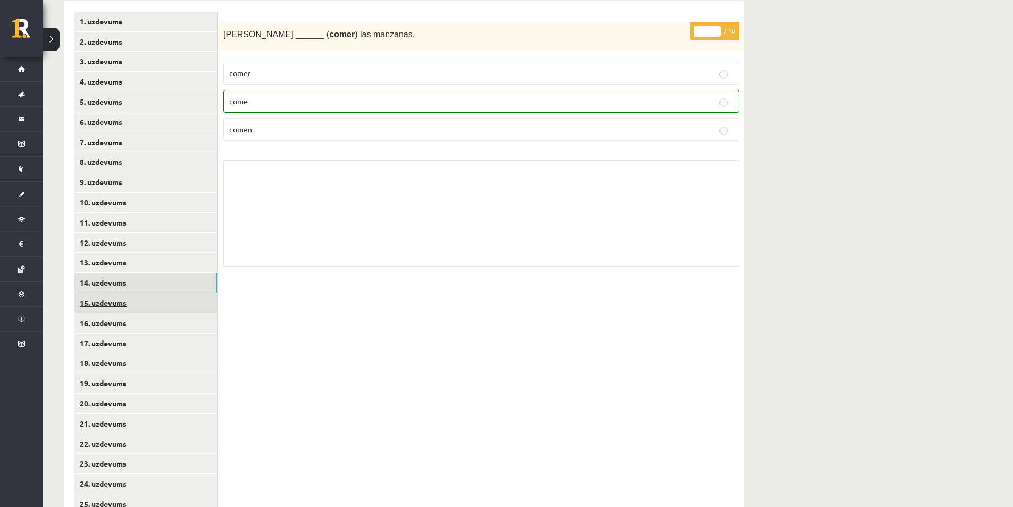
click at [181, 298] on link "15. uzdevums" at bounding box center [145, 303] width 143 height 20
click at [181, 320] on link "16. uzdevums" at bounding box center [145, 323] width 143 height 20
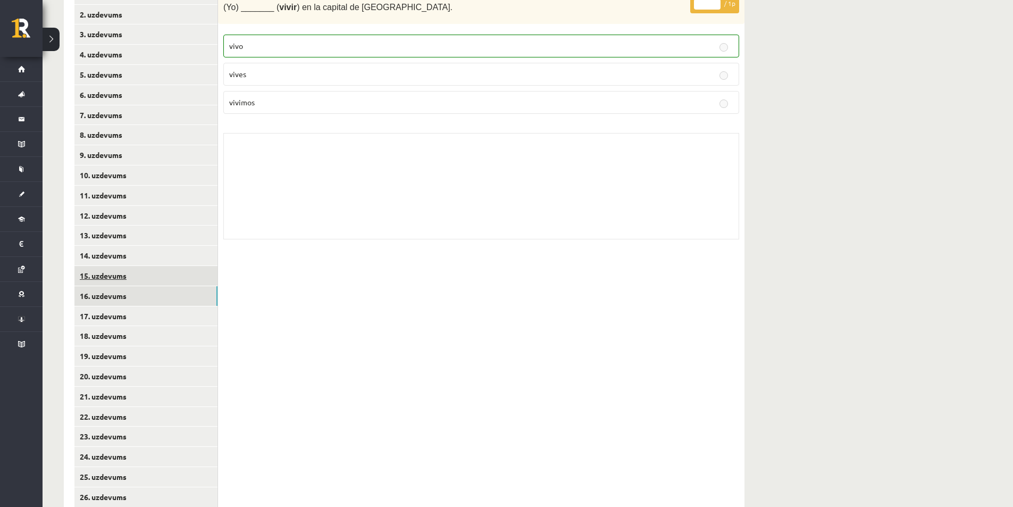
scroll to position [266, 0]
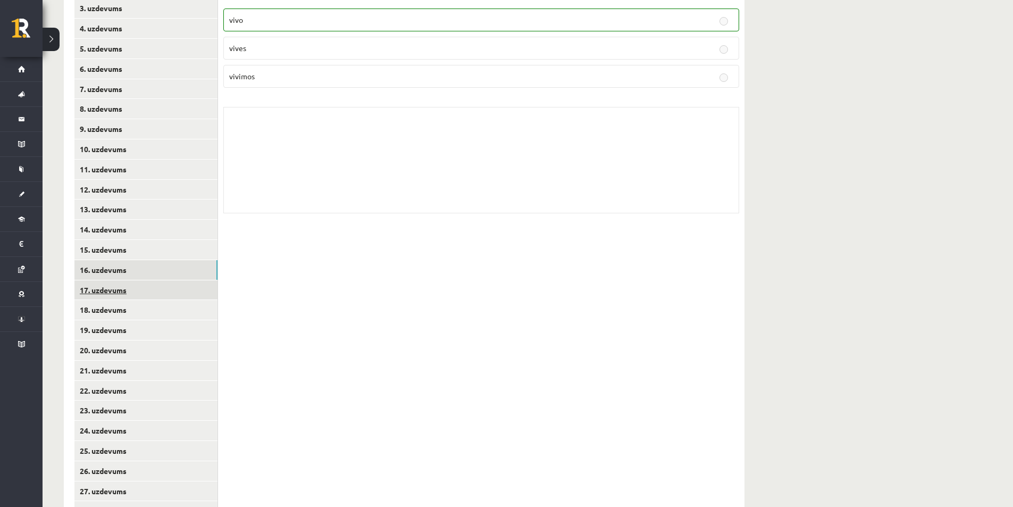
click at [179, 290] on link "17. uzdevums" at bounding box center [145, 290] width 143 height 20
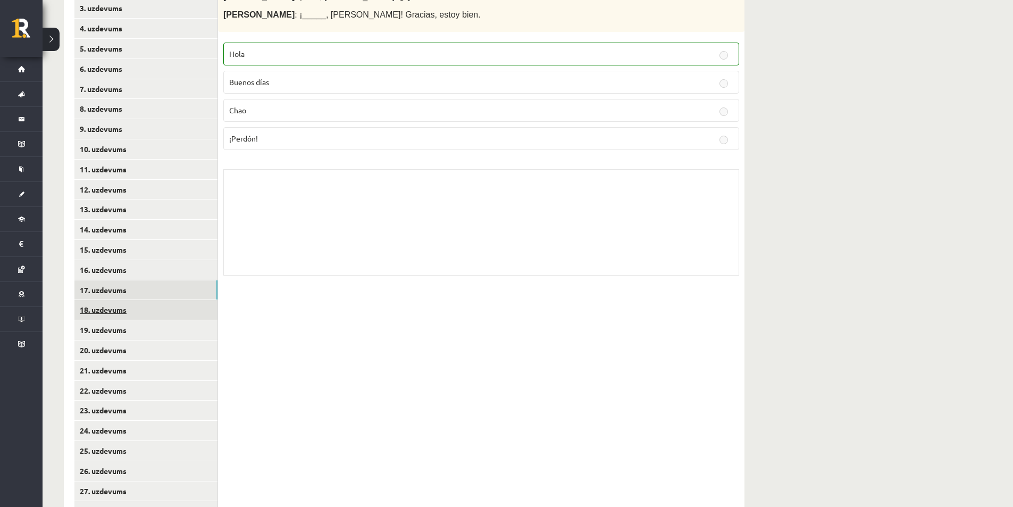
click at [186, 305] on link "18. uzdevums" at bounding box center [145, 310] width 143 height 20
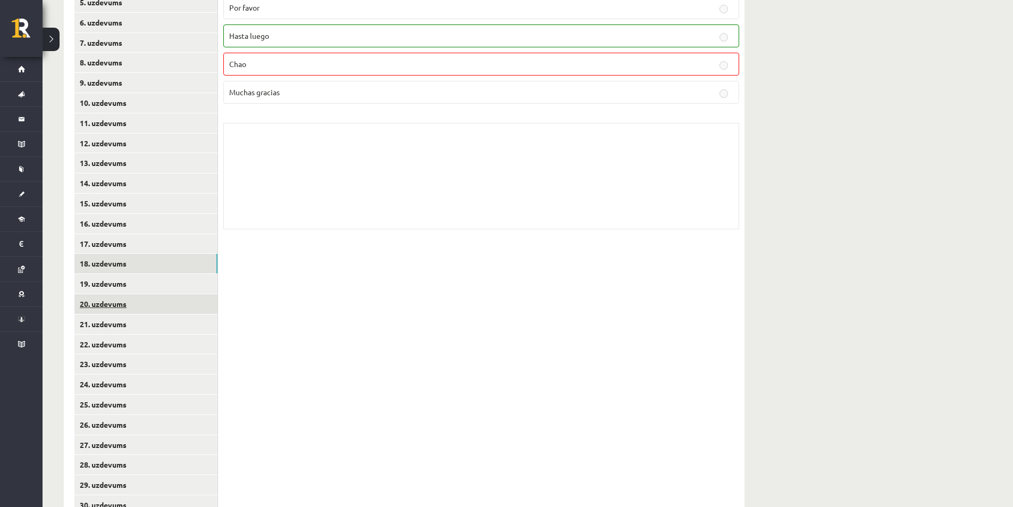
scroll to position [319, 0]
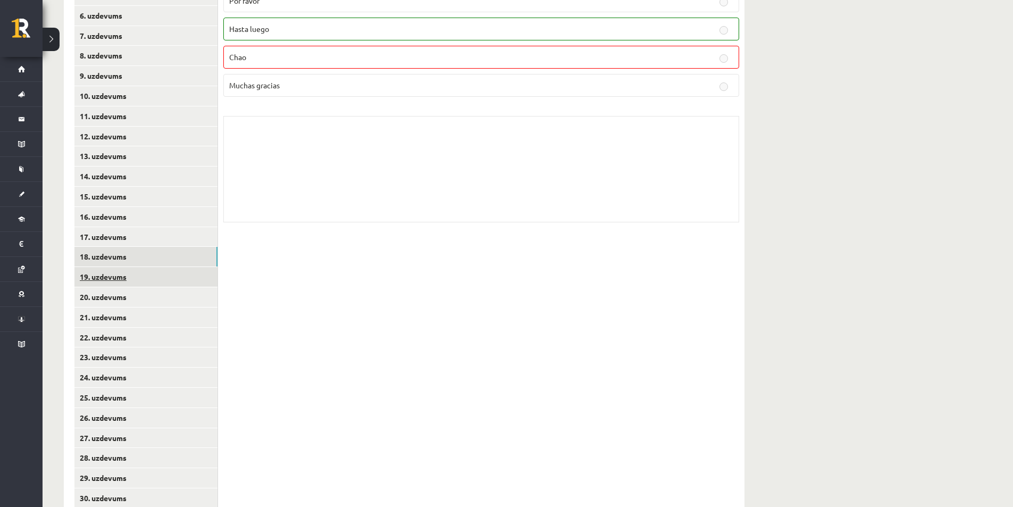
click at [165, 280] on link "19. uzdevums" at bounding box center [145, 277] width 143 height 20
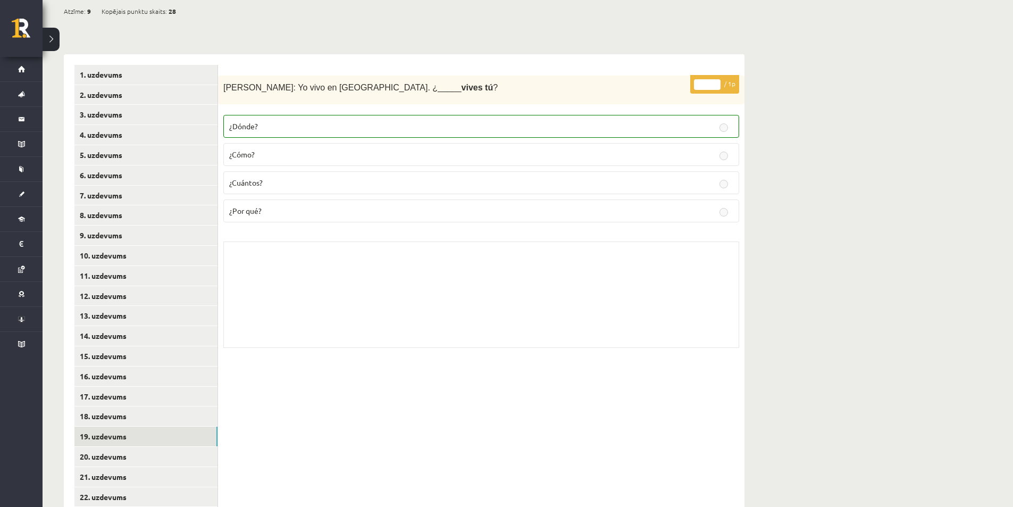
scroll to position [106, 0]
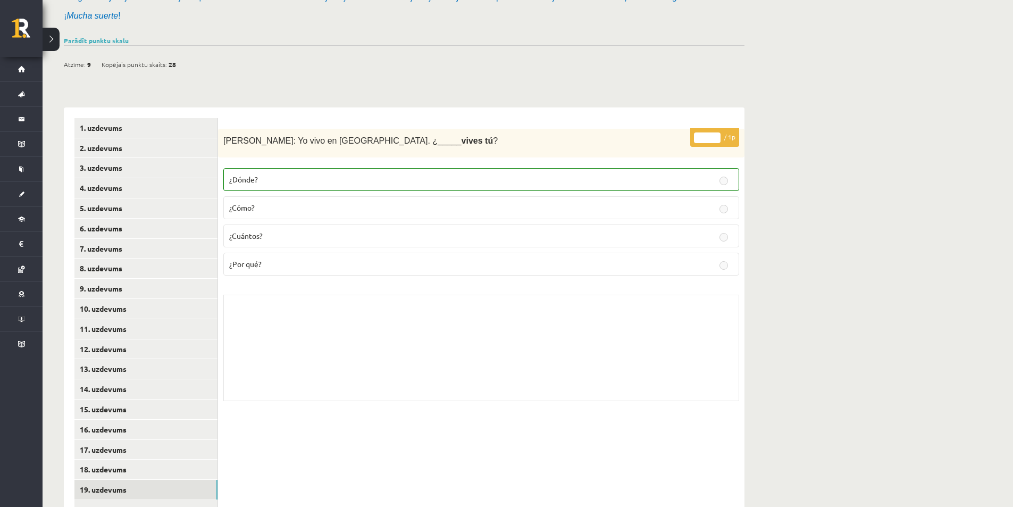
click at [114, 44] on div "Parādīt punktu skalu Atzīme No Līdz 1 0 5 2 6 8 3 9 11 4 12 14 5 15 17 6 18 20 …" at bounding box center [404, 41] width 681 height 10
click at [119, 36] on div "Parādīt punktu skalu Atzīme No Līdz 1 0 5 2 6 8 3 9 11 4 12 14 5 15 17 6 18 20 …" at bounding box center [404, 41] width 681 height 10
click at [123, 40] on link "Parādīt punktu skalu" at bounding box center [96, 40] width 65 height 9
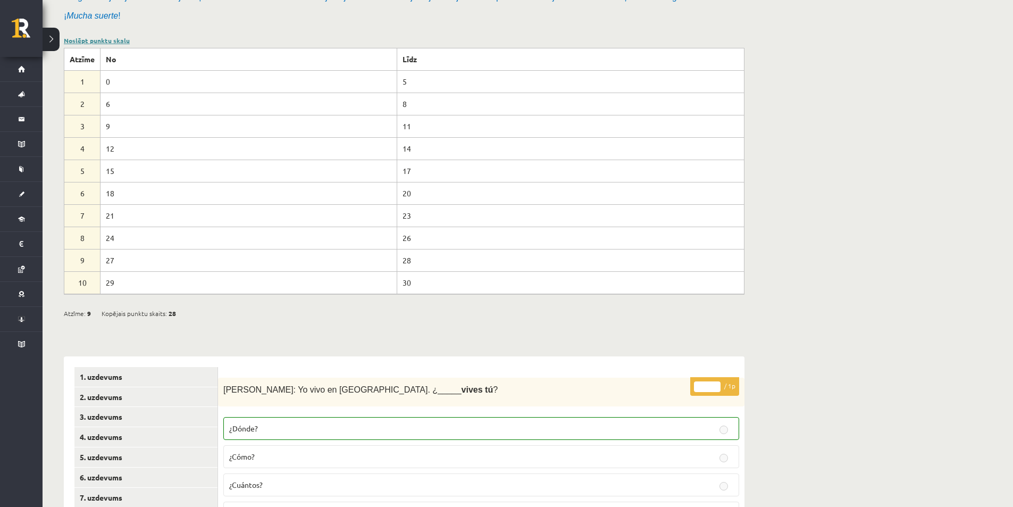
click at [124, 41] on link "Noslēpt punktu skalu" at bounding box center [97, 40] width 66 height 9
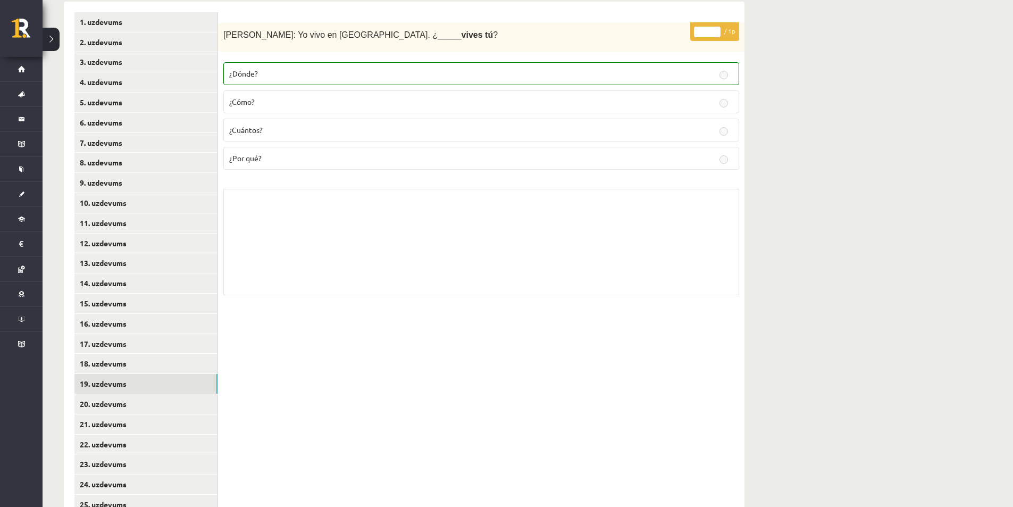
scroll to position [213, 0]
click at [160, 399] on link "20. uzdevums" at bounding box center [145, 403] width 143 height 20
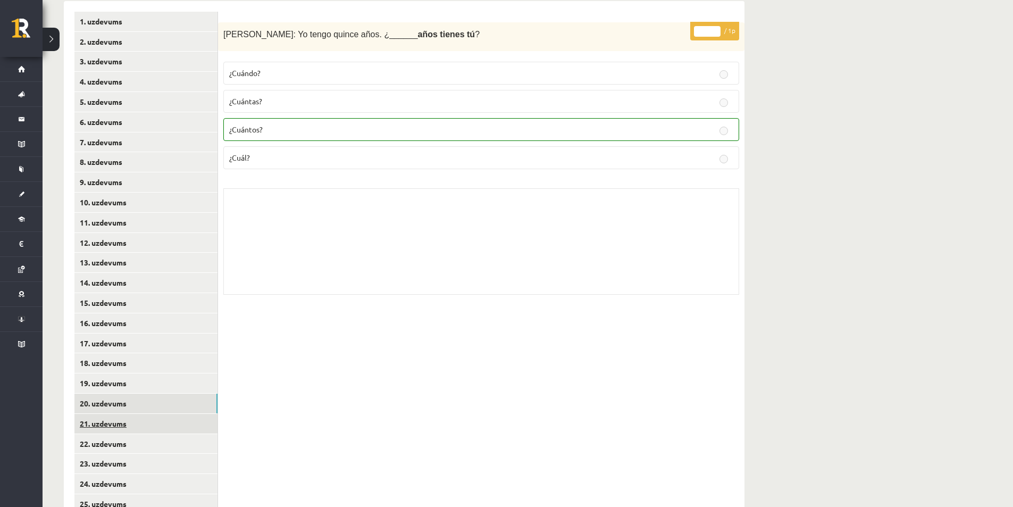
click at [182, 425] on link "21. uzdevums" at bounding box center [145, 424] width 143 height 20
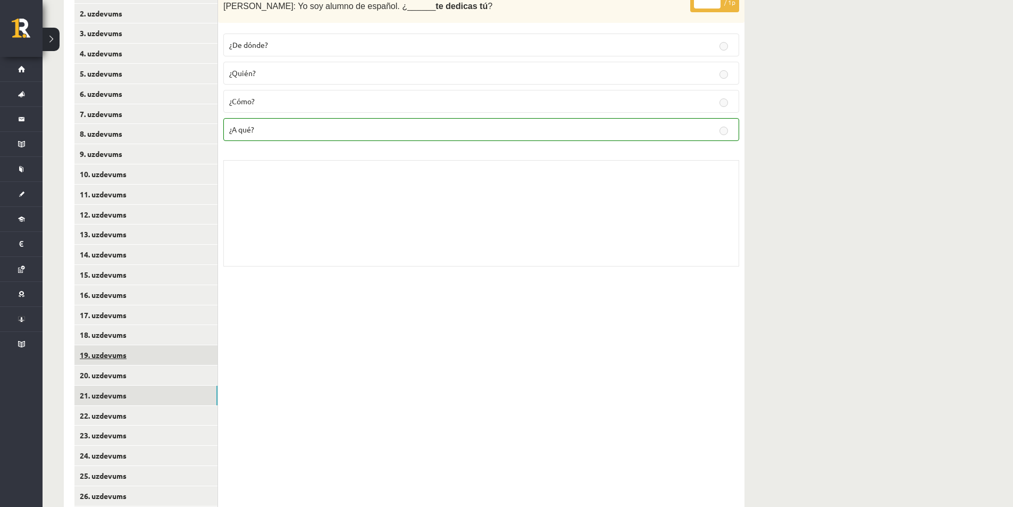
scroll to position [266, 0]
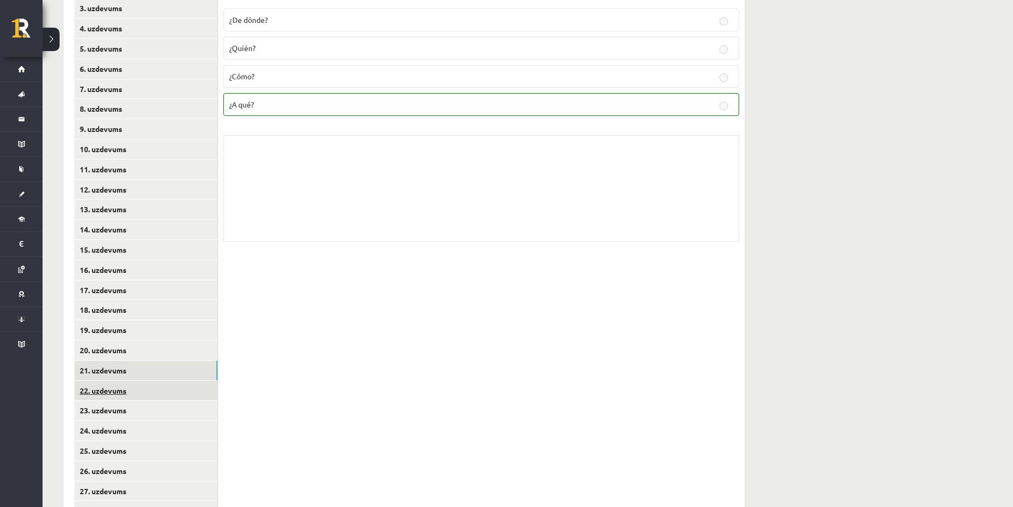
click at [139, 394] on link "22. uzdevums" at bounding box center [145, 391] width 143 height 20
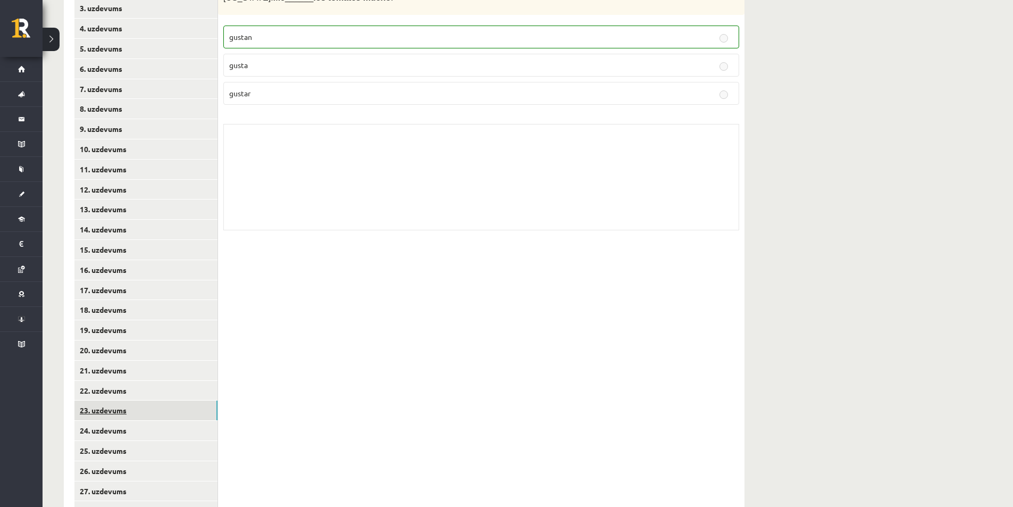
click at [168, 404] on link "23. uzdevums" at bounding box center [145, 410] width 143 height 20
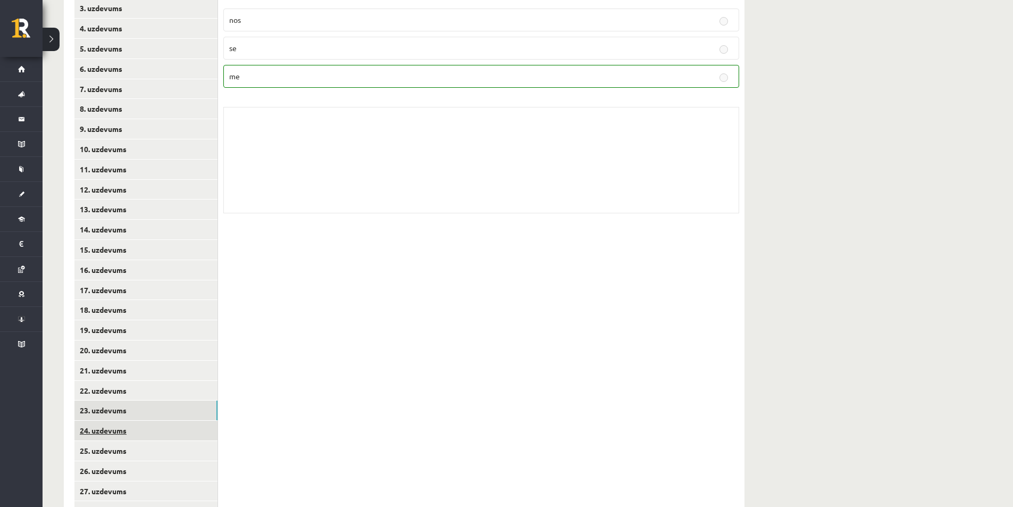
click at [176, 432] on link "24. uzdevums" at bounding box center [145, 431] width 143 height 20
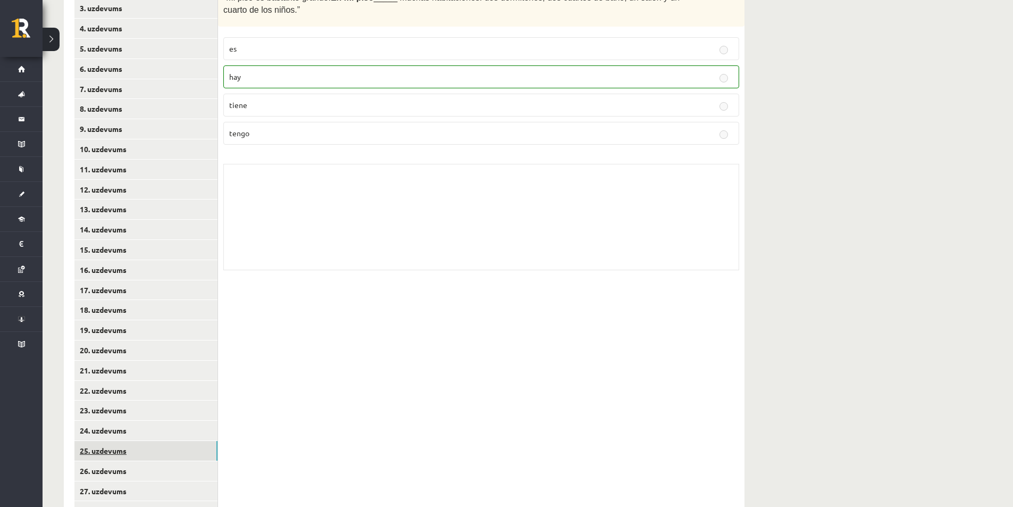
click at [171, 449] on link "25. uzdevums" at bounding box center [145, 451] width 143 height 20
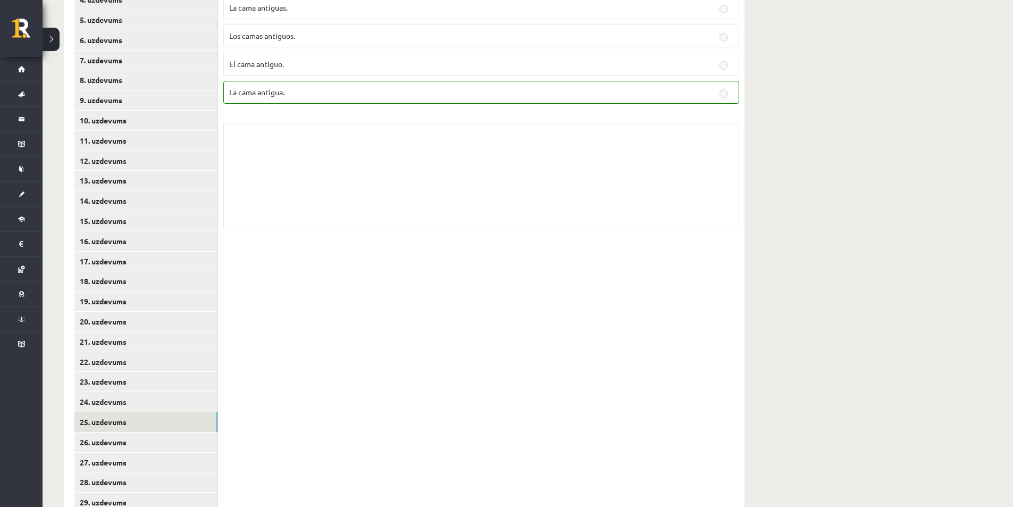
scroll to position [319, 0]
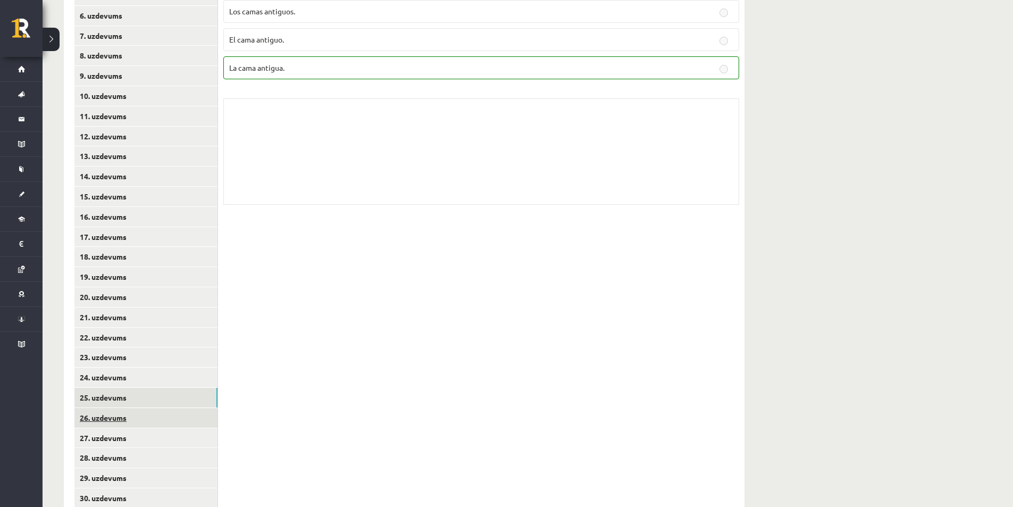
click at [164, 419] on link "26. uzdevums" at bounding box center [145, 418] width 143 height 20
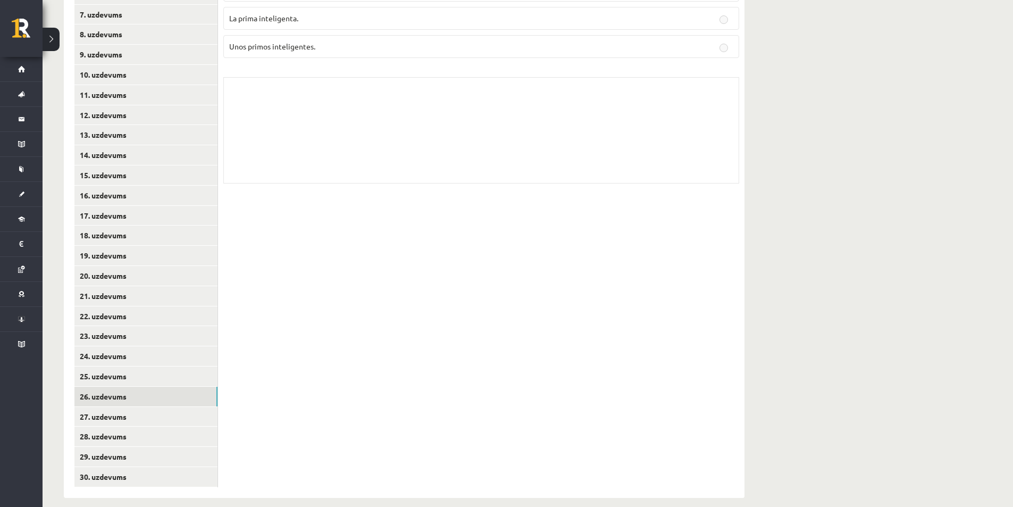
scroll to position [353, 0]
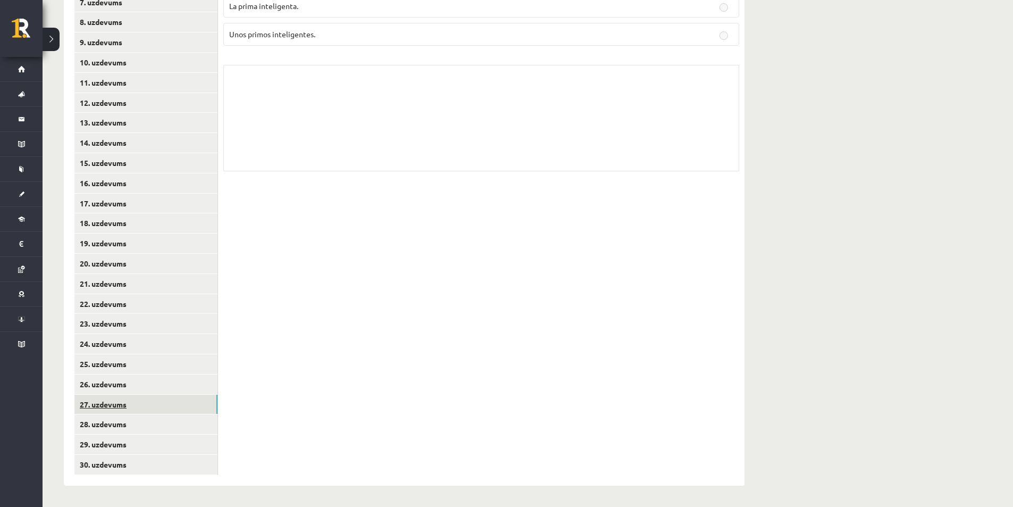
click at [205, 405] on link "27. uzdevums" at bounding box center [145, 405] width 143 height 20
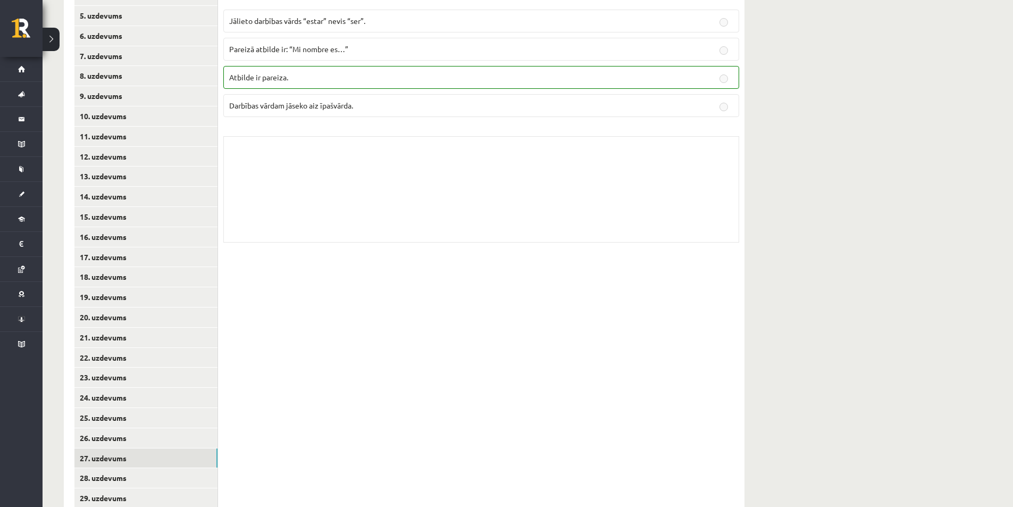
scroll to position [299, 0]
click at [191, 472] on link "28. uzdevums" at bounding box center [145, 477] width 143 height 20
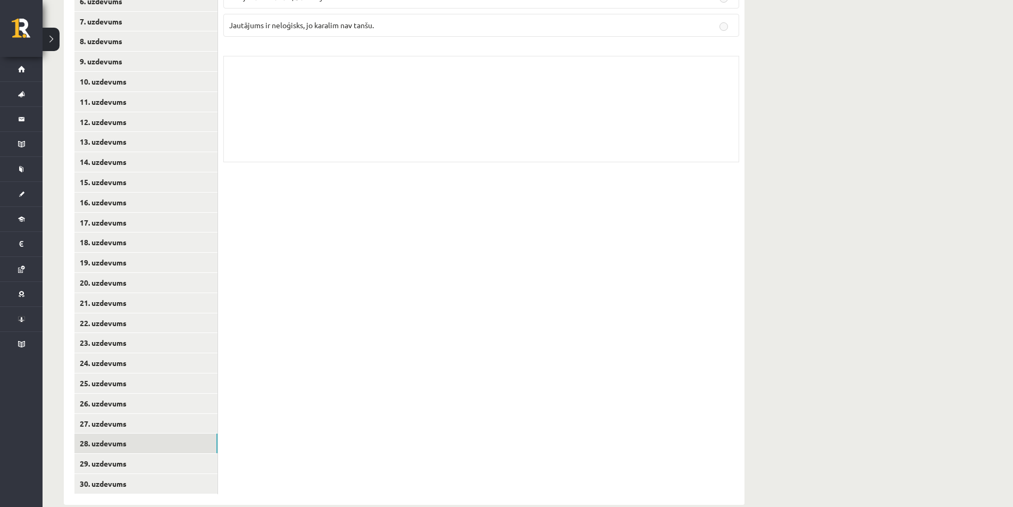
scroll to position [353, 0]
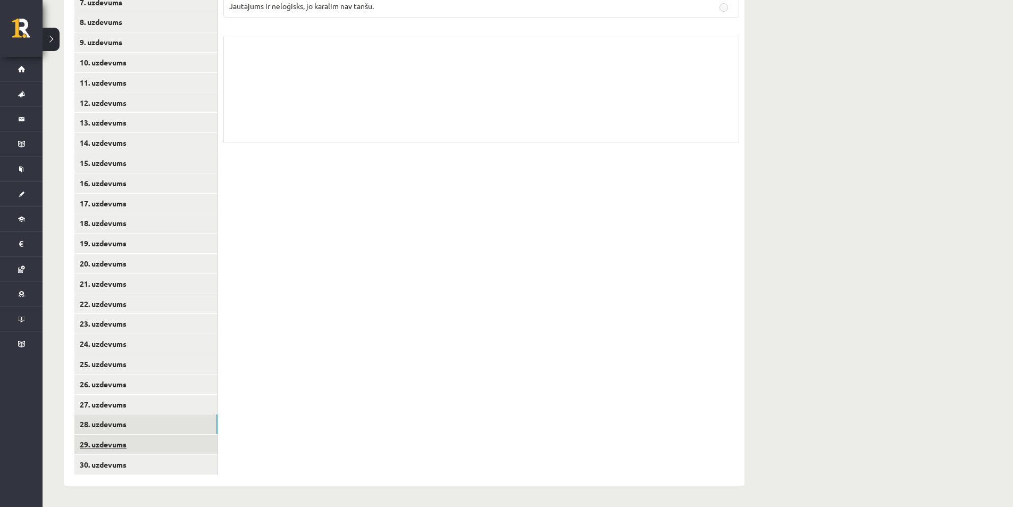
click at [200, 441] on link "29. uzdevums" at bounding box center [145, 444] width 143 height 20
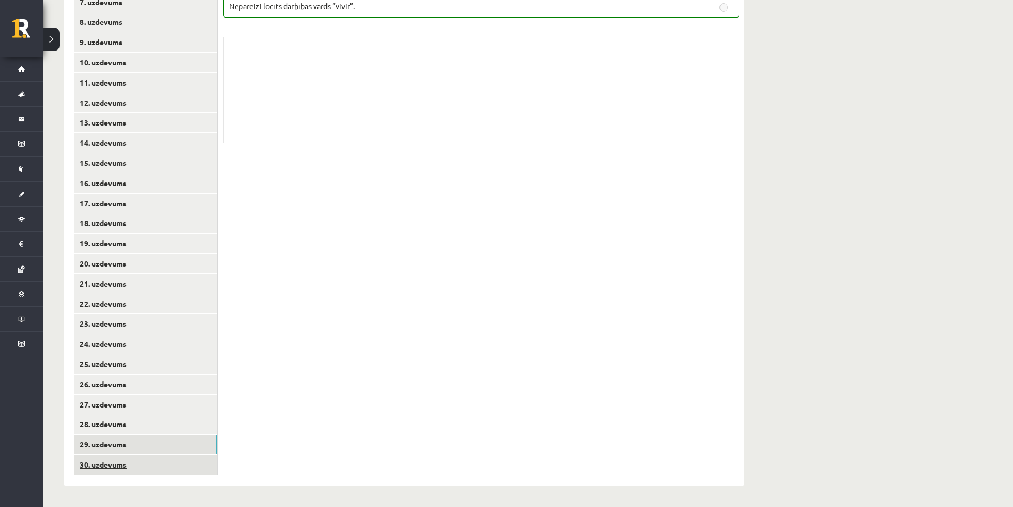
click at [197, 455] on link "30. uzdevums" at bounding box center [145, 465] width 143 height 20
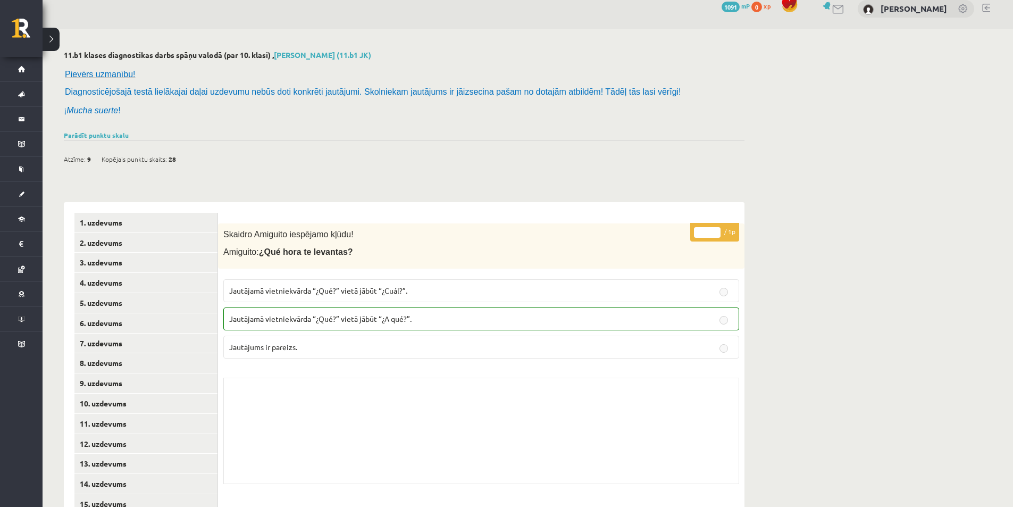
scroll to position [0, 0]
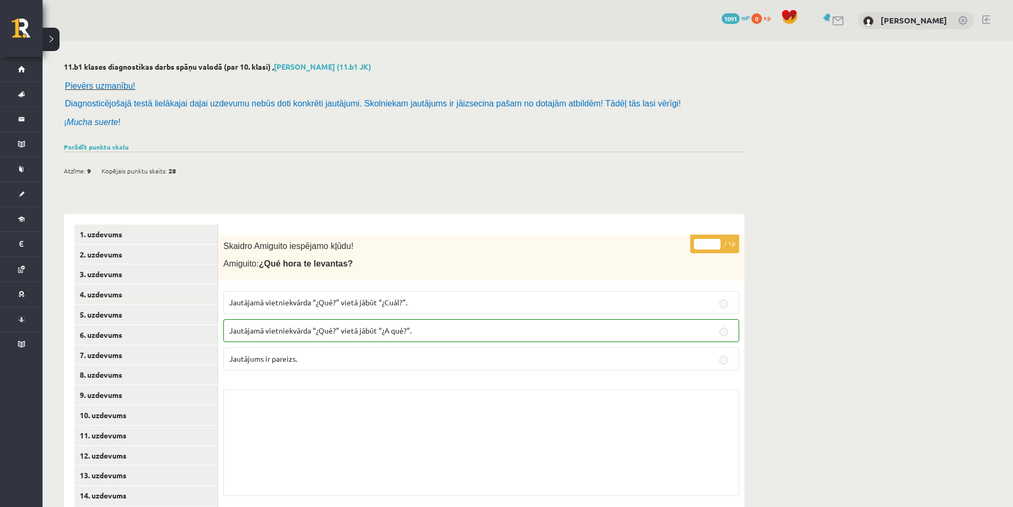
click at [51, 40] on button at bounding box center [51, 39] width 17 height 23
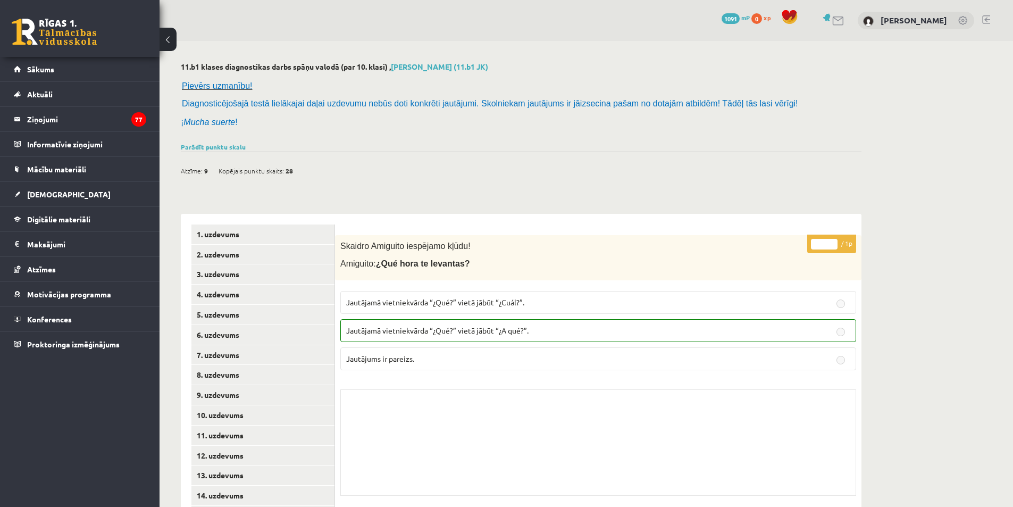
click at [167, 39] on button at bounding box center [168, 39] width 17 height 23
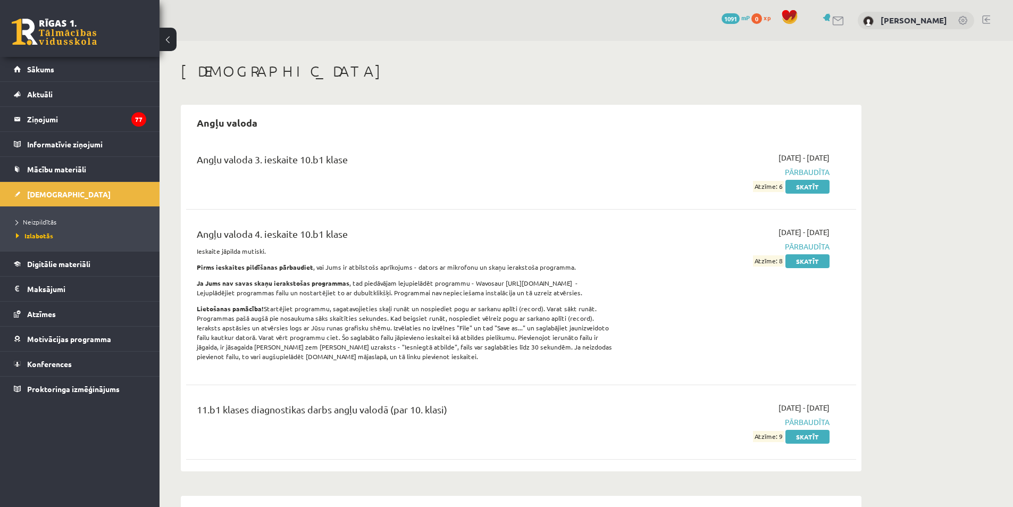
scroll to position [3031, 0]
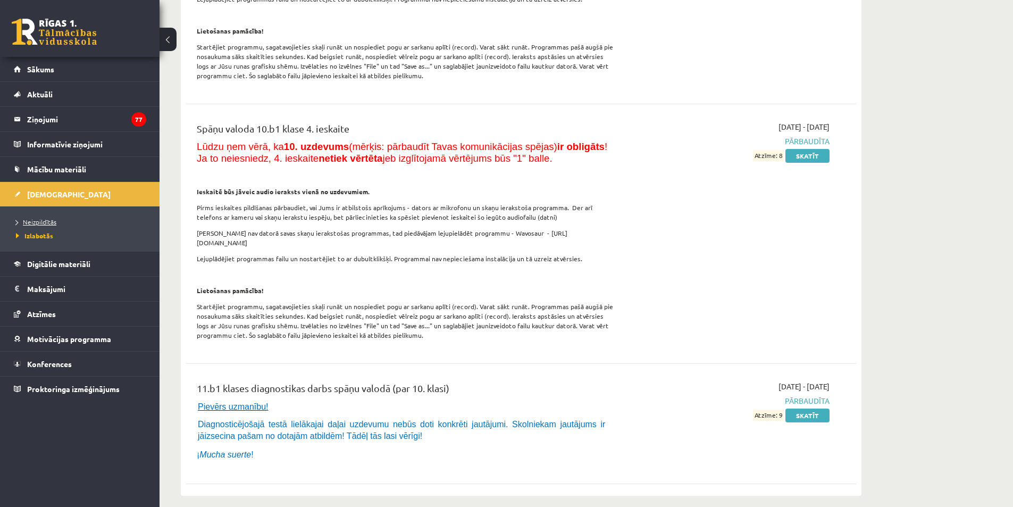
click at [46, 219] on span "Neizpildītās" at bounding box center [36, 221] width 40 height 9
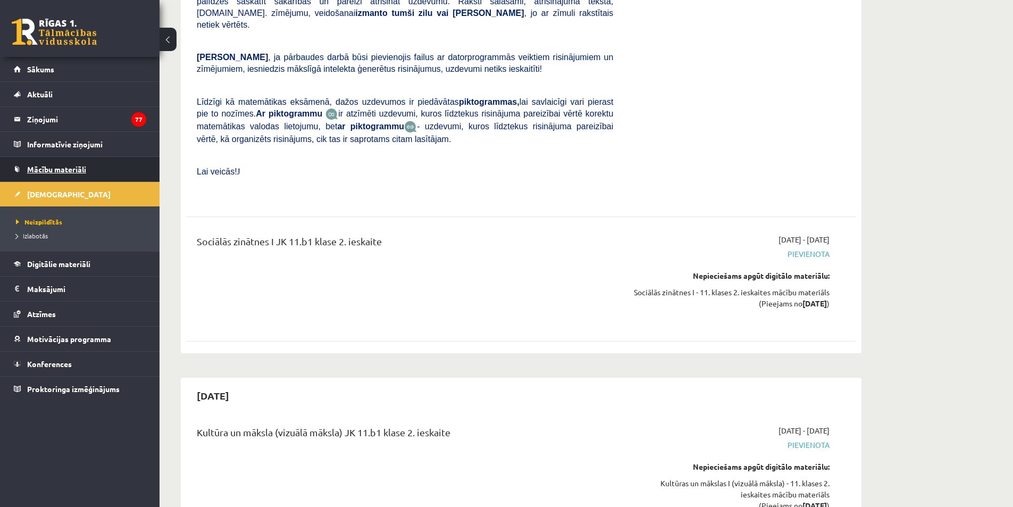
click at [77, 168] on span "Mācību materiāli" at bounding box center [56, 169] width 59 height 10
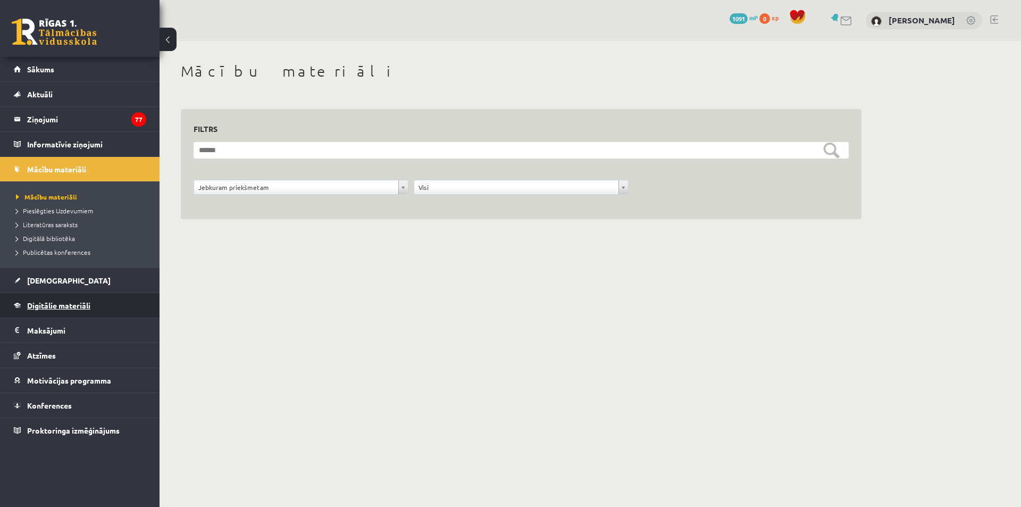
click at [72, 305] on span "Digitālie materiāli" at bounding box center [58, 305] width 63 height 10
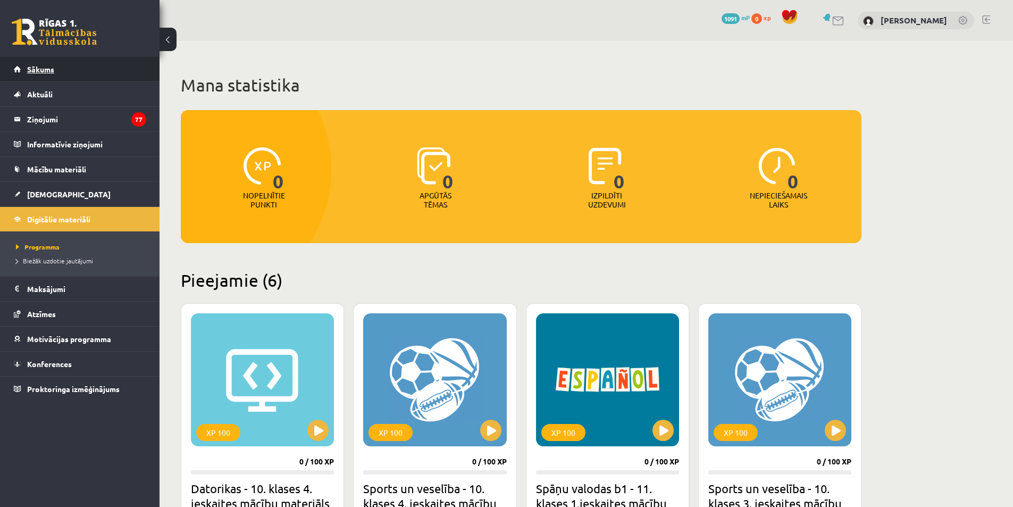
click at [44, 68] on span "Sākums" at bounding box center [40, 69] width 27 height 10
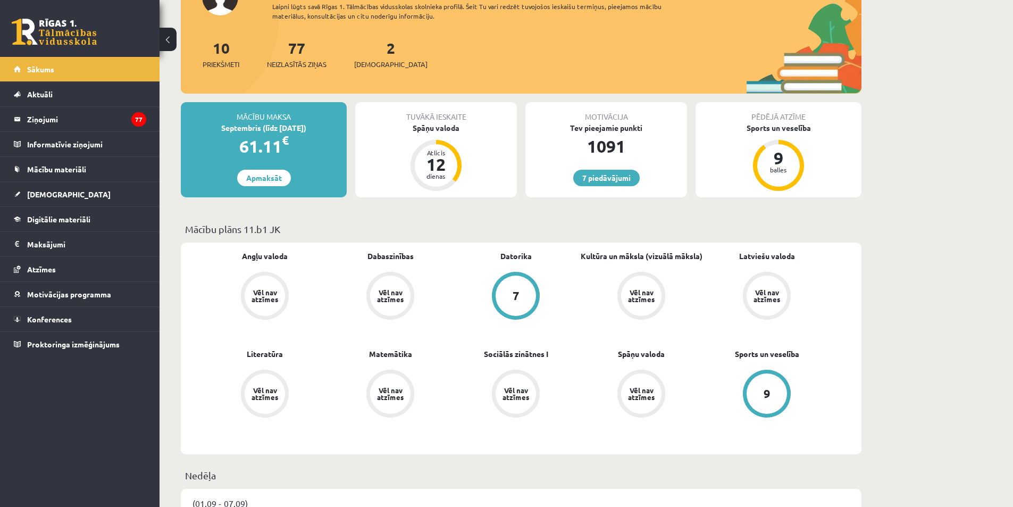
scroll to position [106, 0]
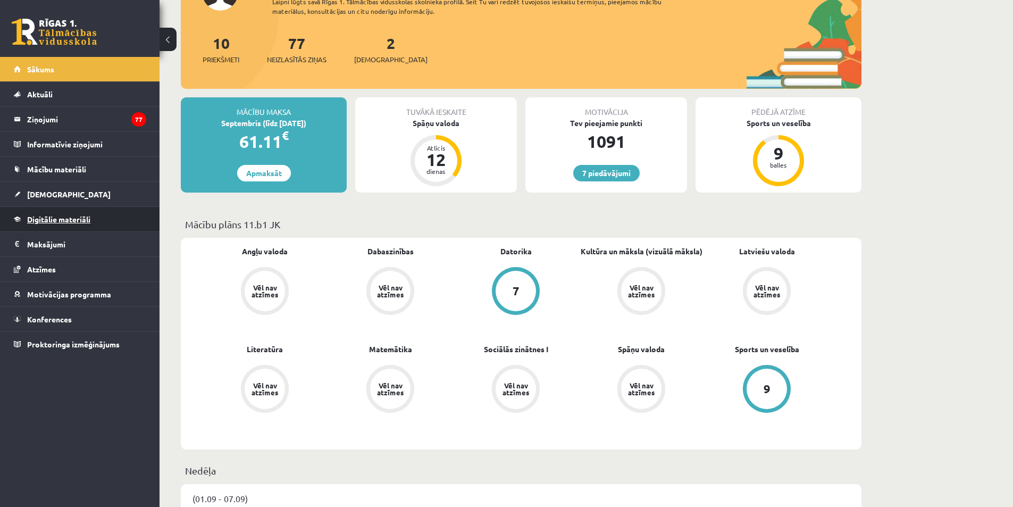
click at [56, 215] on span "Digitālie materiāli" at bounding box center [58, 219] width 63 height 10
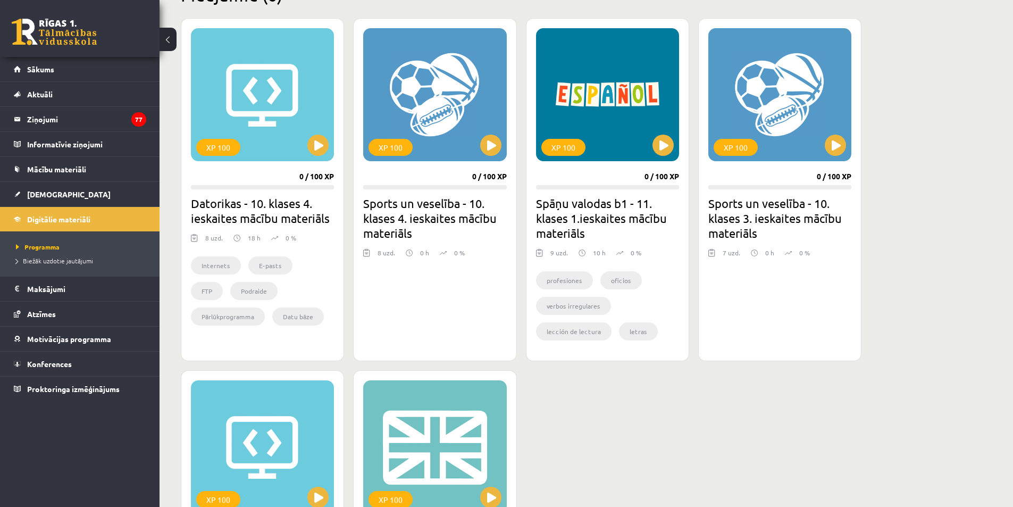
scroll to position [266, 0]
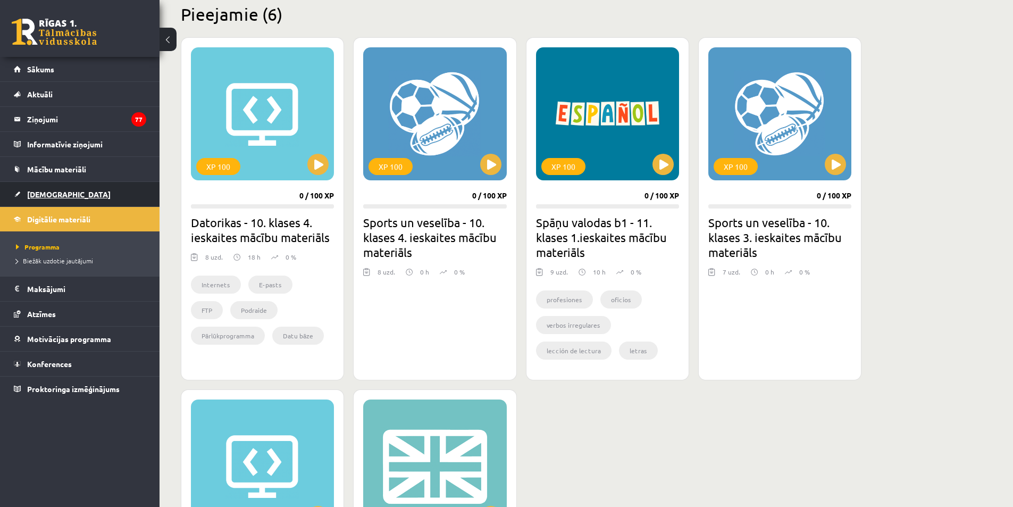
click at [33, 193] on span "[DEMOGRAPHIC_DATA]" at bounding box center [68, 194] width 83 height 10
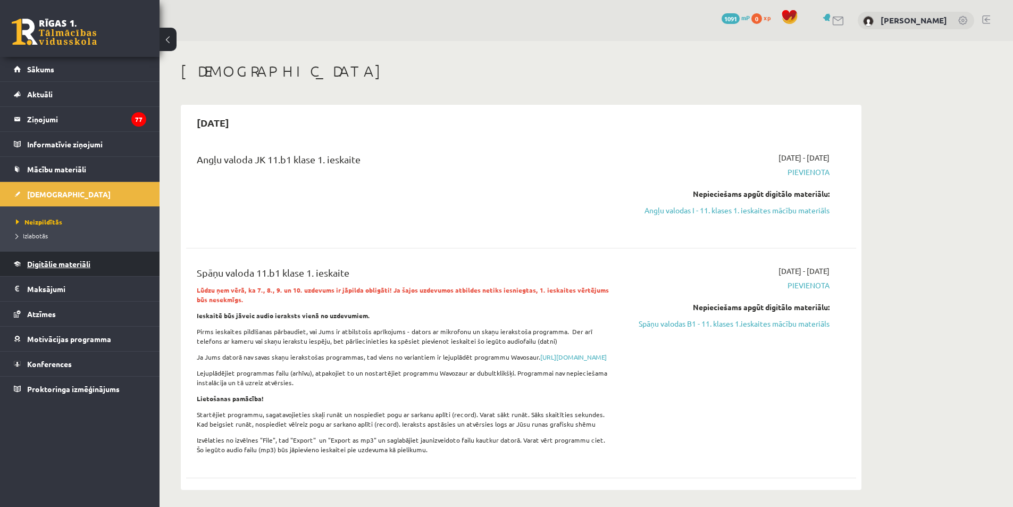
click at [77, 265] on span "Digitālie materiāli" at bounding box center [58, 264] width 63 height 10
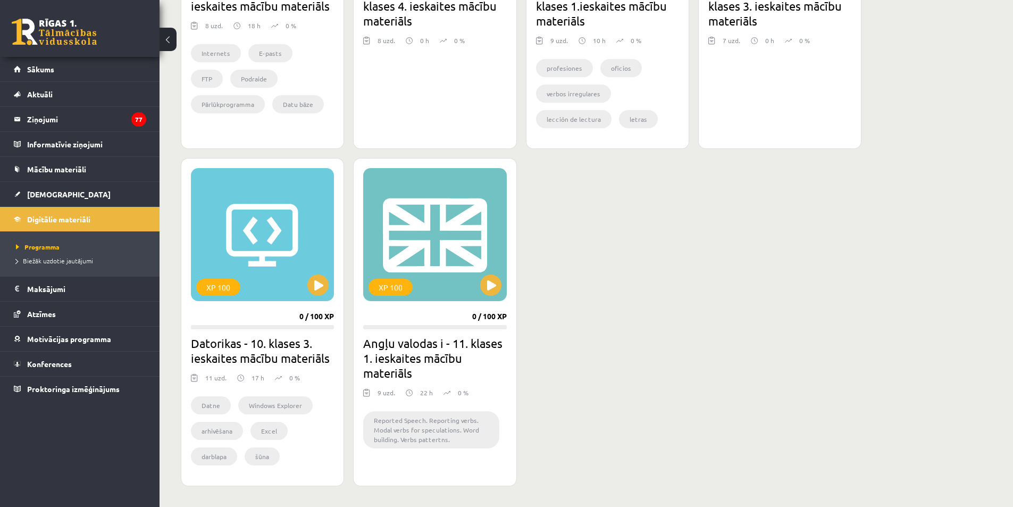
scroll to position [479, 0]
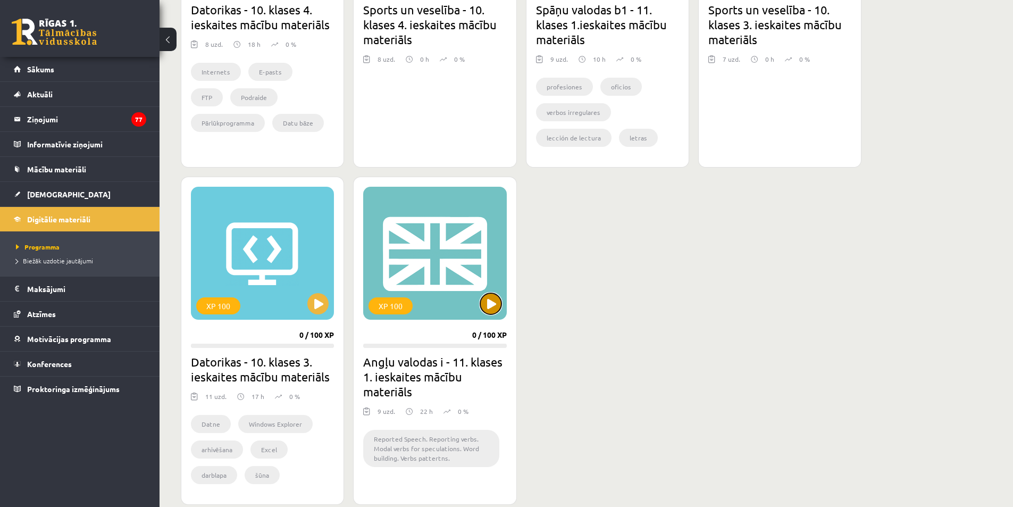
click at [486, 306] on button at bounding box center [490, 303] width 21 height 21
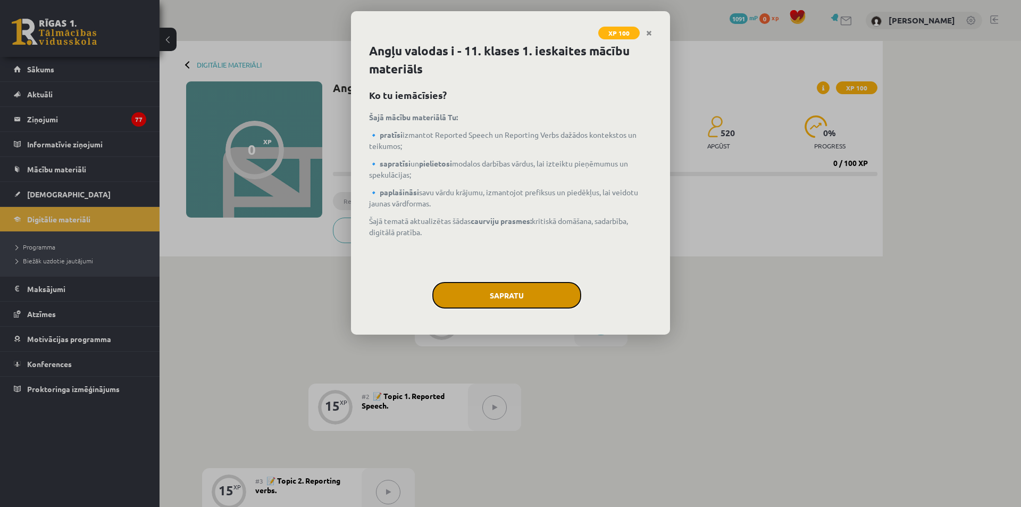
click at [531, 300] on button "Sapratu" at bounding box center [506, 295] width 149 height 27
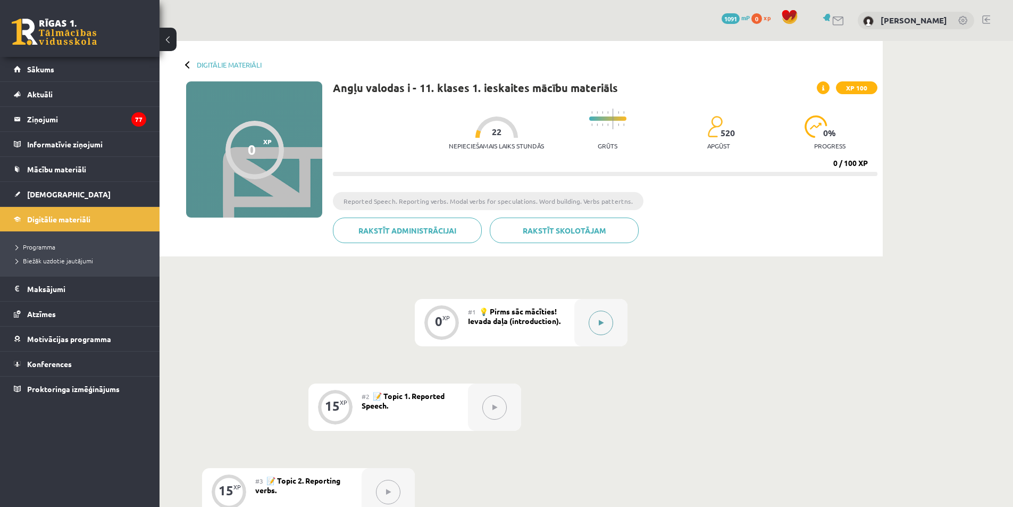
click at [598, 324] on button at bounding box center [601, 323] width 24 height 24
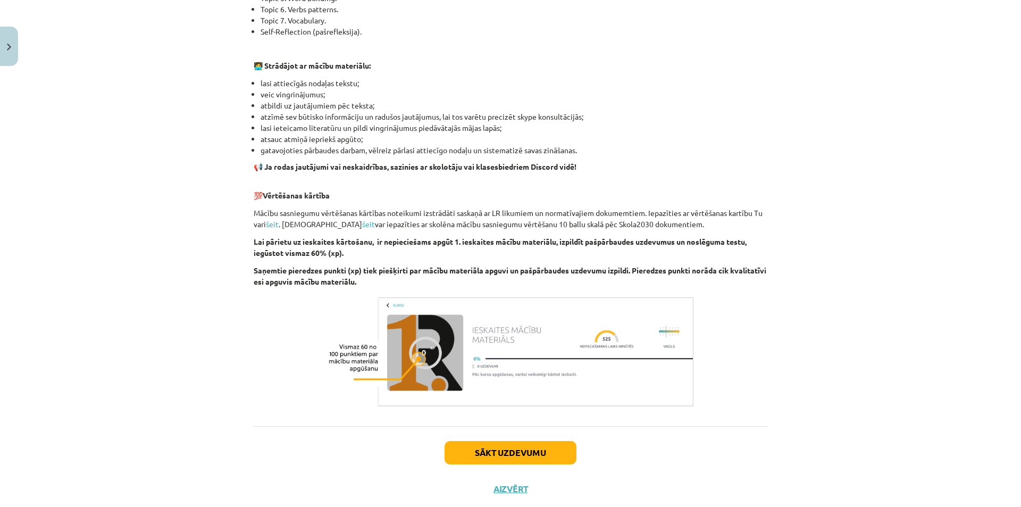
scroll to position [611, 0]
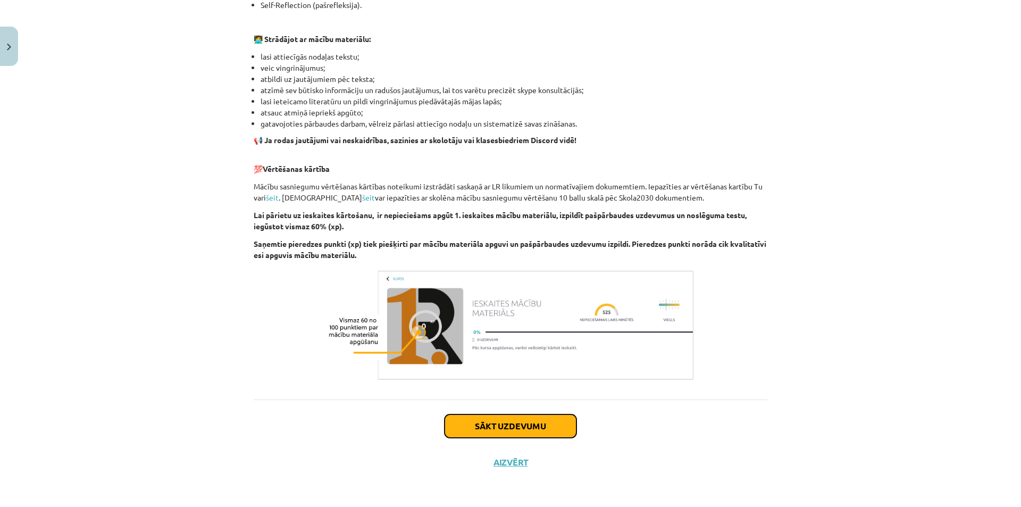
click at [548, 429] on button "Sākt uzdevumu" at bounding box center [511, 425] width 132 height 23
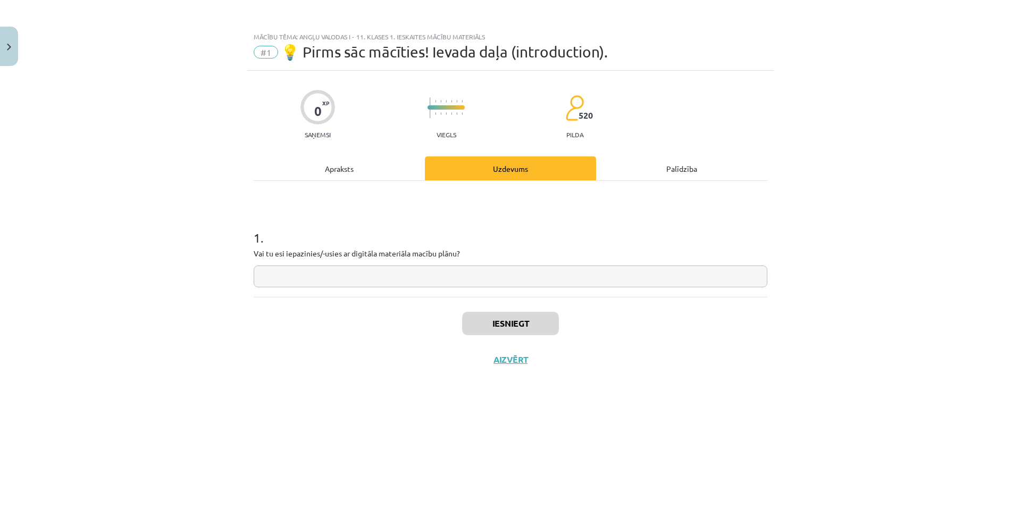
scroll to position [0, 0]
click at [417, 275] on input "text" at bounding box center [511, 276] width 514 height 22
type input "**********"
click at [508, 320] on button "Iesniegt" at bounding box center [510, 323] width 97 height 23
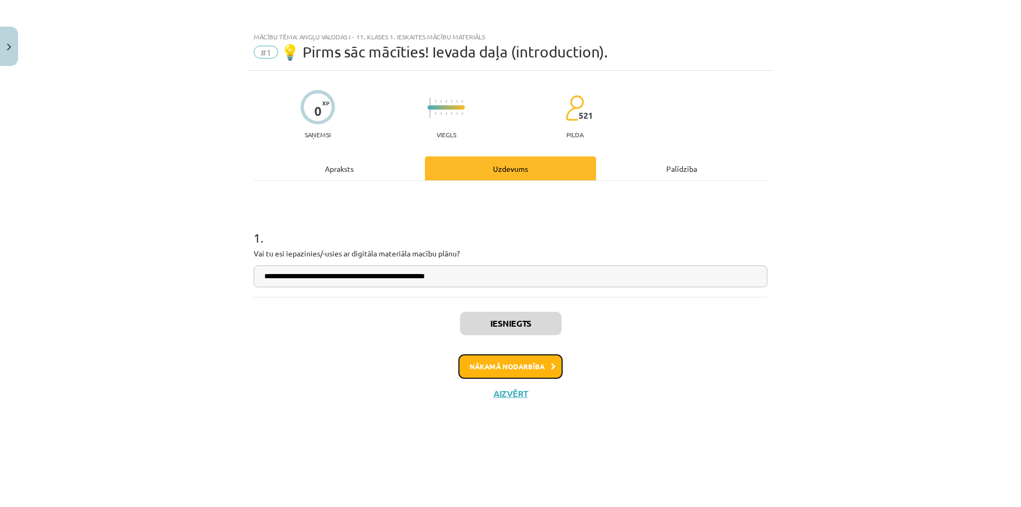
click at [553, 366] on icon at bounding box center [553, 366] width 5 height 7
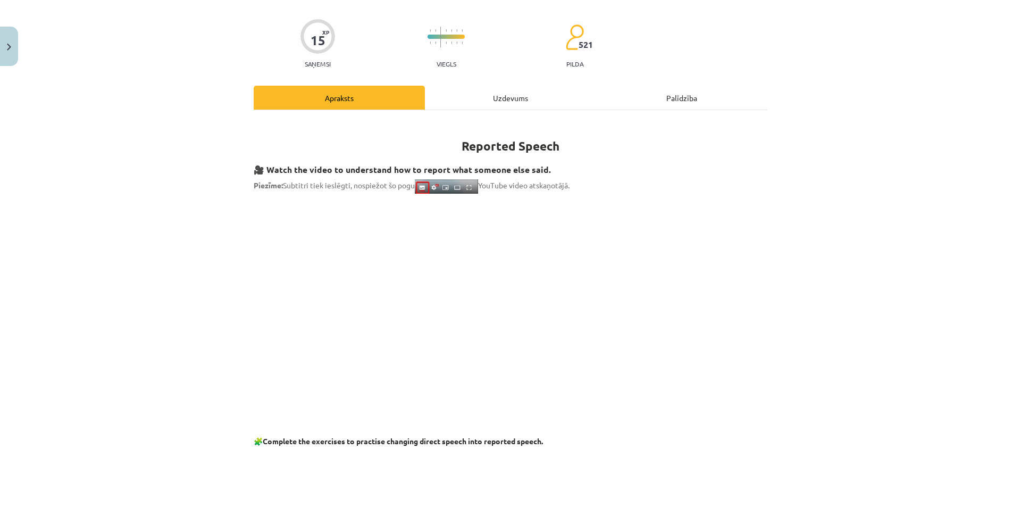
scroll to position [53, 0]
